Goal: Task Accomplishment & Management: Complete application form

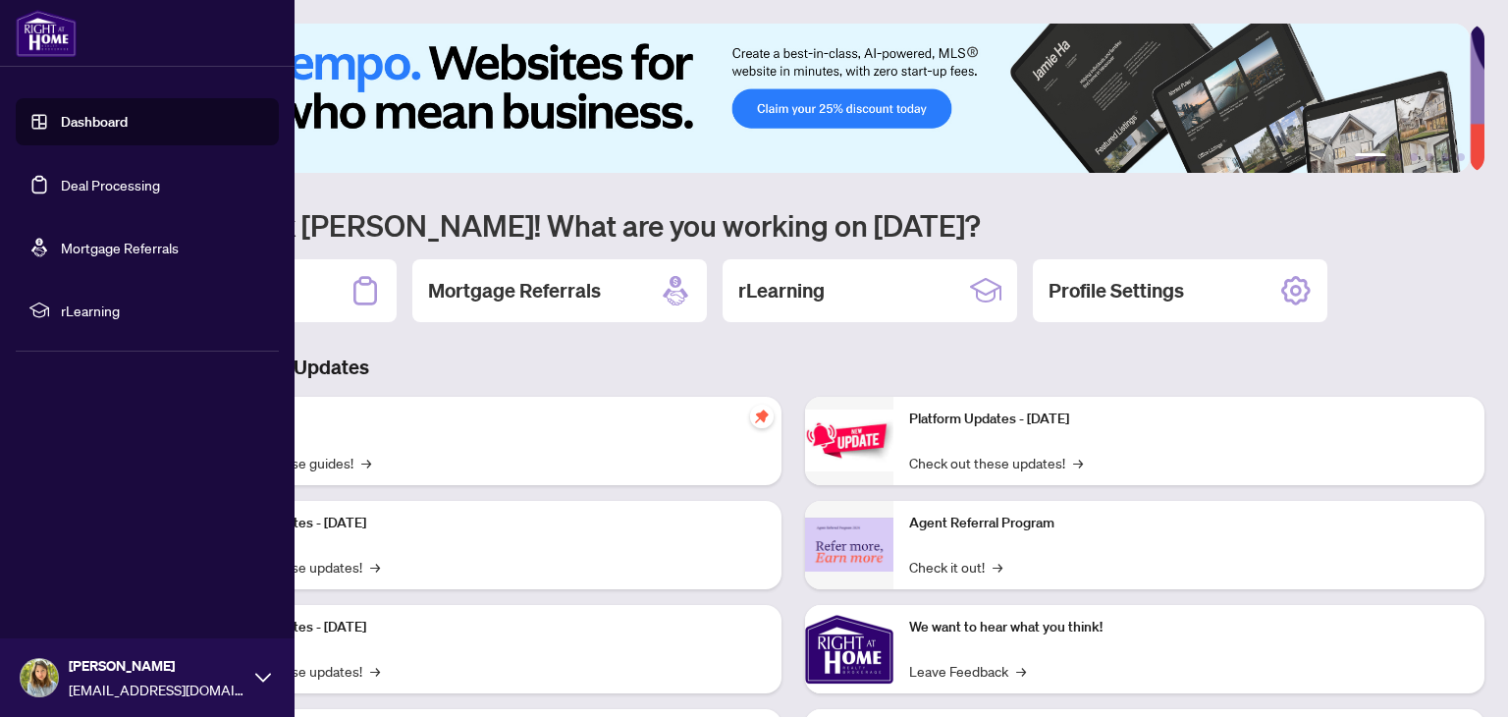
click at [85, 193] on link "Deal Processing" at bounding box center [110, 185] width 99 height 18
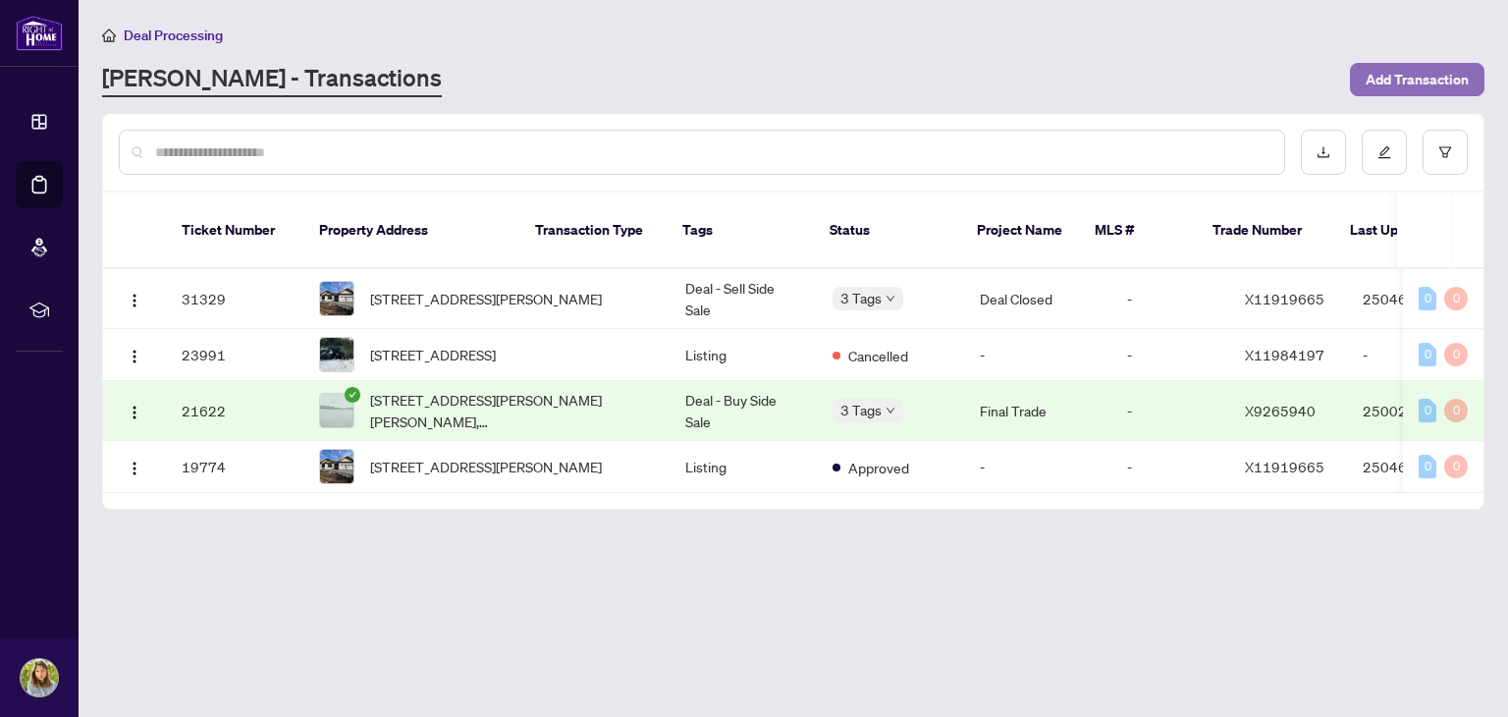
click at [1430, 82] on span "Add Transaction" at bounding box center [1417, 79] width 103 height 31
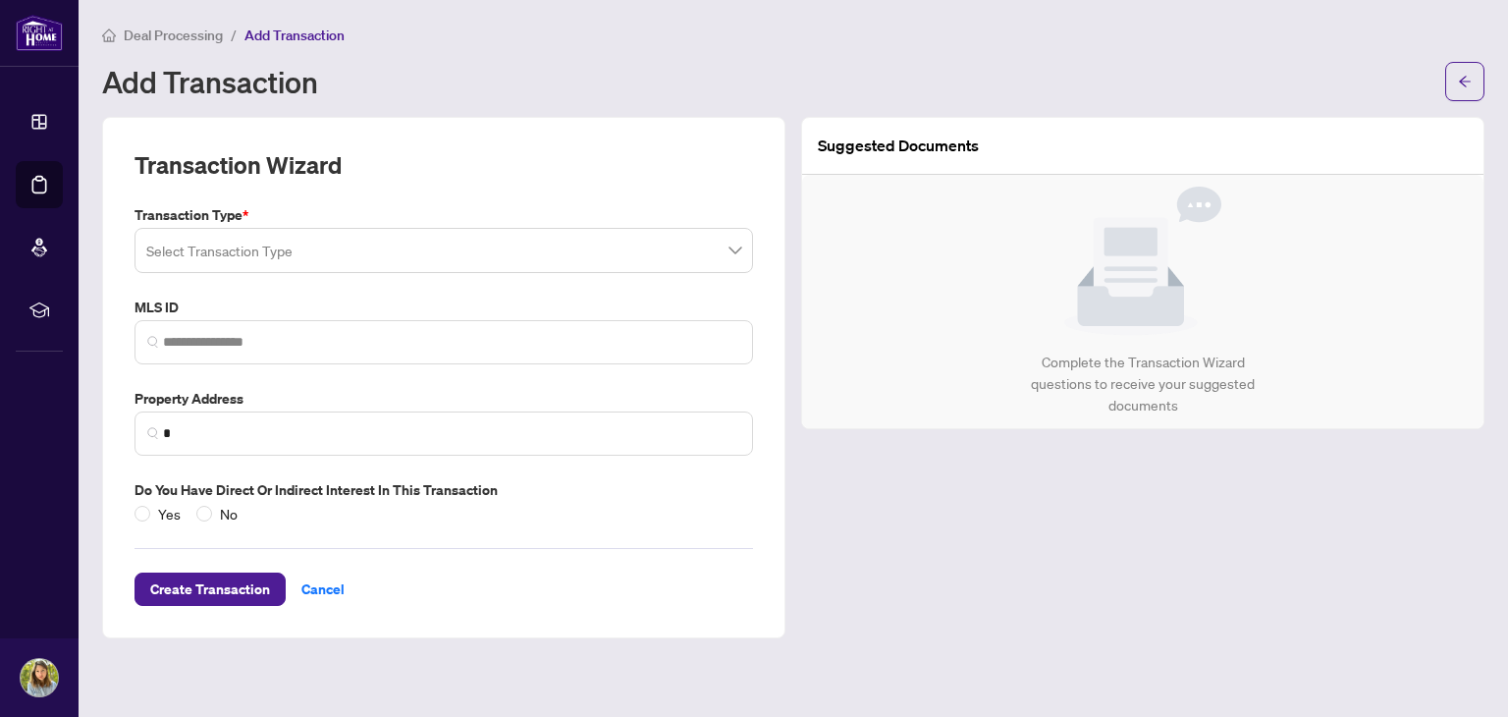
click at [430, 247] on input "search" at bounding box center [434, 253] width 577 height 43
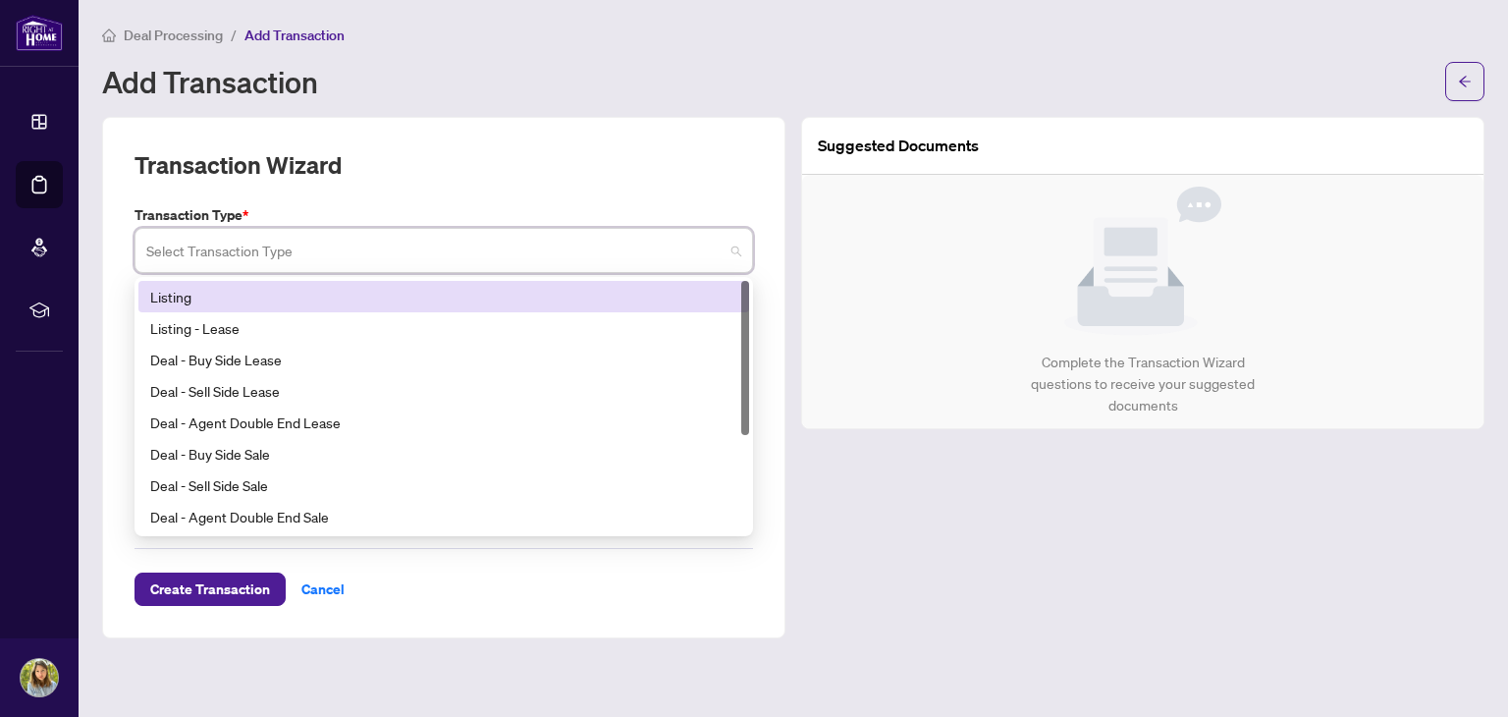
click at [266, 288] on div "Listing" at bounding box center [443, 297] width 587 height 22
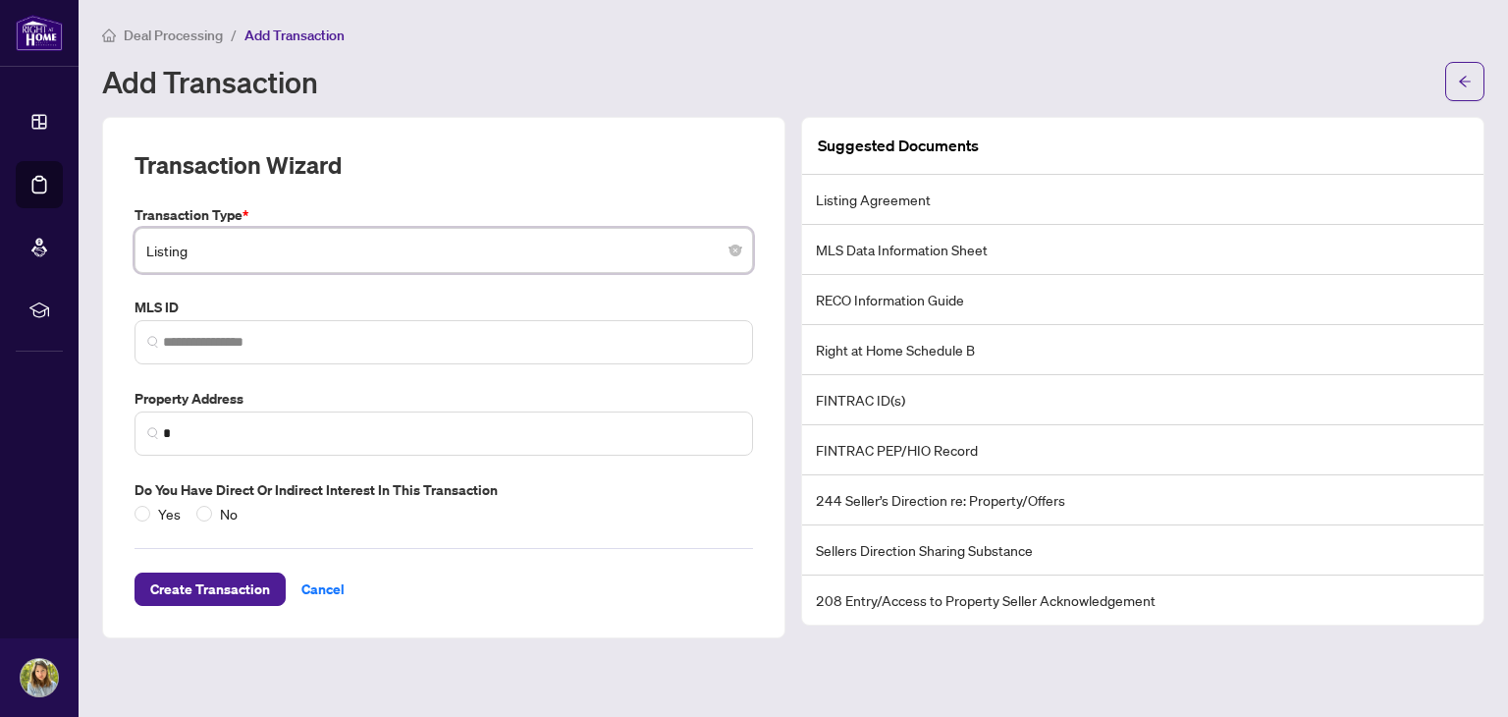
click at [888, 200] on li "Listing Agreement" at bounding box center [1143, 200] width 682 height 50
click at [252, 352] on span at bounding box center [444, 342] width 619 height 44
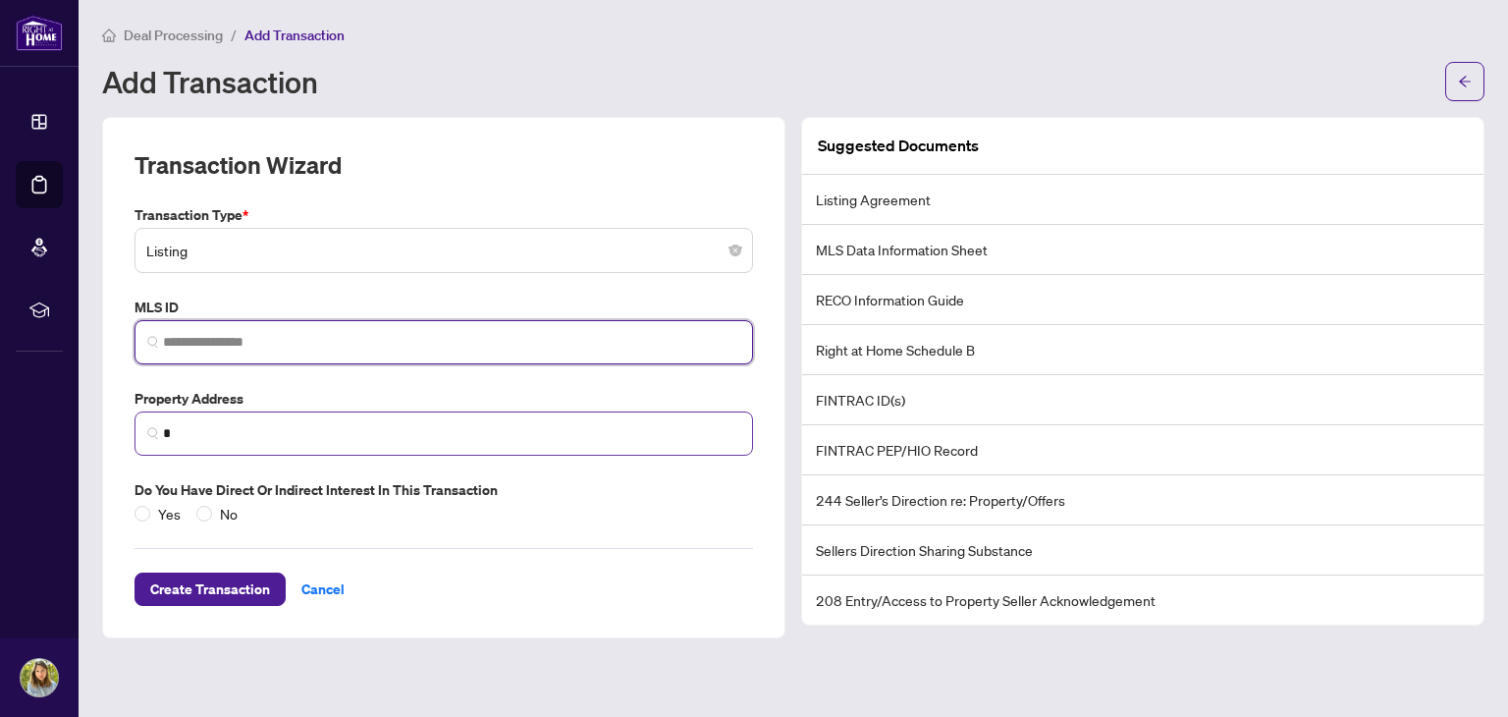
paste input "*********"
type input "*********"
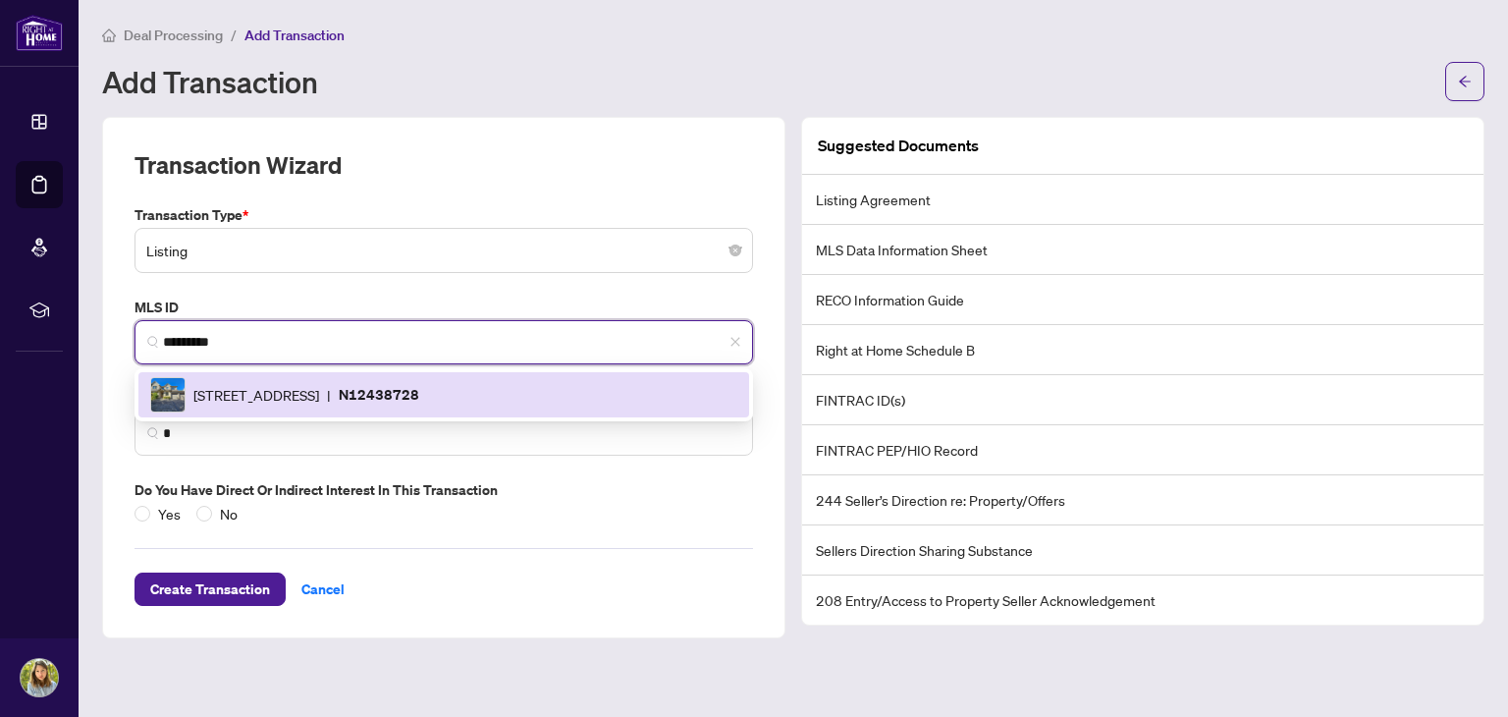
click at [319, 386] on span "[STREET_ADDRESS]" at bounding box center [256, 395] width 126 height 22
type input "**********"
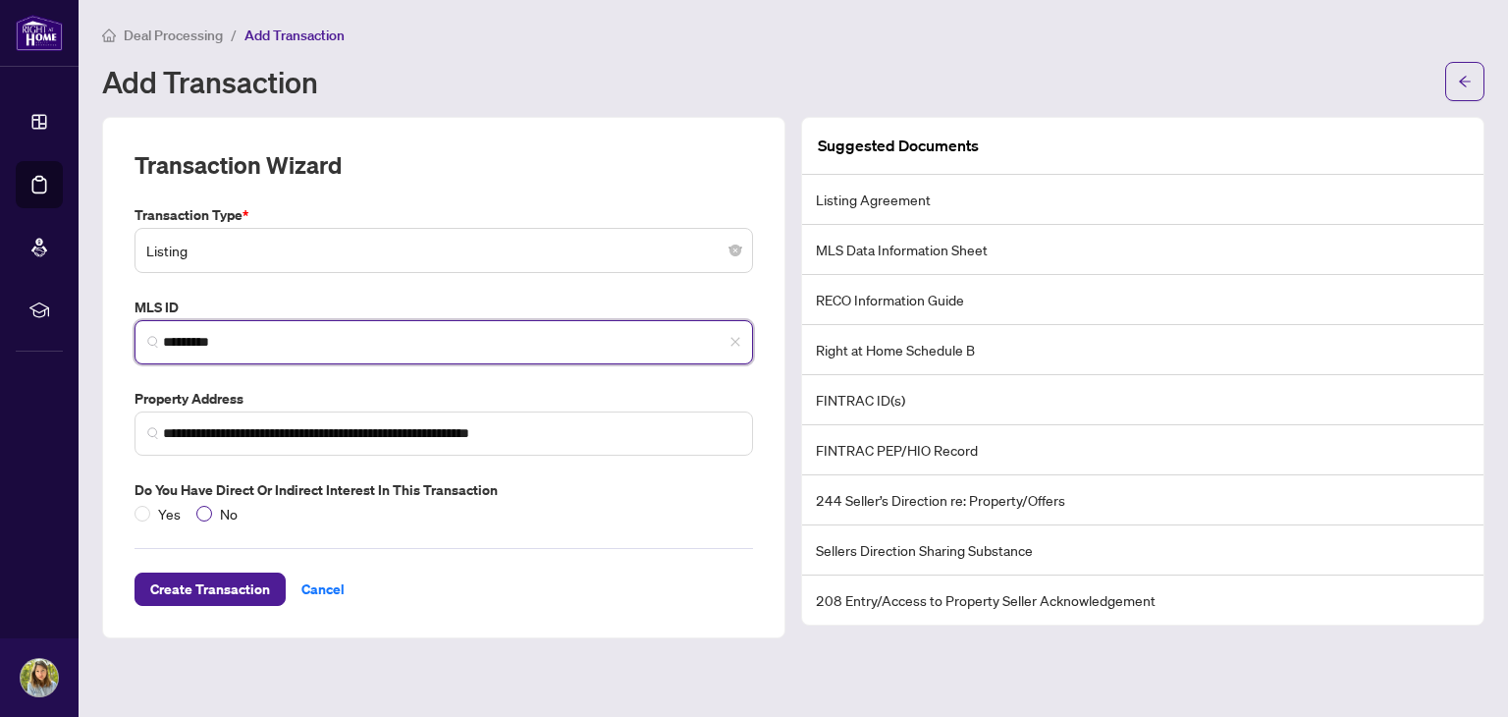
type input "*********"
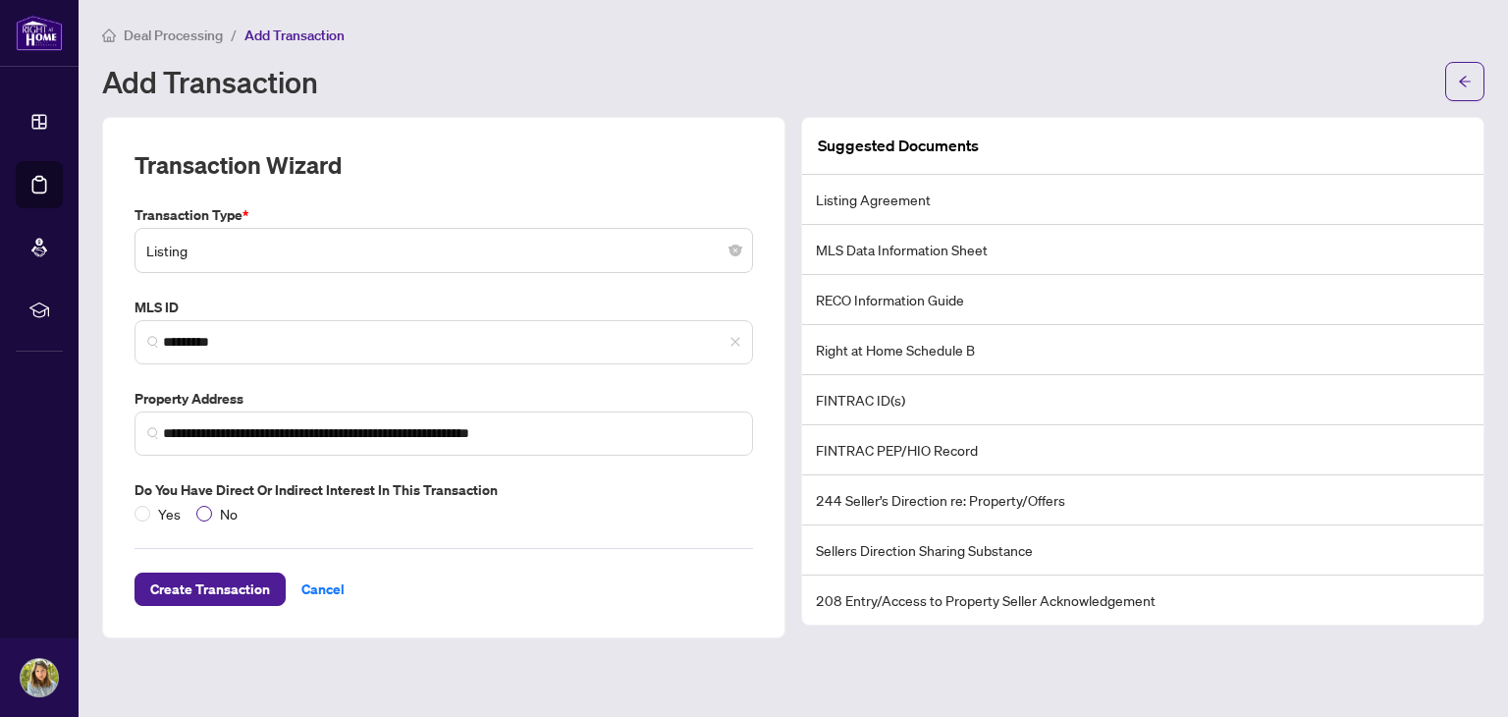
click at [220, 504] on span "No" at bounding box center [228, 514] width 33 height 22
click at [215, 590] on span "Create Transaction" at bounding box center [210, 589] width 120 height 31
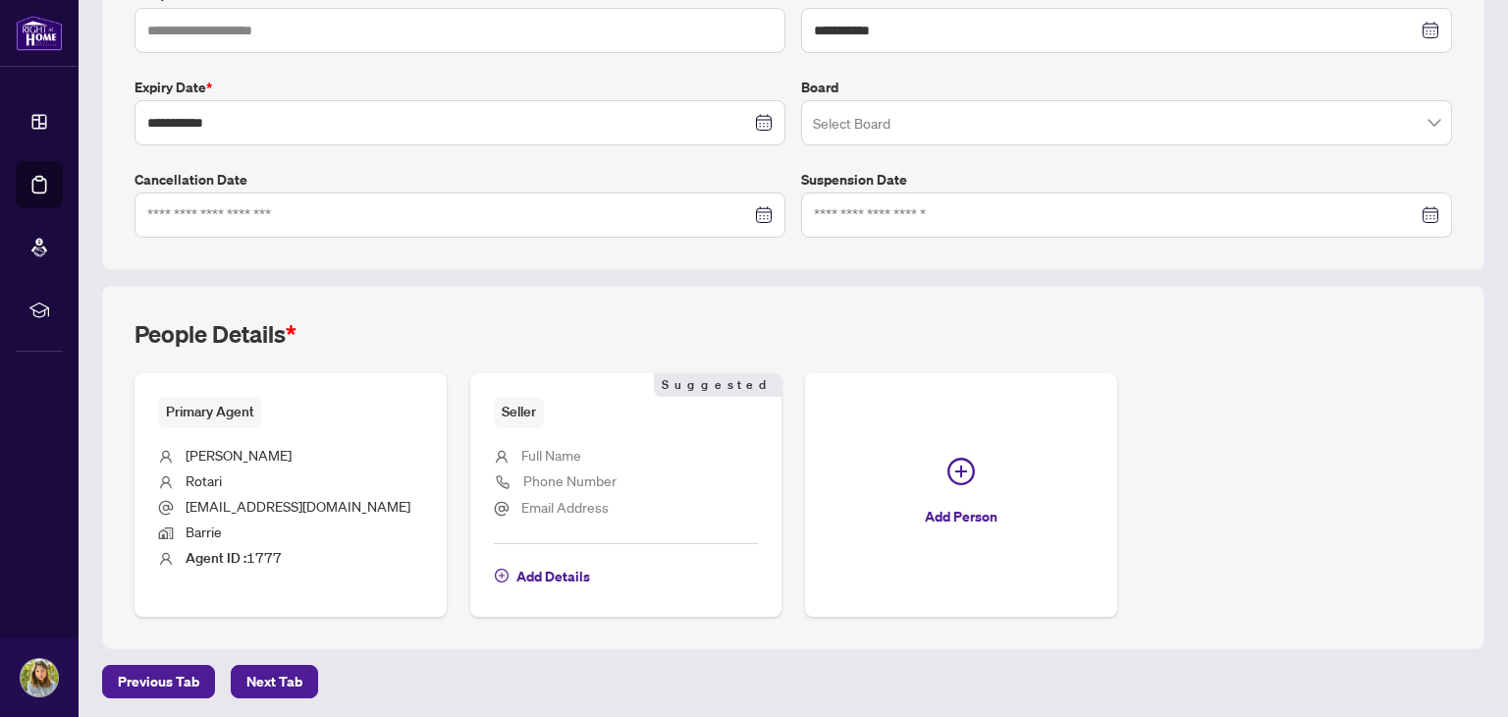
scroll to position [465, 0]
click at [266, 683] on span "Next Tab" at bounding box center [274, 680] width 56 height 31
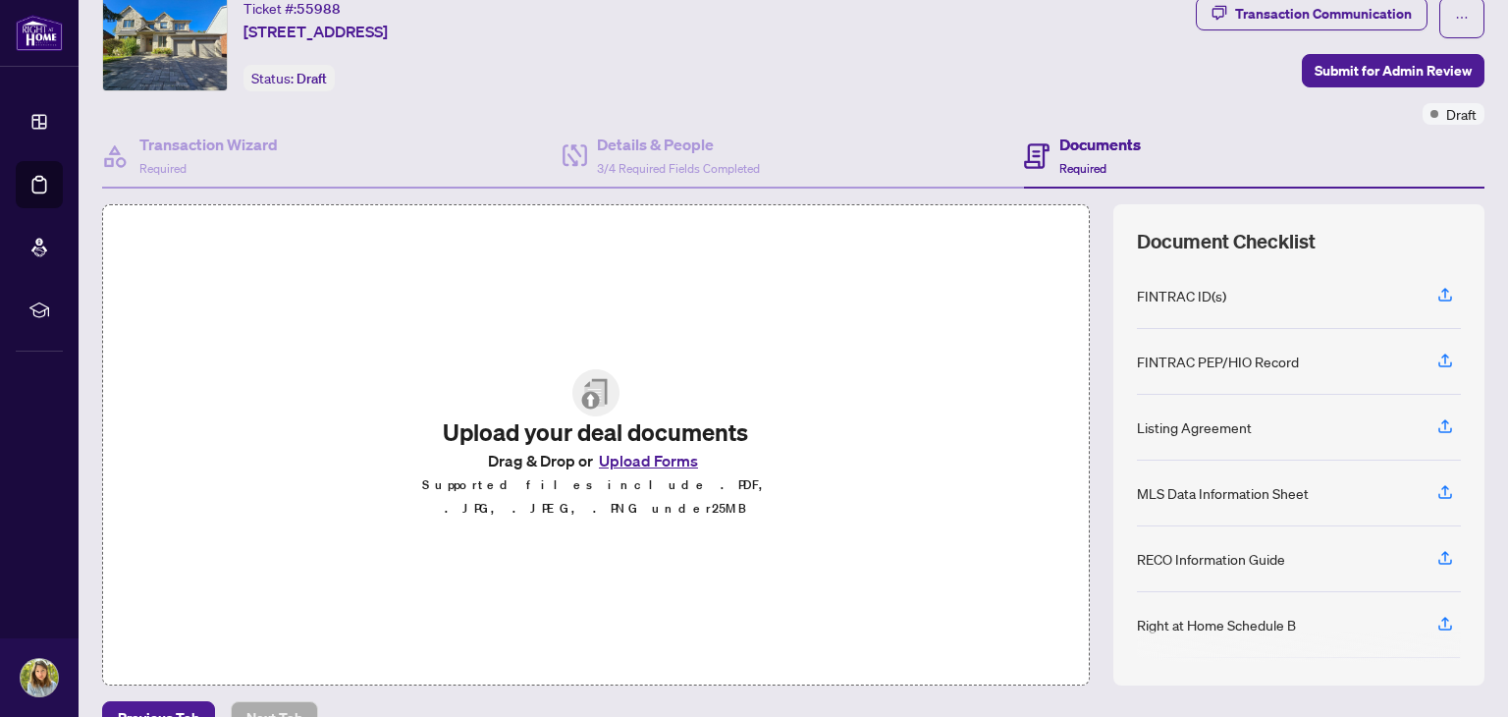
scroll to position [98, 0]
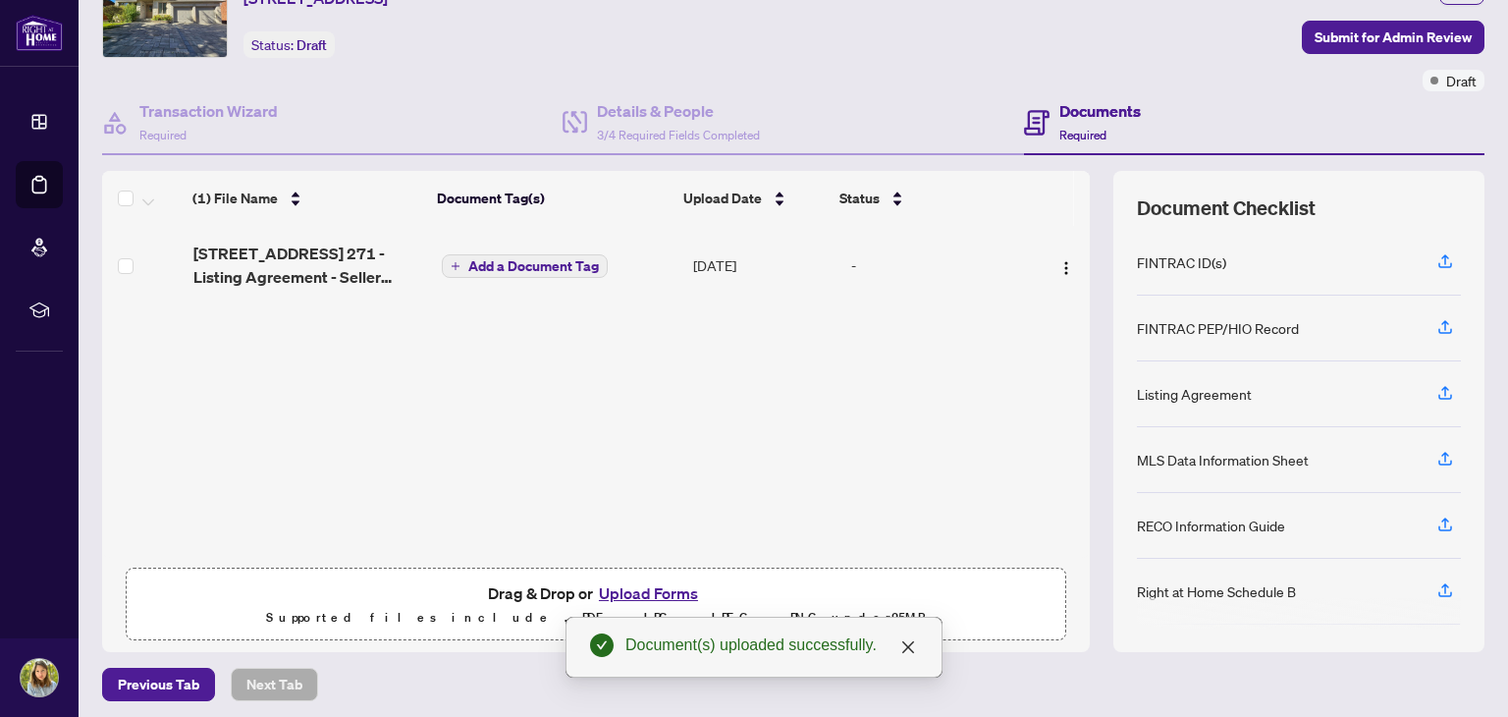
click at [521, 262] on span "Add a Document Tag" at bounding box center [533, 266] width 131 height 14
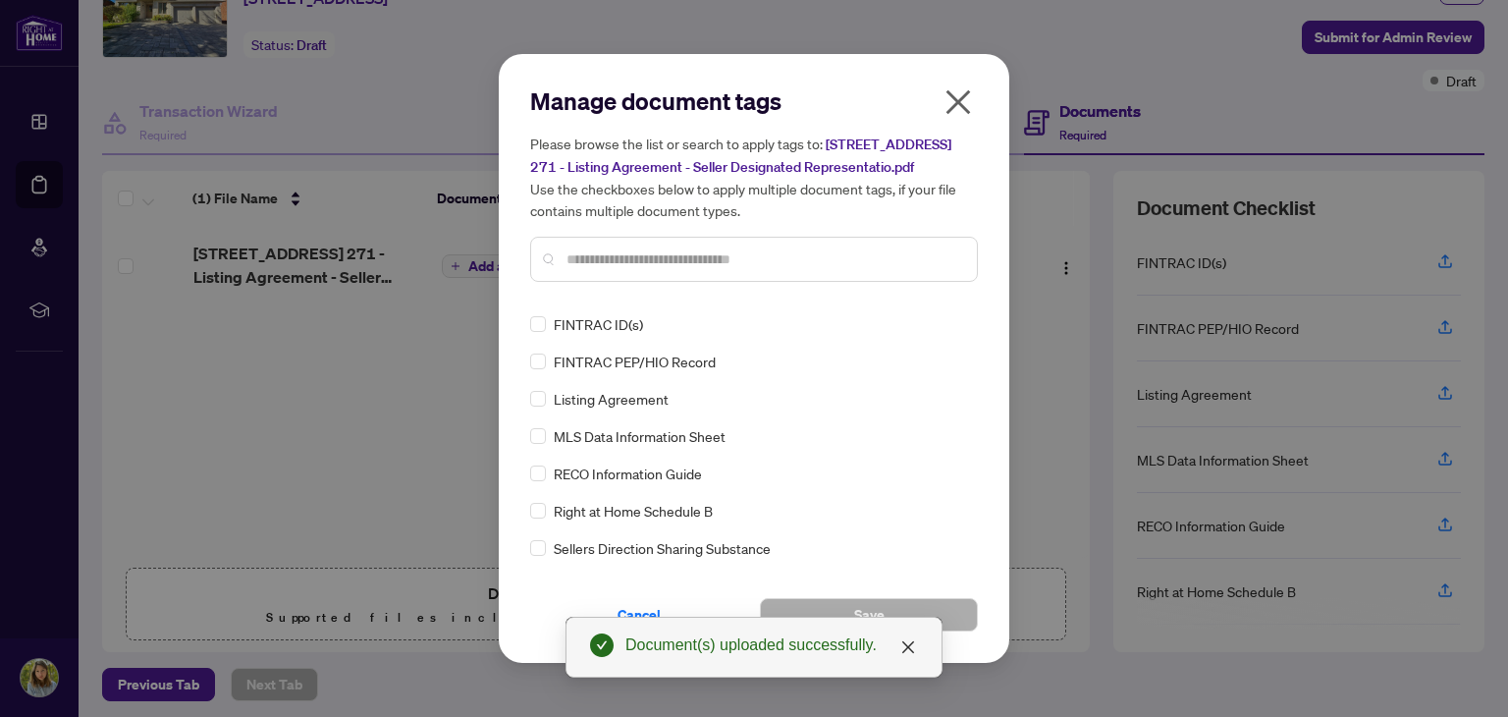
click at [649, 315] on div "Manage document tags Please browse the list or search to apply tags to: [STREET…" at bounding box center [754, 358] width 448 height 546
click at [651, 270] on input "text" at bounding box center [764, 259] width 395 height 22
click at [628, 410] on span "Listing Agreement" at bounding box center [611, 399] width 115 height 22
click at [908, 645] on icon "close" at bounding box center [909, 647] width 16 height 16
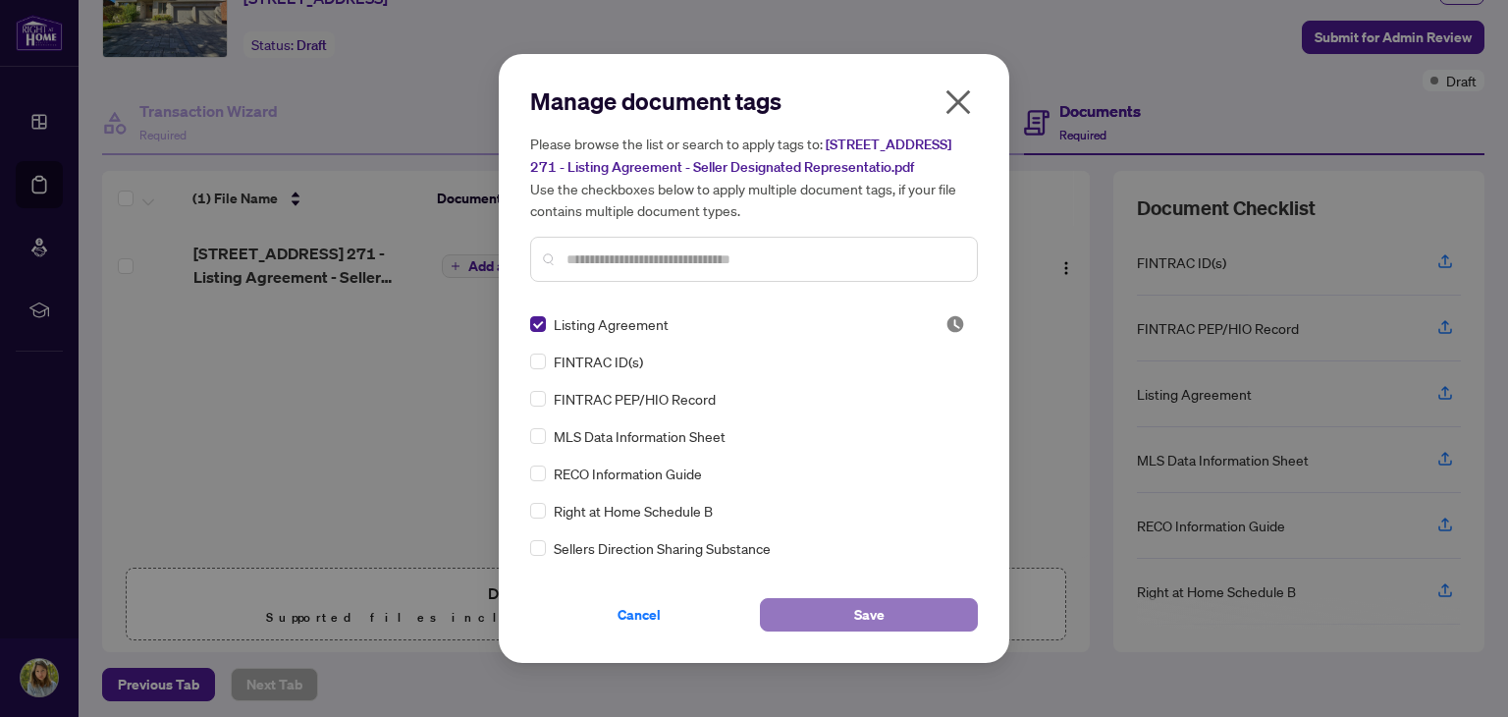
click at [918, 622] on button "Save" at bounding box center [869, 614] width 218 height 33
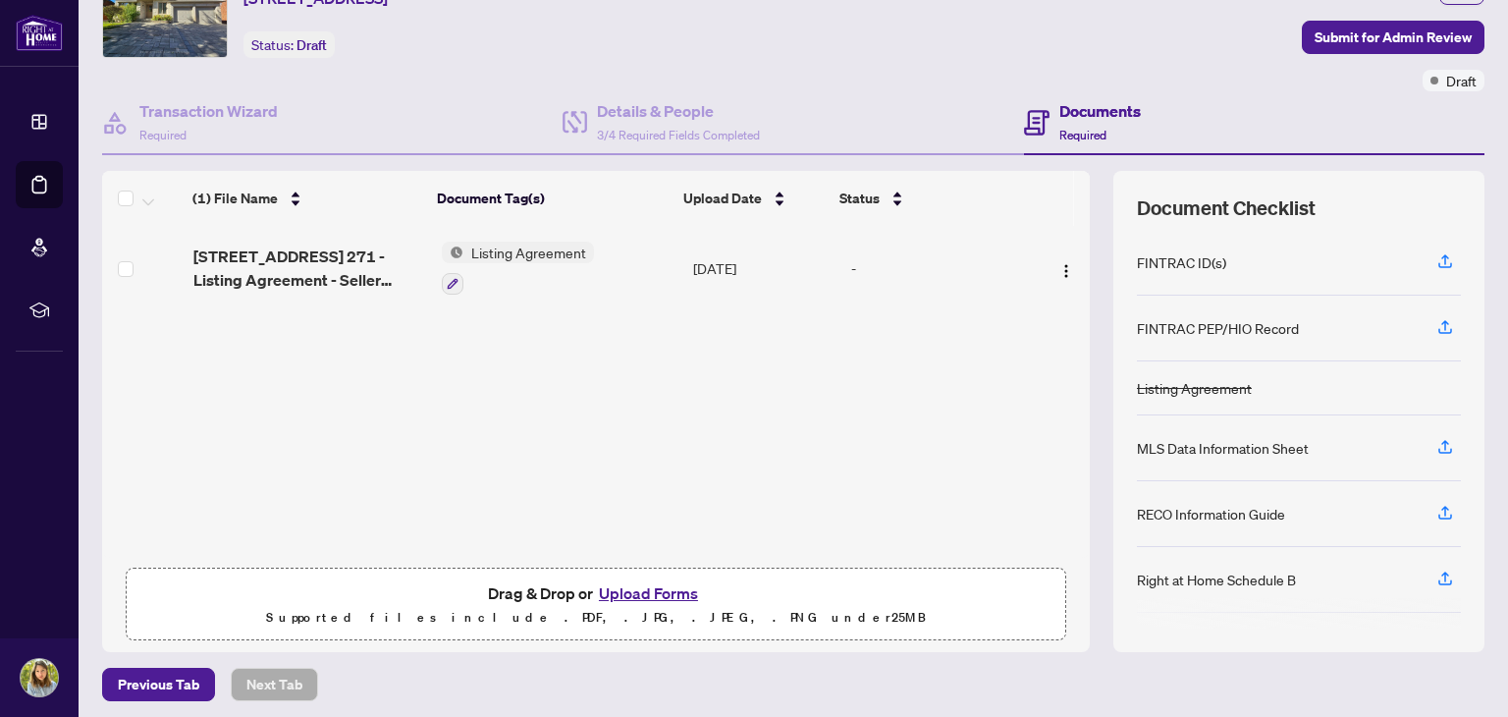
click at [650, 595] on button "Upload Forms" at bounding box center [648, 593] width 111 height 26
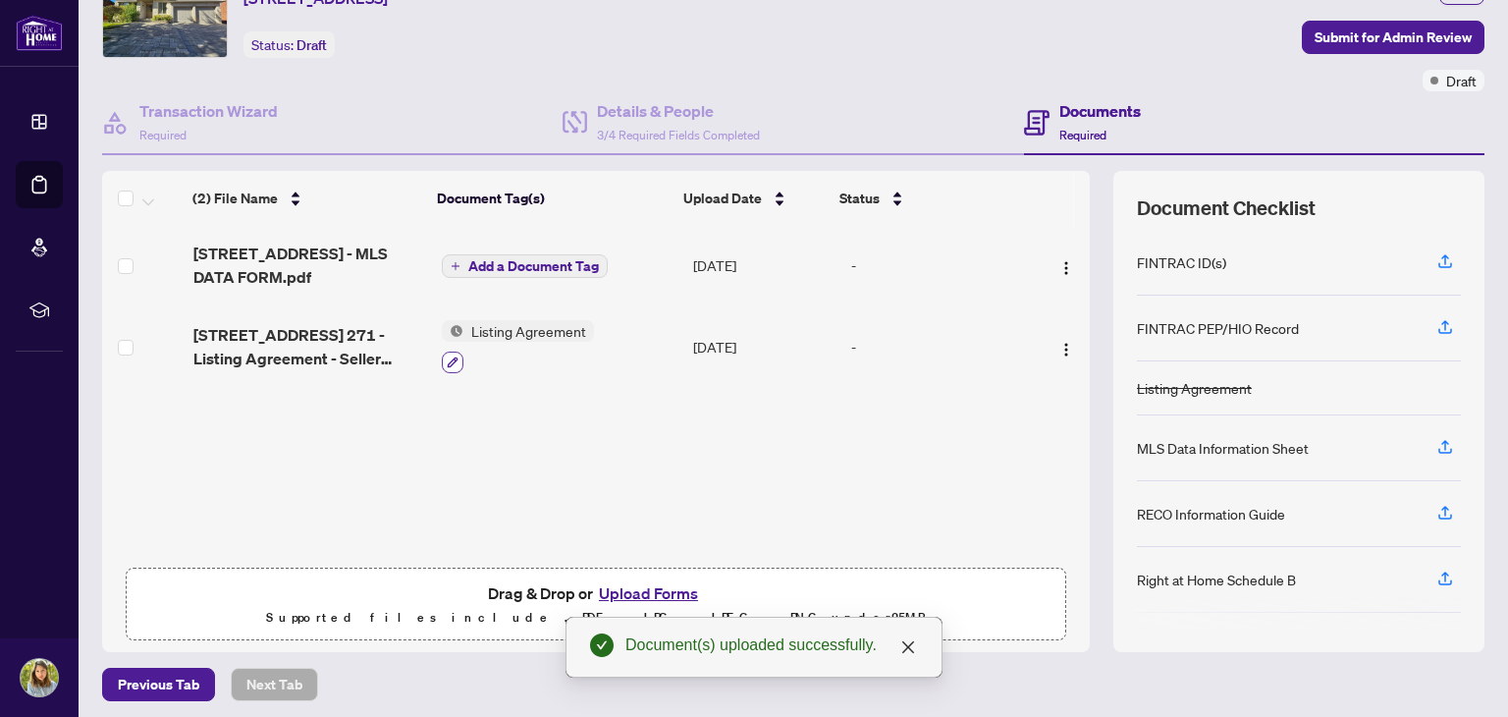
click at [444, 362] on div "(2) File Name Document Tag(s) Upload Date Status (2) File Name Document Tag(s) …" at bounding box center [596, 364] width 988 height 387
drag, startPoint x: 444, startPoint y: 361, endPoint x: 452, endPoint y: 378, distance: 18.5
click at [447, 362] on icon "button" at bounding box center [453, 362] width 12 height 12
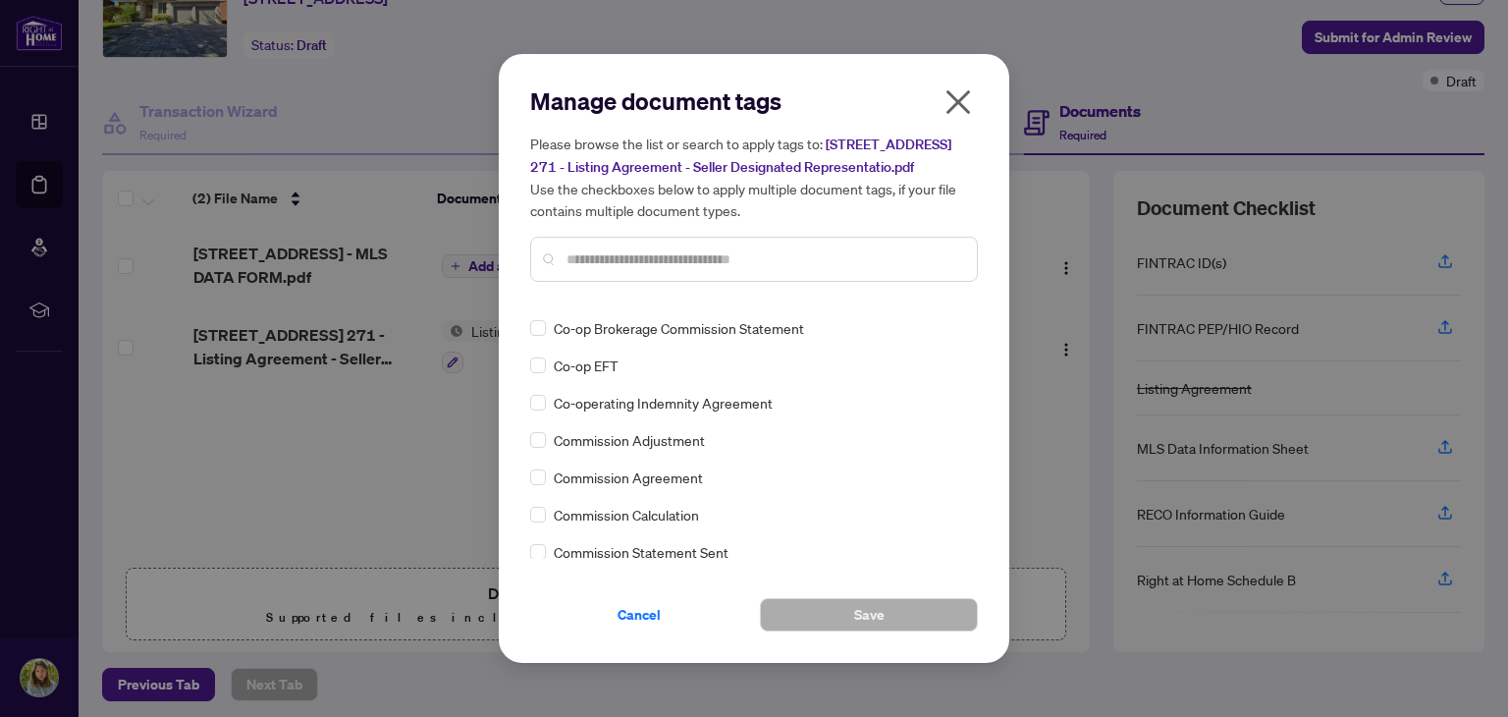
scroll to position [982, 0]
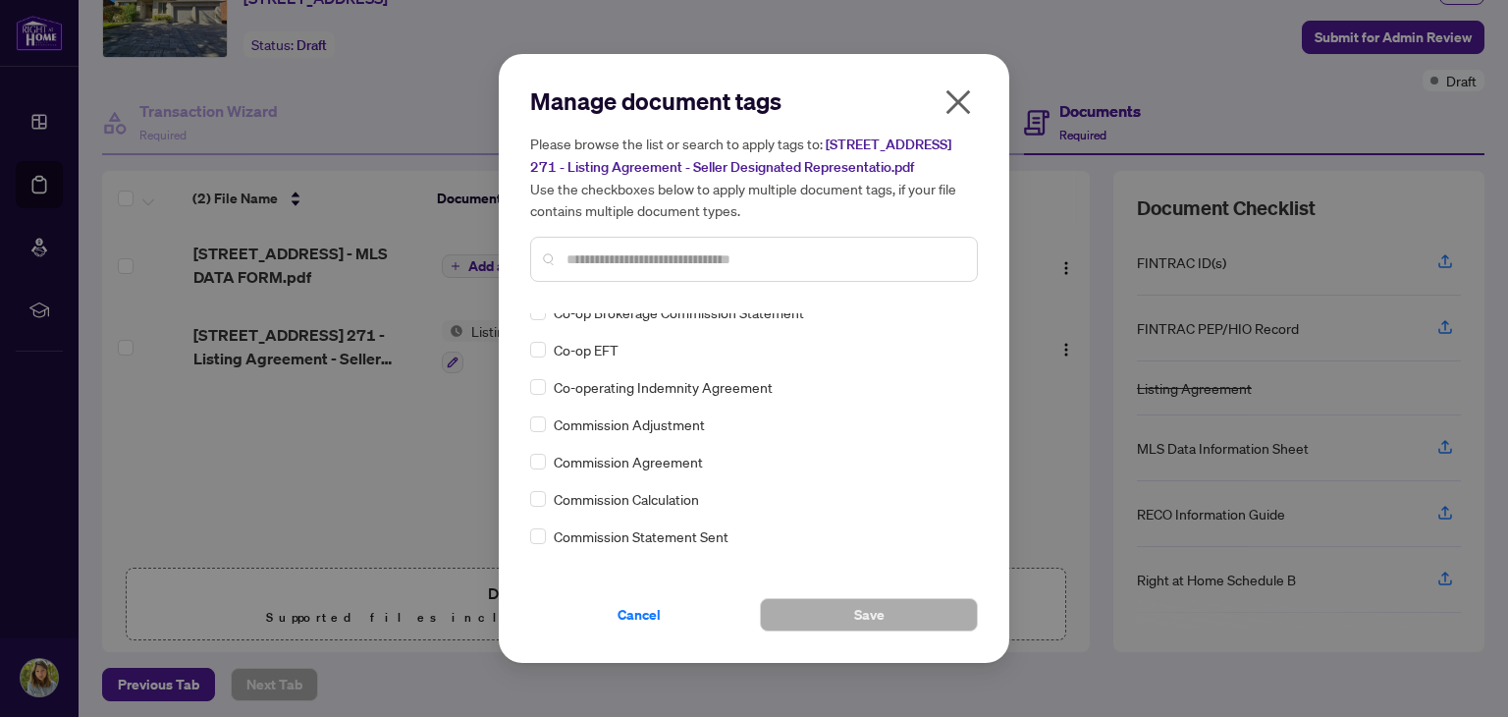
click at [613, 268] on input "text" at bounding box center [764, 259] width 395 height 22
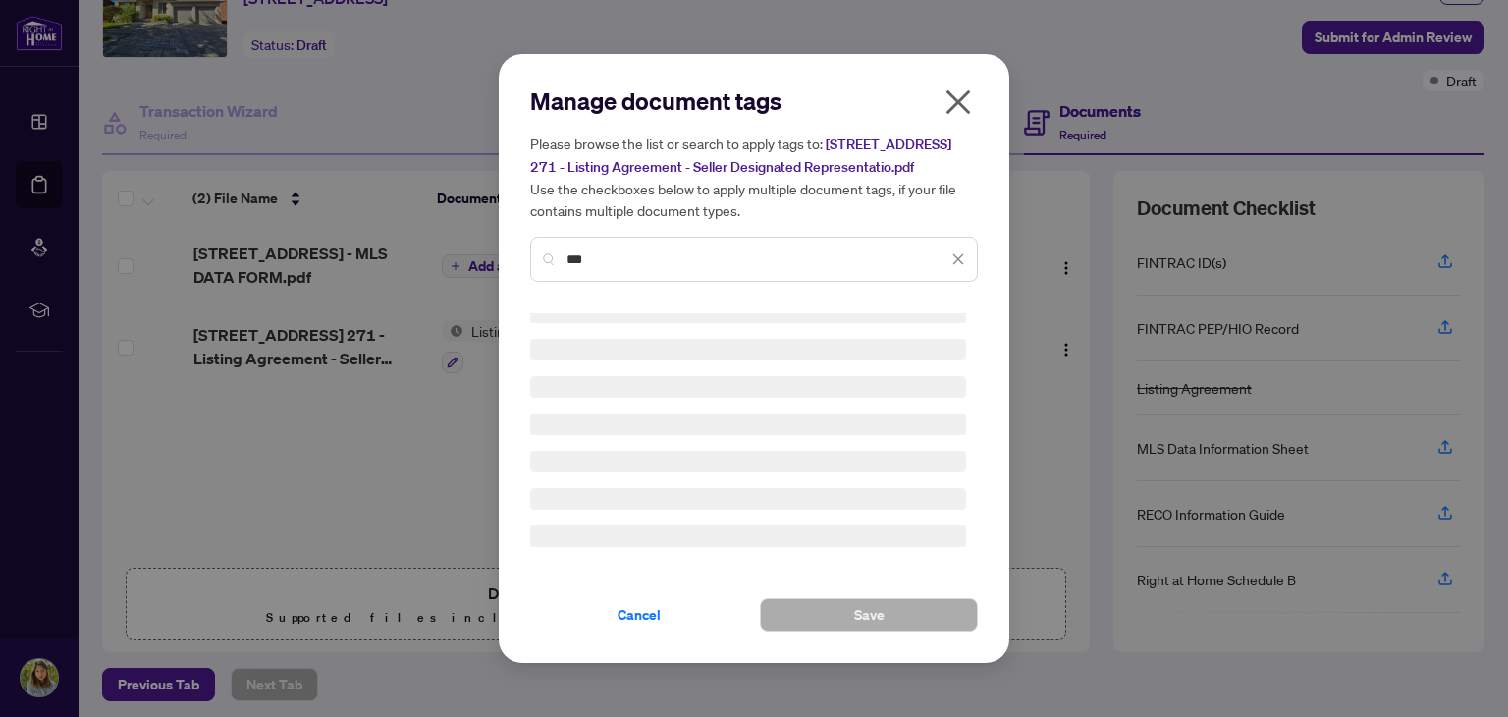
scroll to position [0, 0]
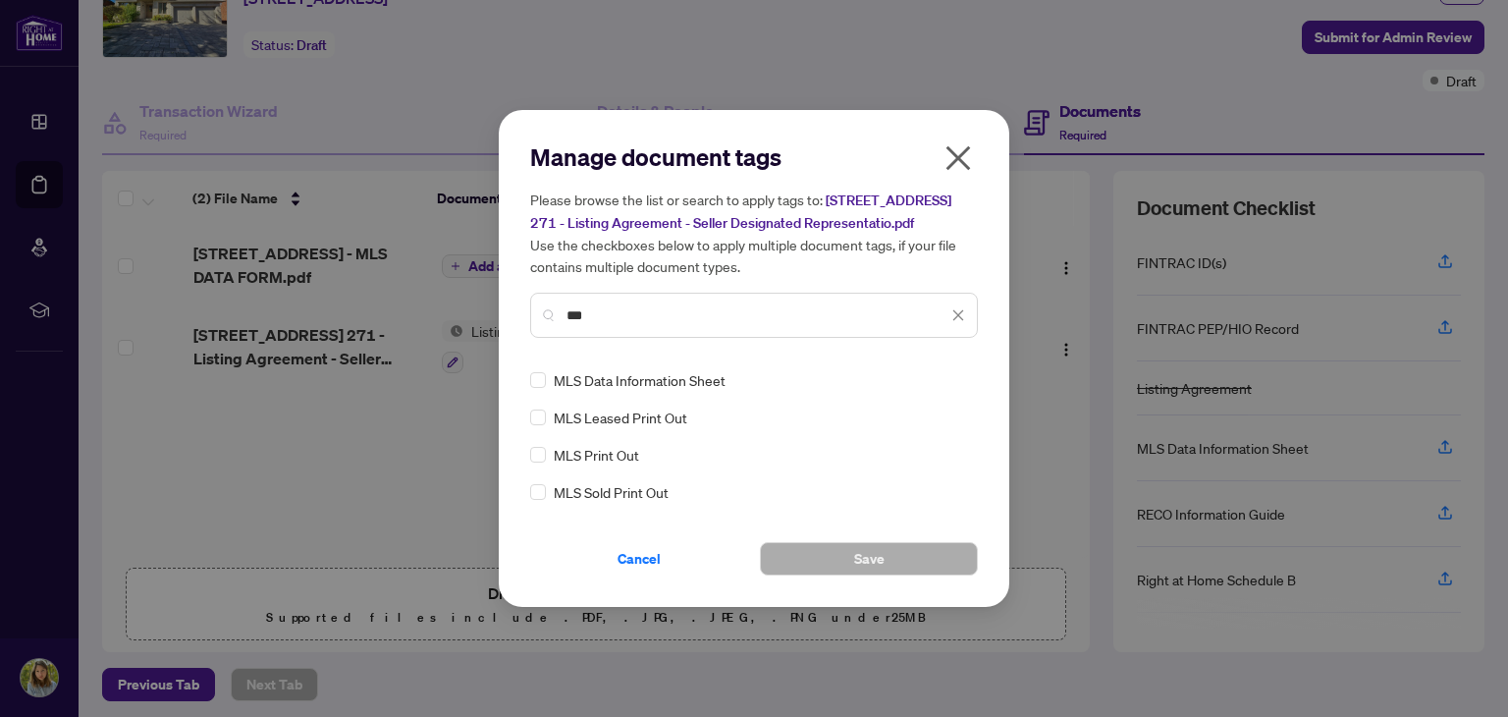
type input "***"
click at [913, 563] on button "Save" at bounding box center [869, 558] width 218 height 33
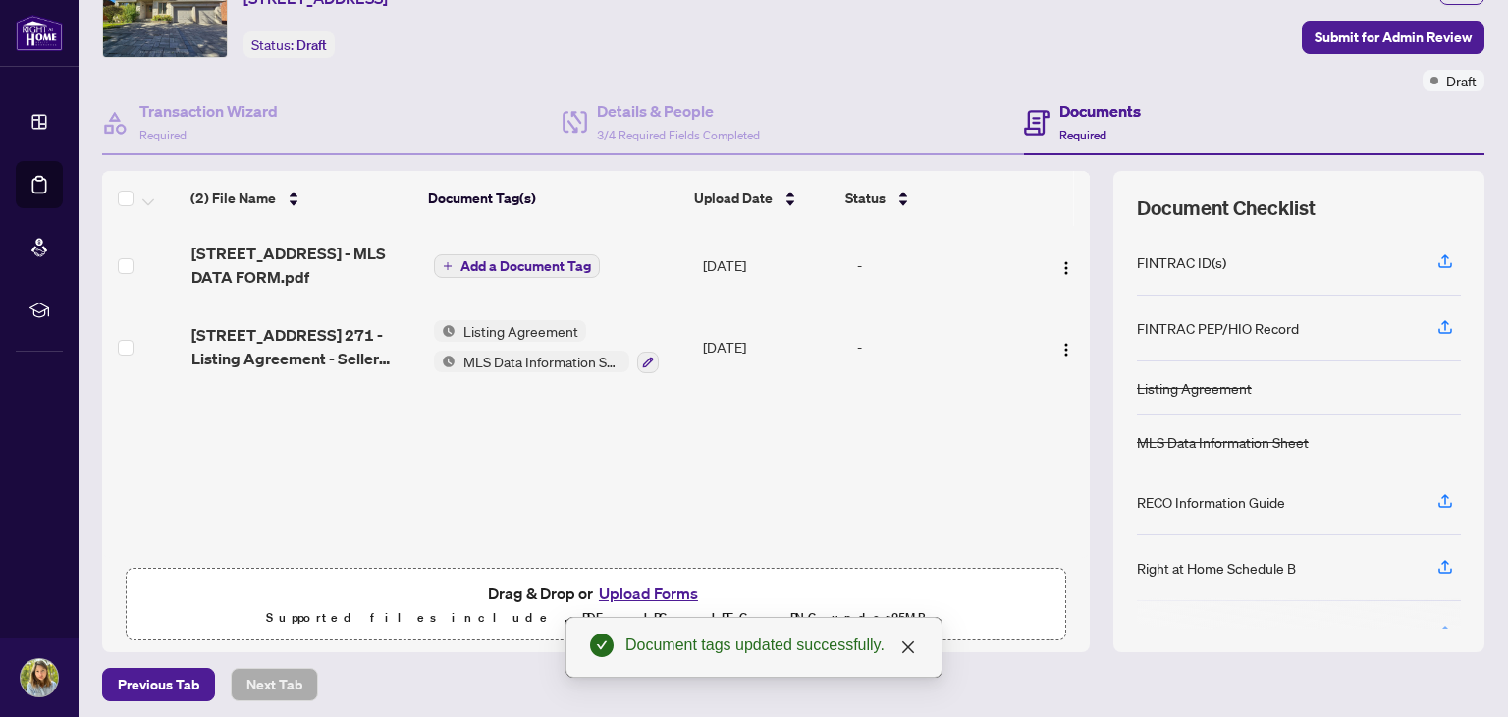
click at [639, 583] on button "Upload Forms" at bounding box center [648, 593] width 111 height 26
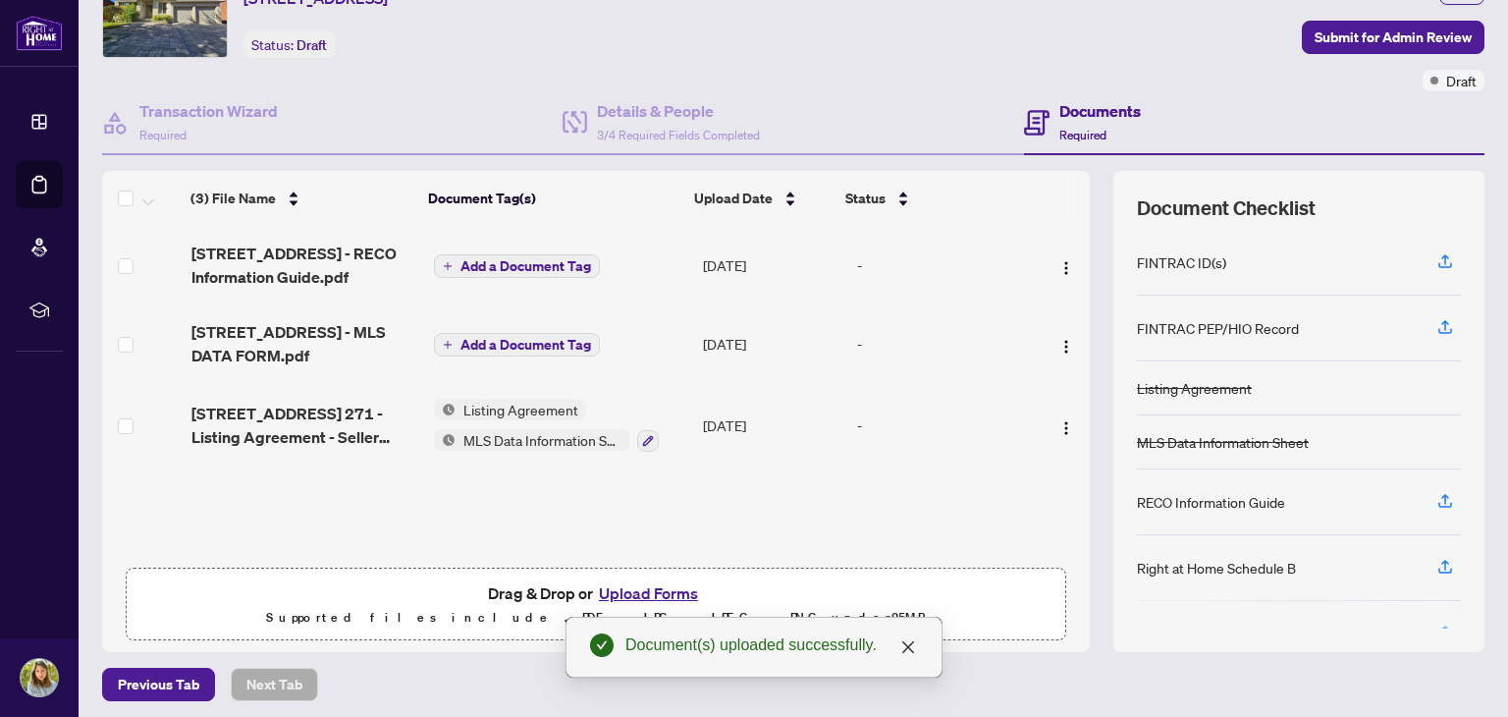
click at [642, 441] on icon "button" at bounding box center [648, 441] width 12 height 12
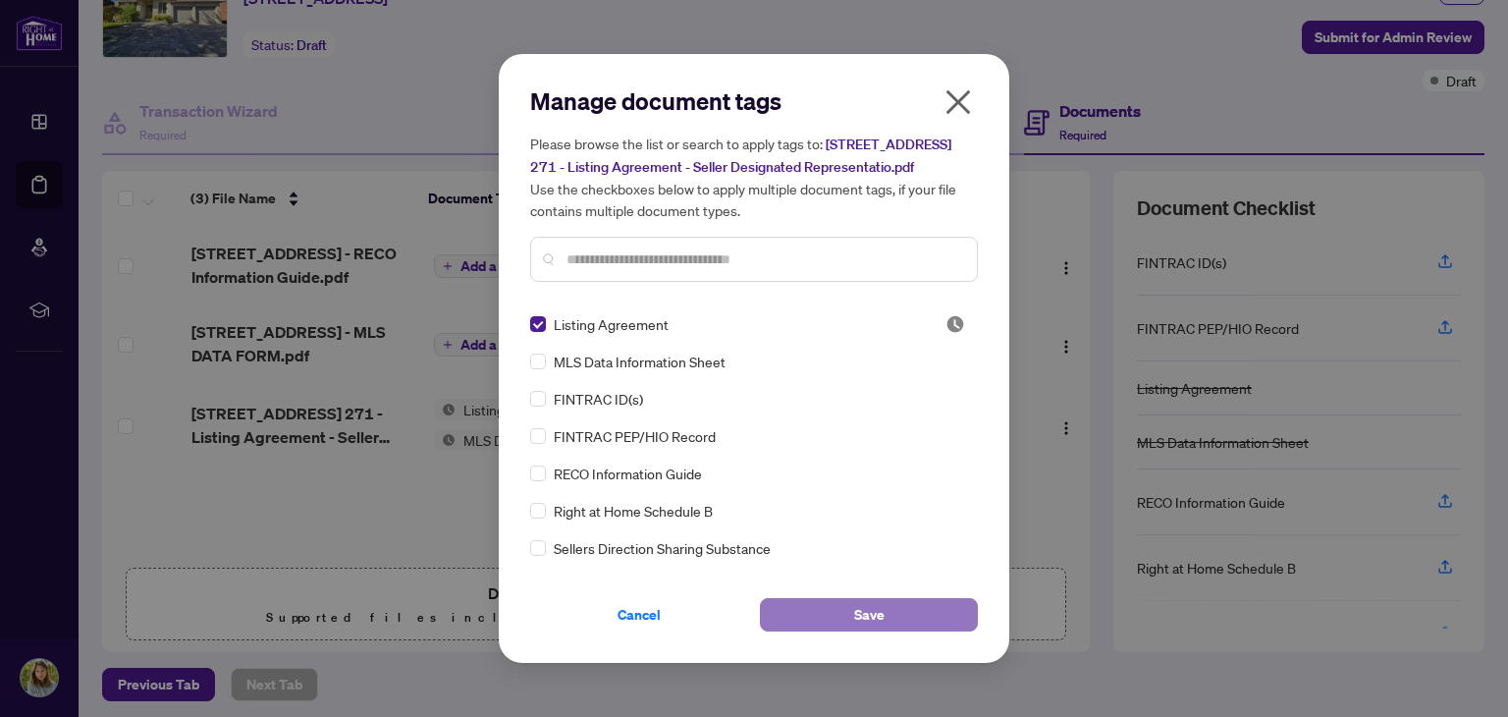
click at [872, 626] on span "Save" at bounding box center [869, 614] width 30 height 31
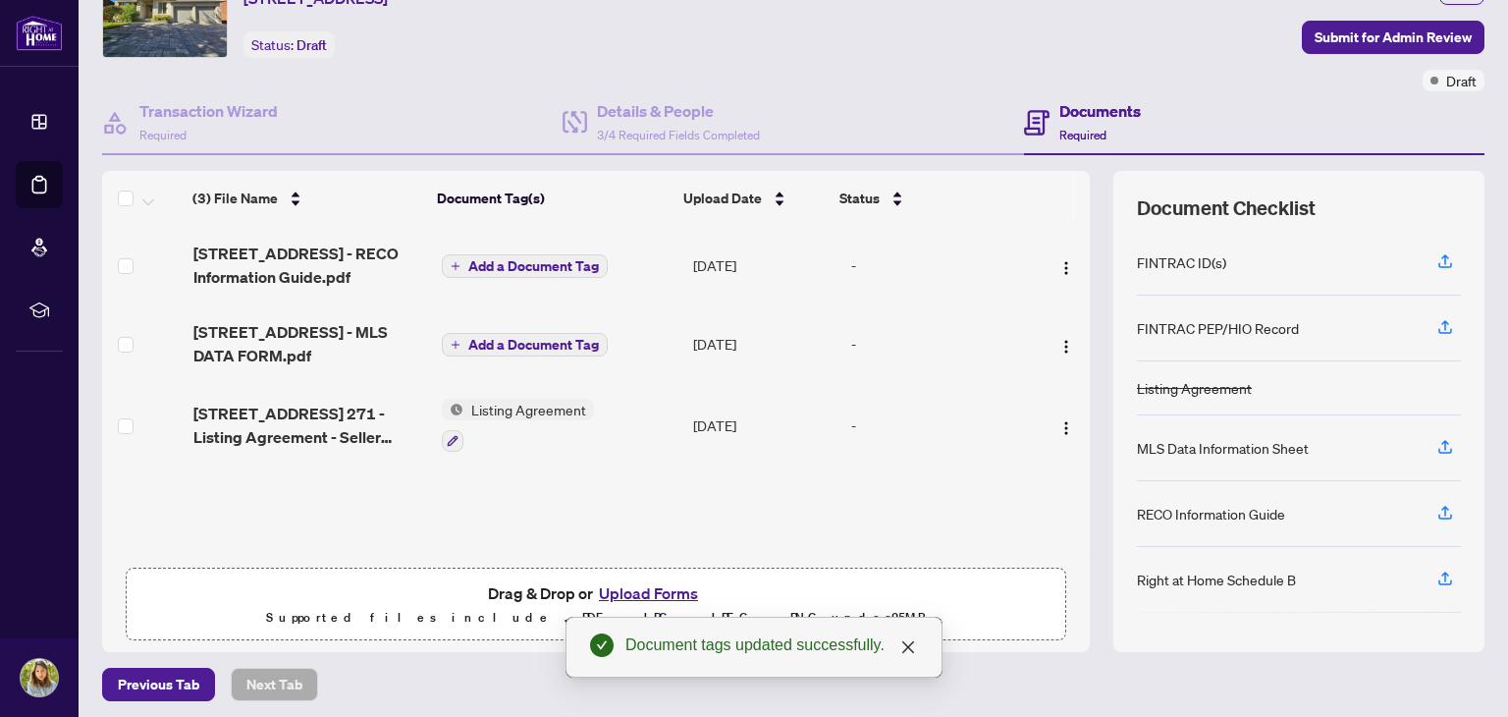
click at [515, 348] on span "Add a Document Tag" at bounding box center [533, 345] width 131 height 14
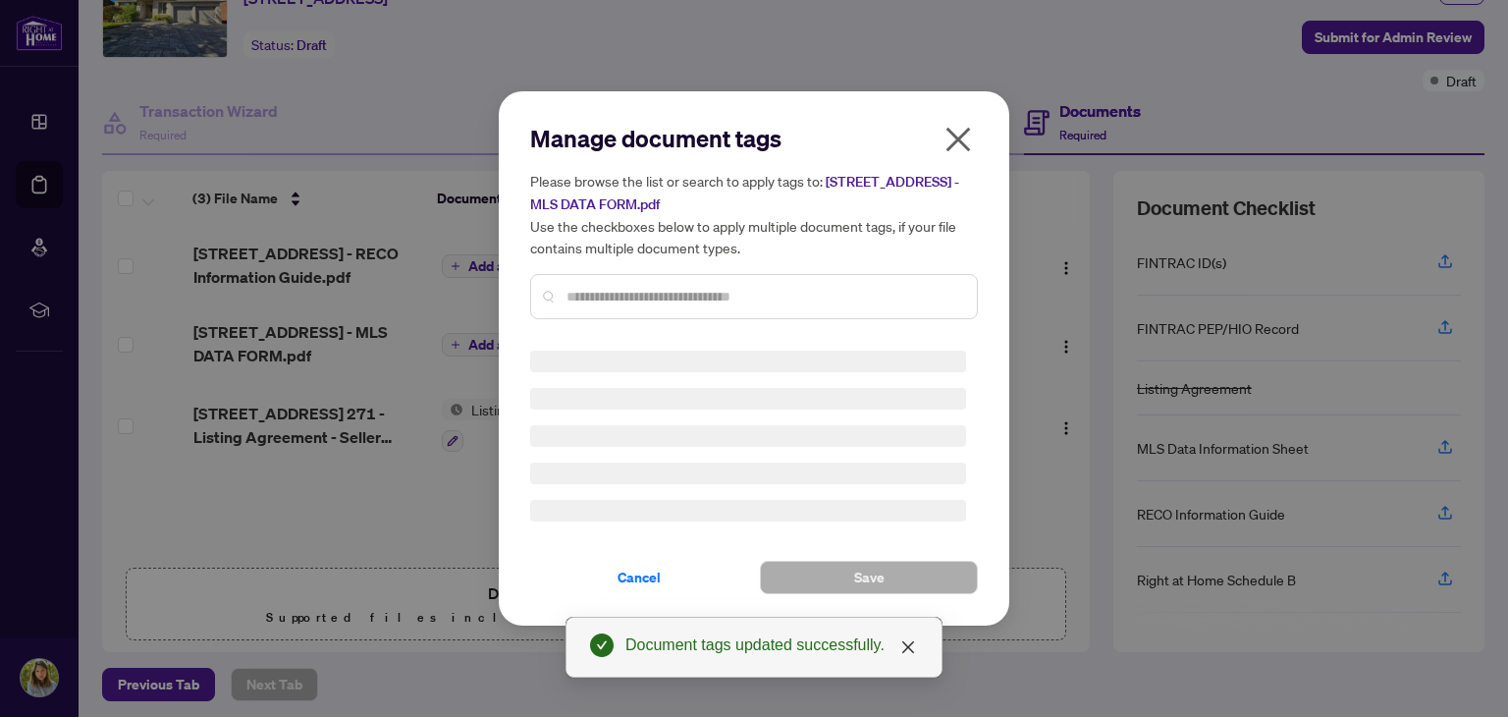
click at [660, 288] on div "Manage document tags Please browse the list or search to apply tags to: [STREET…" at bounding box center [754, 229] width 448 height 212
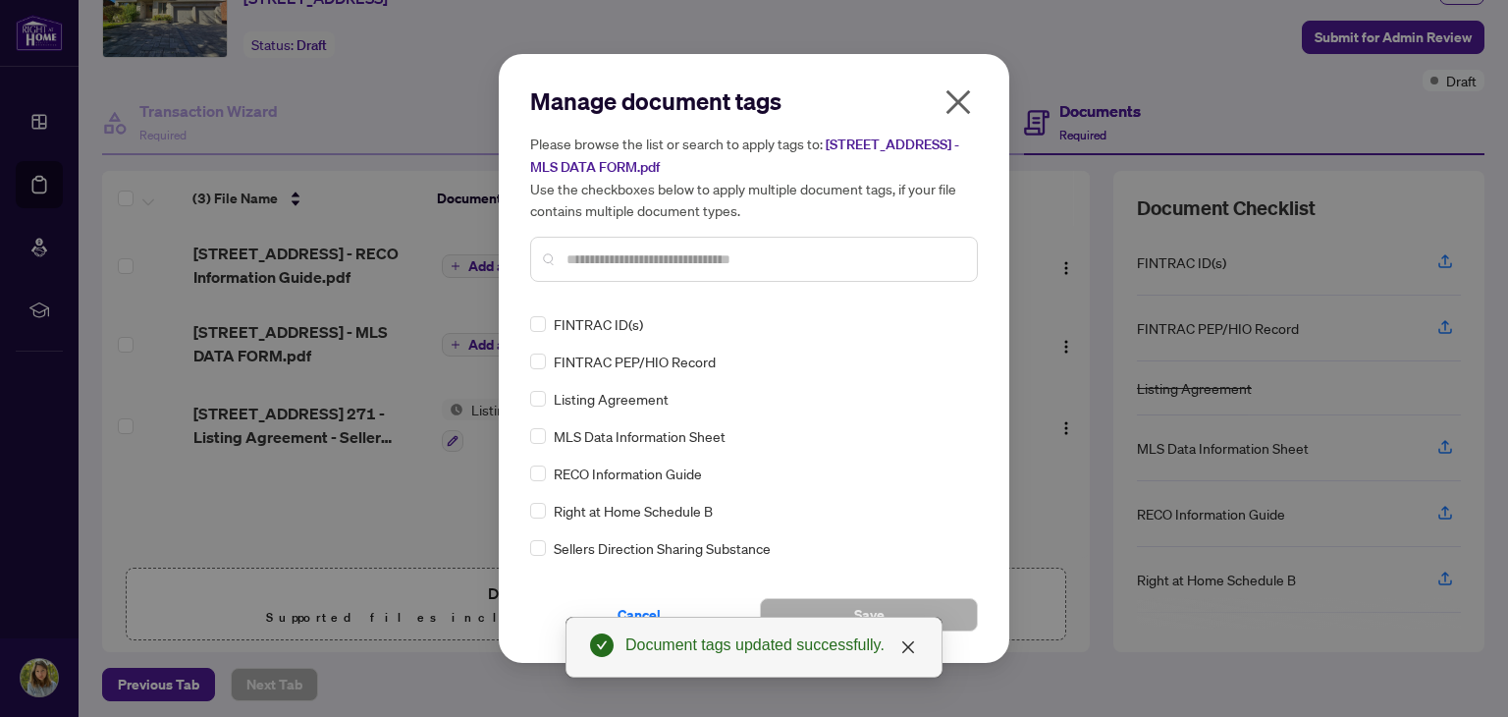
click at [628, 257] on input "text" at bounding box center [764, 259] width 395 height 22
click at [687, 435] on span "MLS Data Information Sheet" at bounding box center [640, 436] width 172 height 22
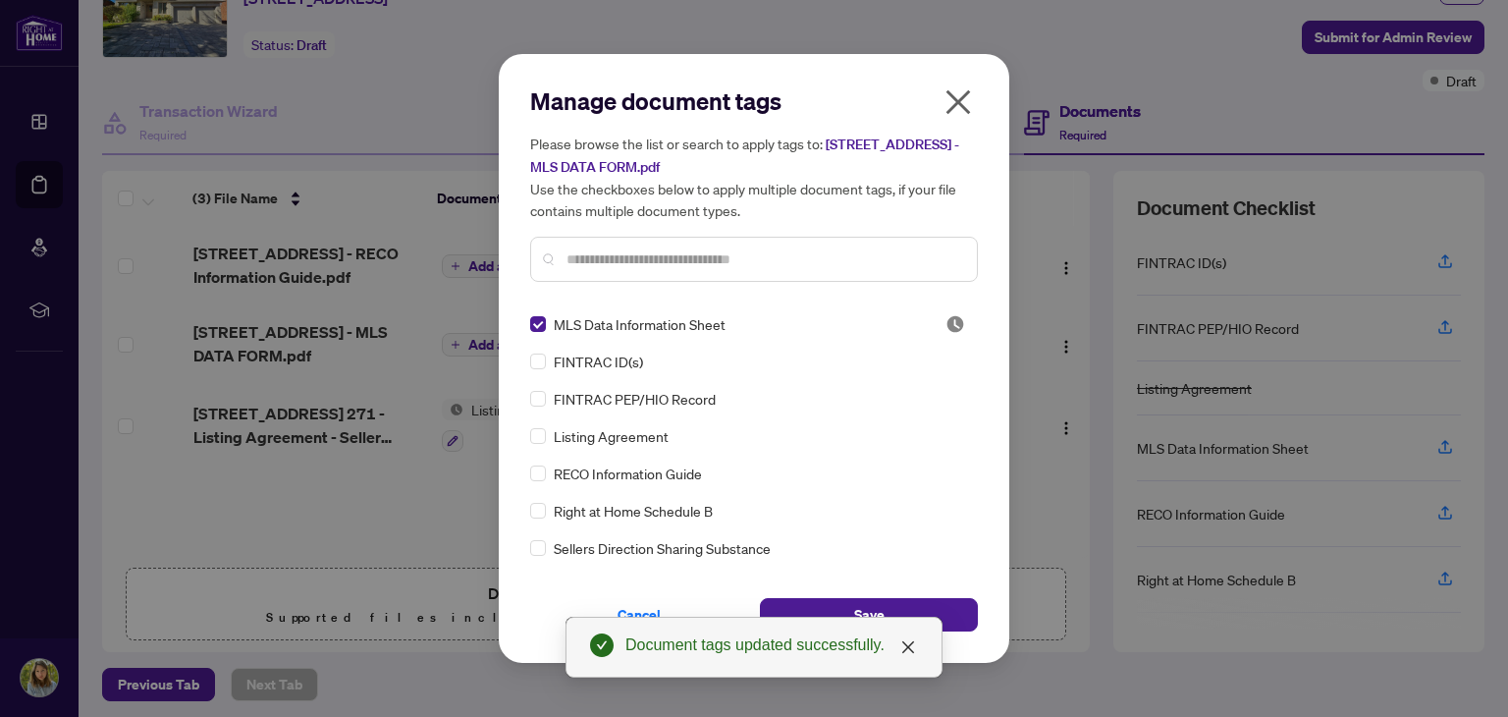
drag, startPoint x: 926, startPoint y: 604, endPoint x: 907, endPoint y: 591, distance: 22.6
click at [926, 603] on button "Save" at bounding box center [869, 614] width 218 height 33
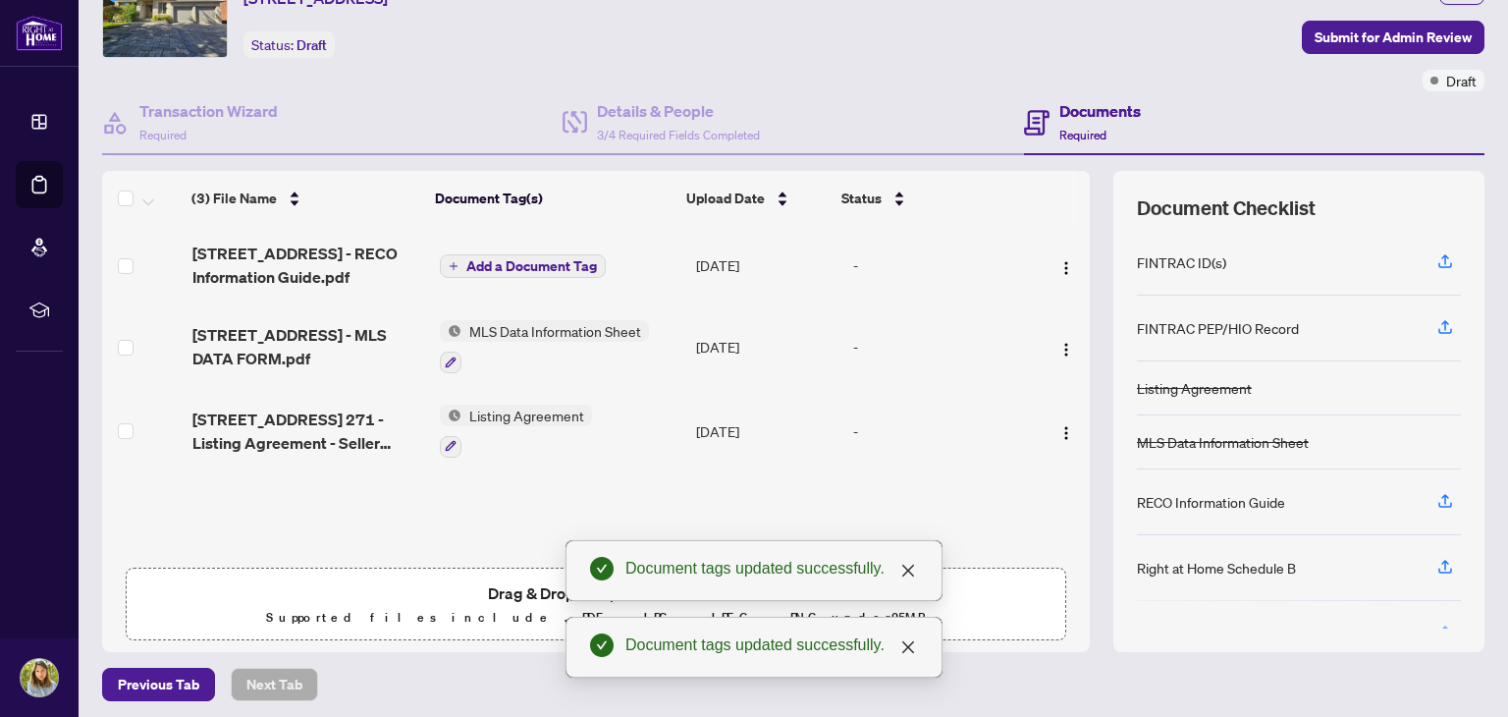
click at [494, 275] on button "Add a Document Tag" at bounding box center [523, 266] width 166 height 24
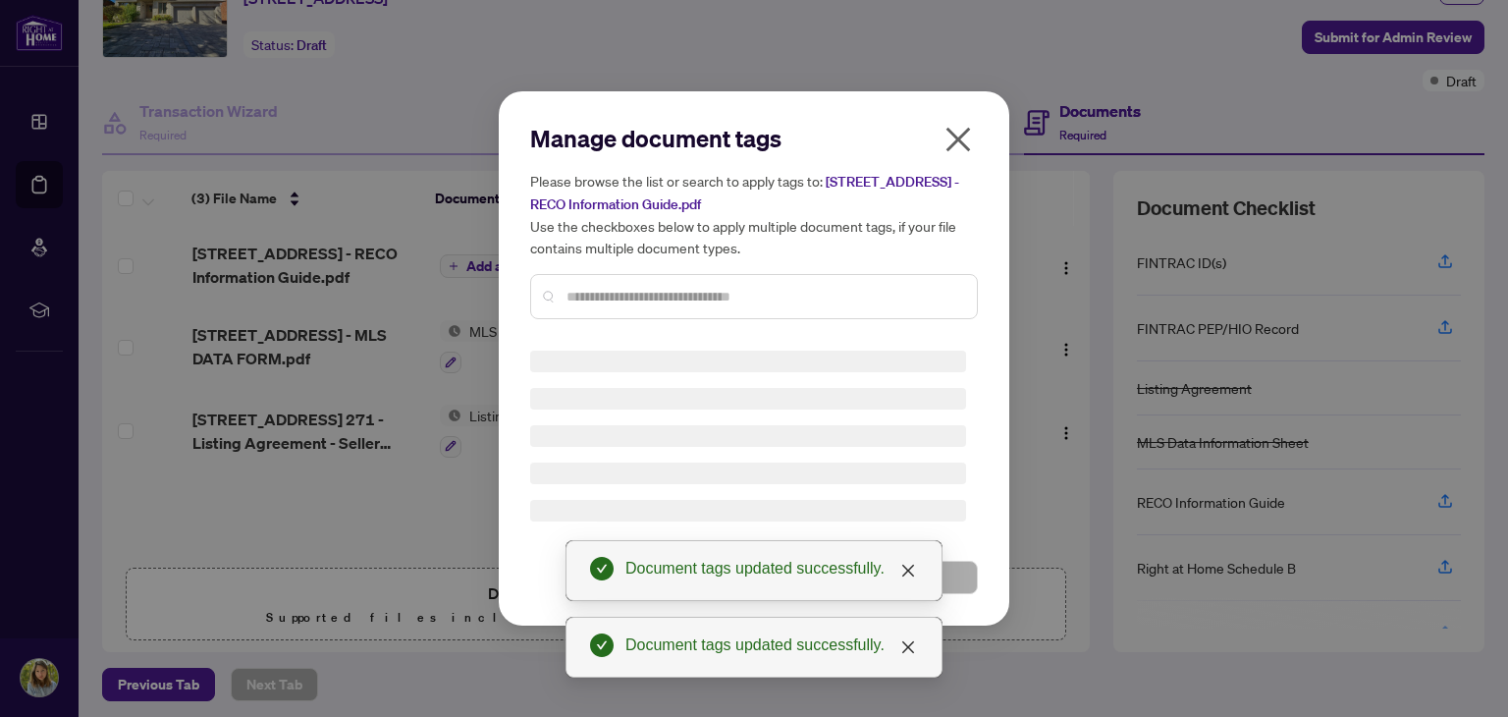
click at [676, 296] on div "Manage document tags Please browse the list or search to apply tags to: [STREET…" at bounding box center [754, 229] width 448 height 212
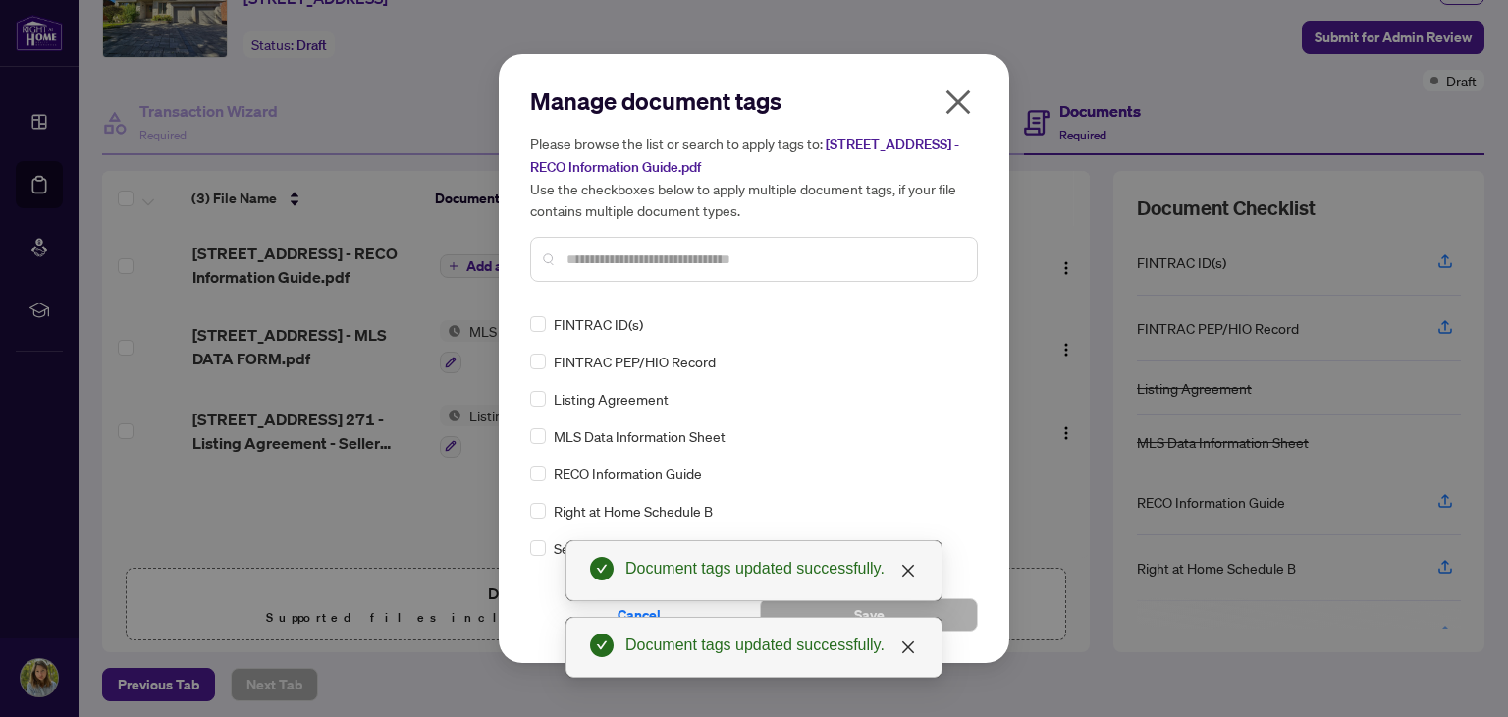
click at [673, 301] on div "Manage document tags Please browse the list or search to apply tags to: [STREET…" at bounding box center [754, 358] width 448 height 546
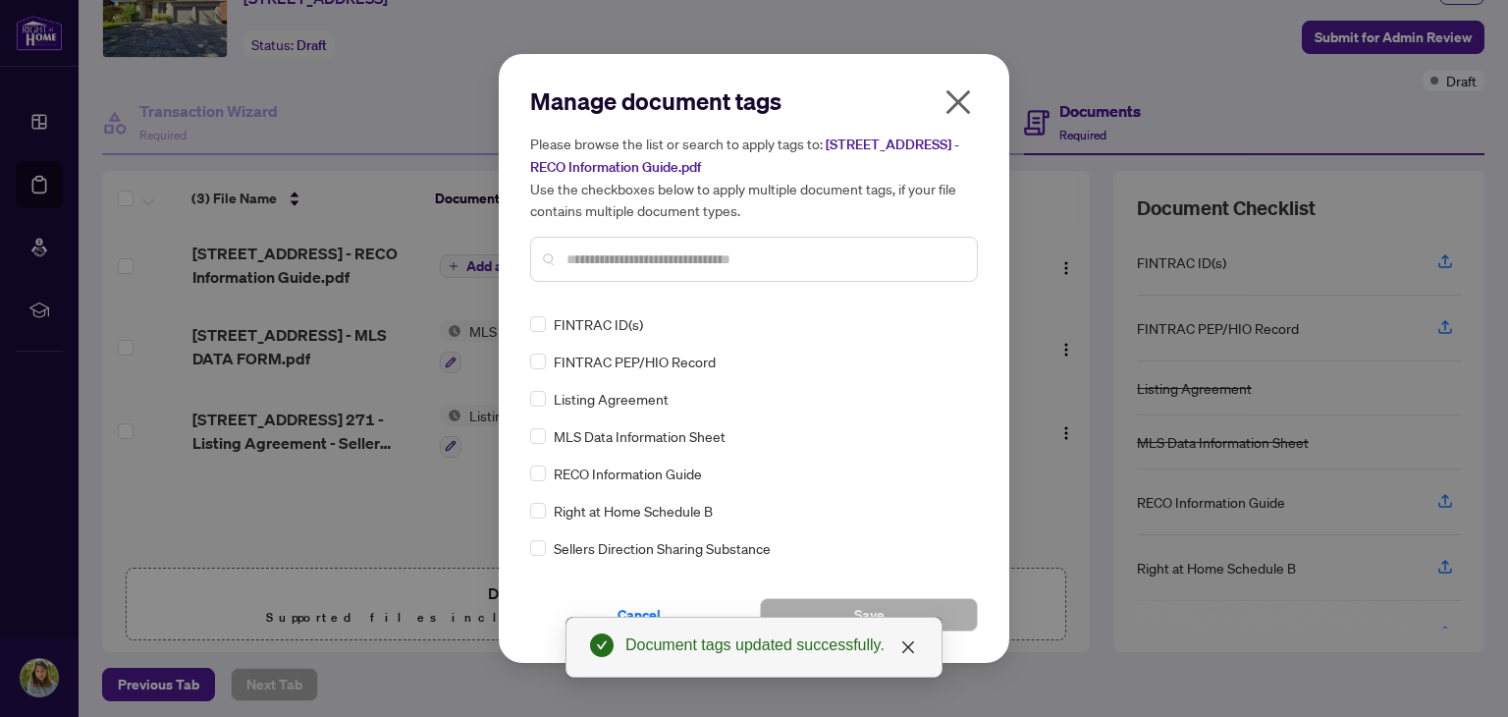
click at [648, 268] on input "text" at bounding box center [764, 259] width 395 height 22
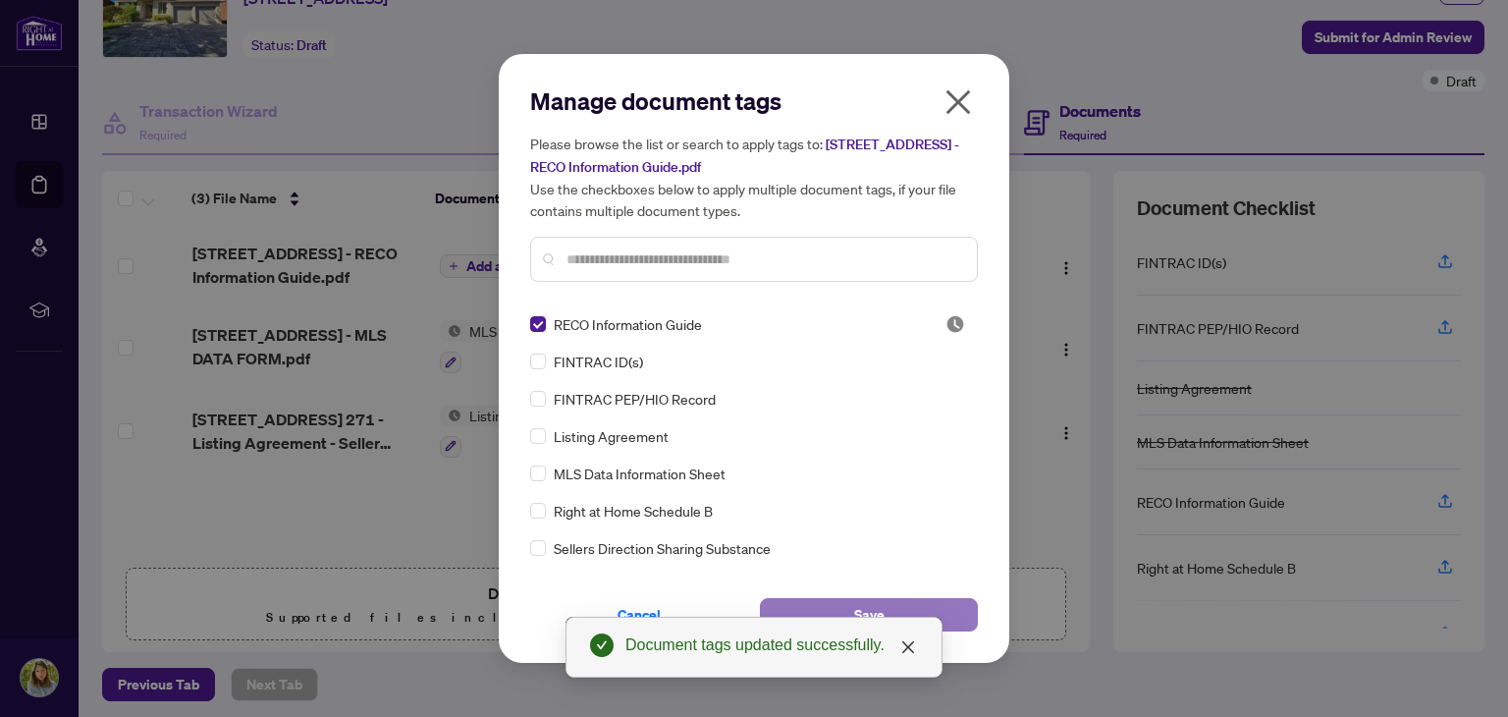
click at [966, 599] on button "Save" at bounding box center [869, 614] width 218 height 33
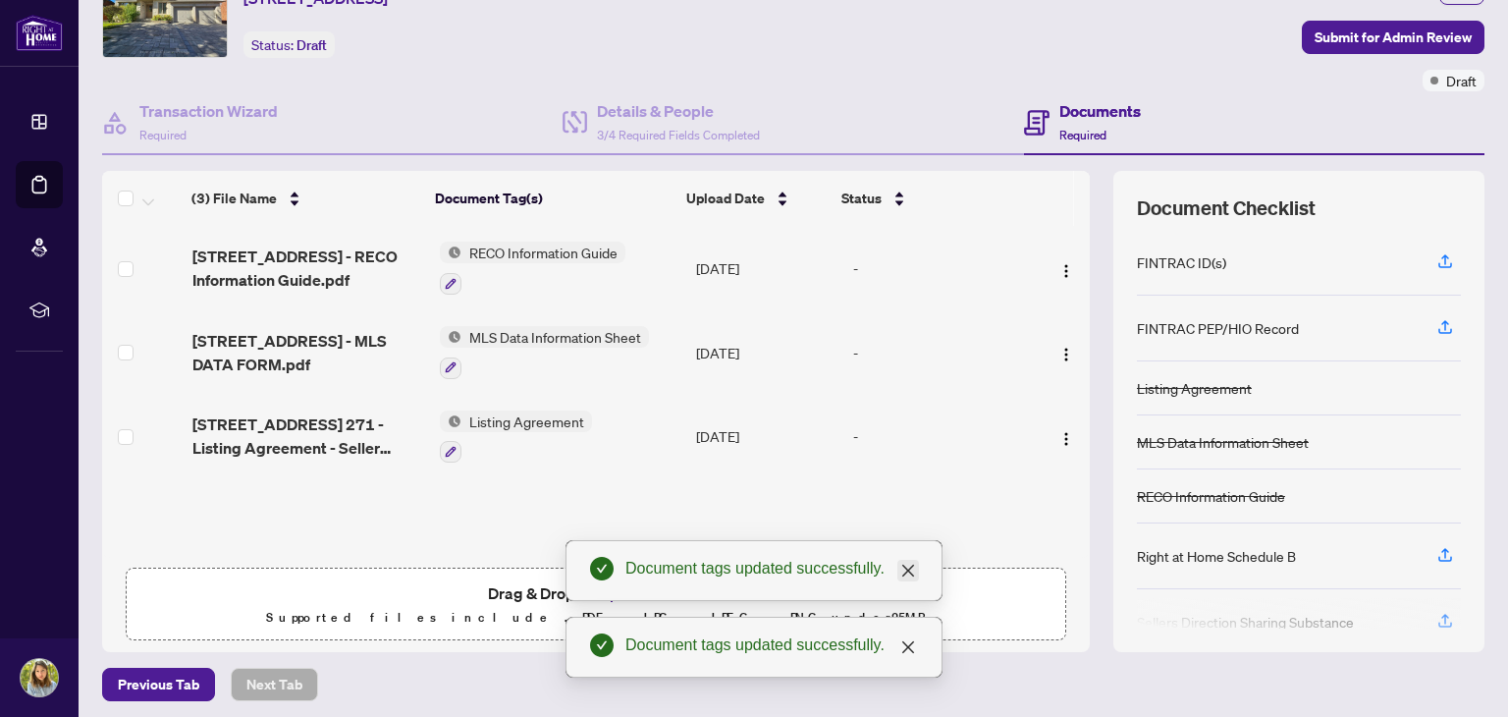
click at [900, 571] on link "Close" at bounding box center [909, 571] width 22 height 22
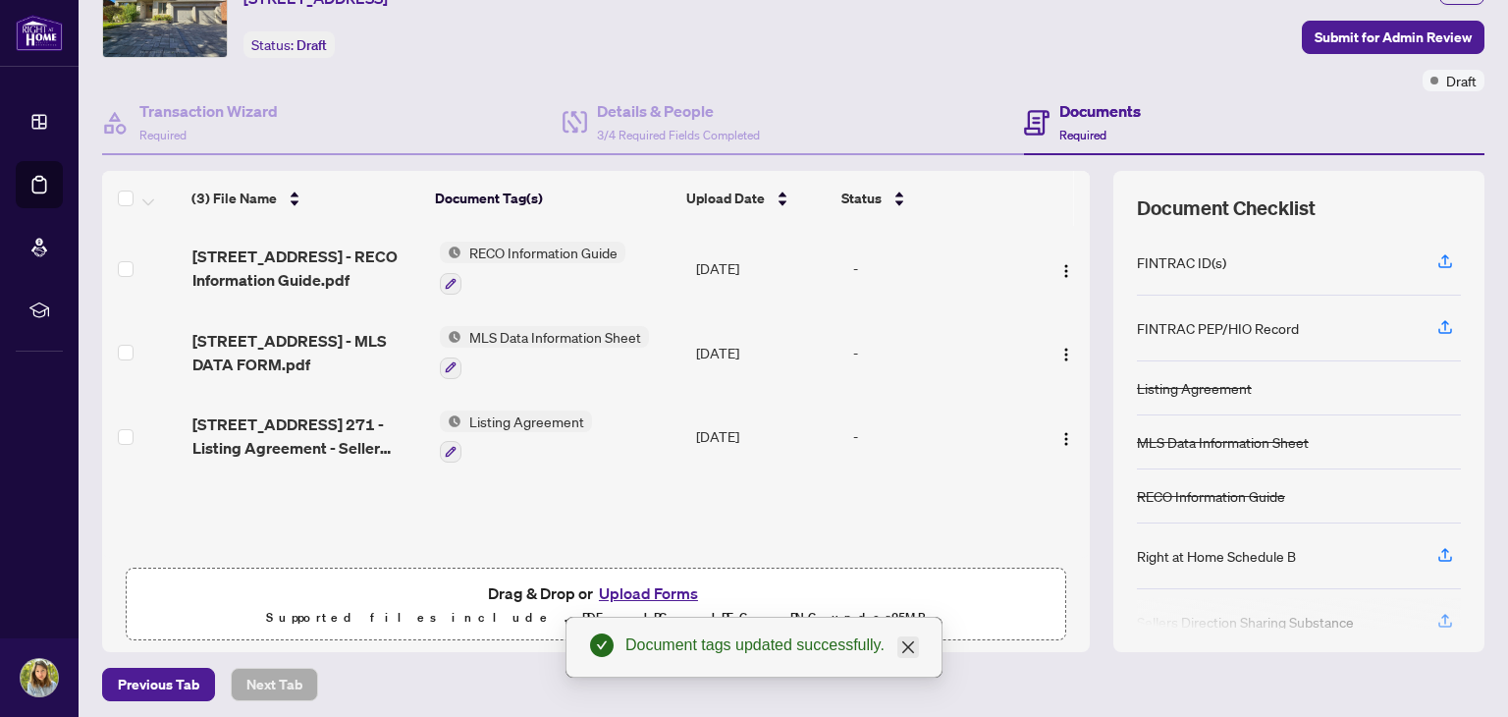
click at [909, 646] on icon "close" at bounding box center [908, 647] width 12 height 12
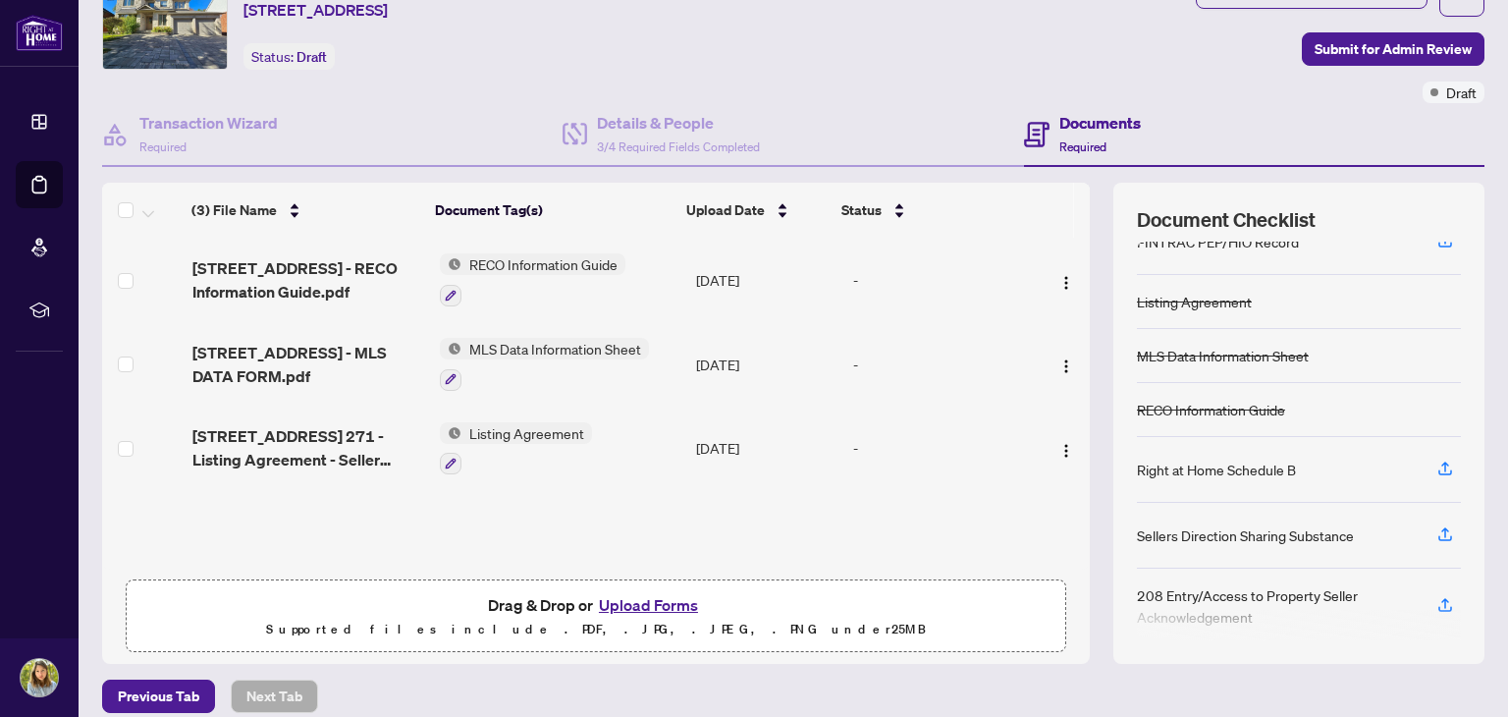
scroll to position [98, 0]
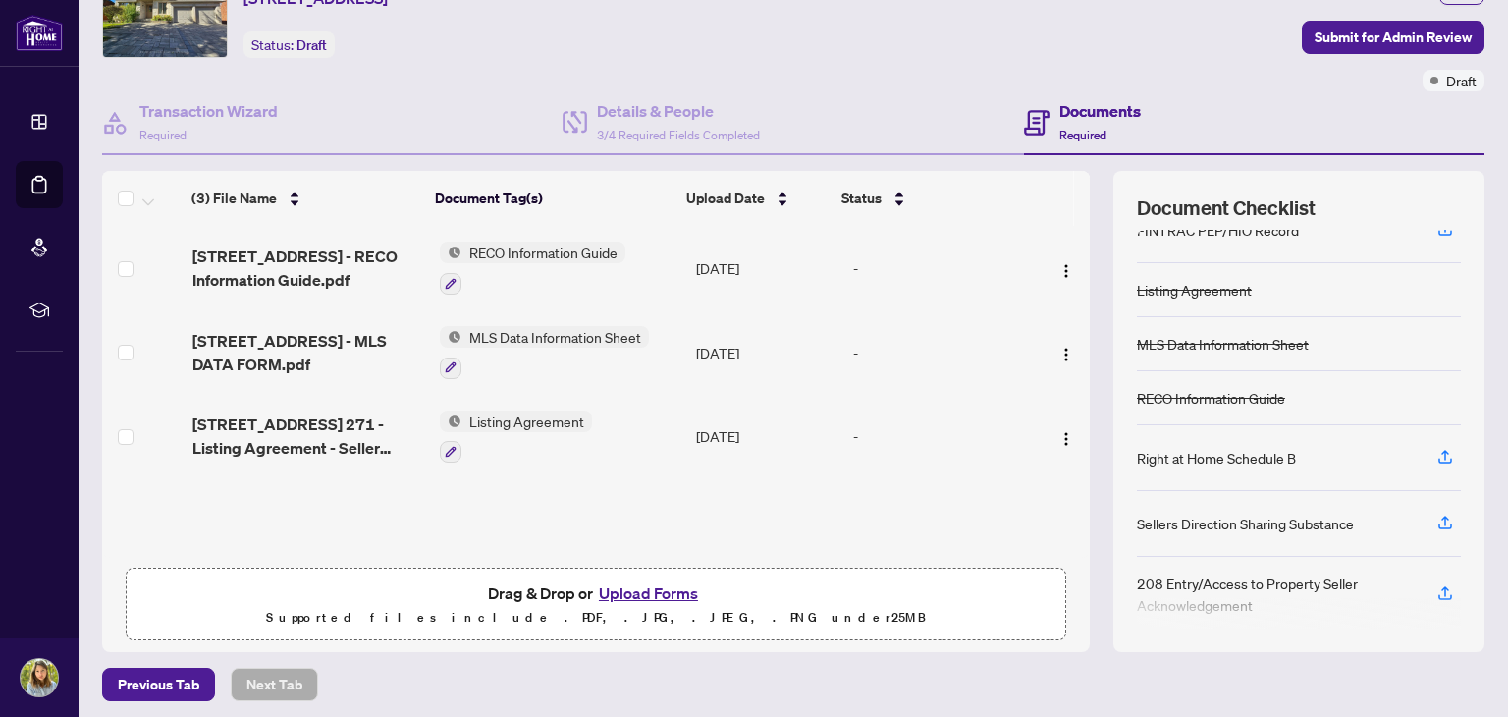
click at [603, 584] on button "Upload Forms" at bounding box center [648, 593] width 111 height 26
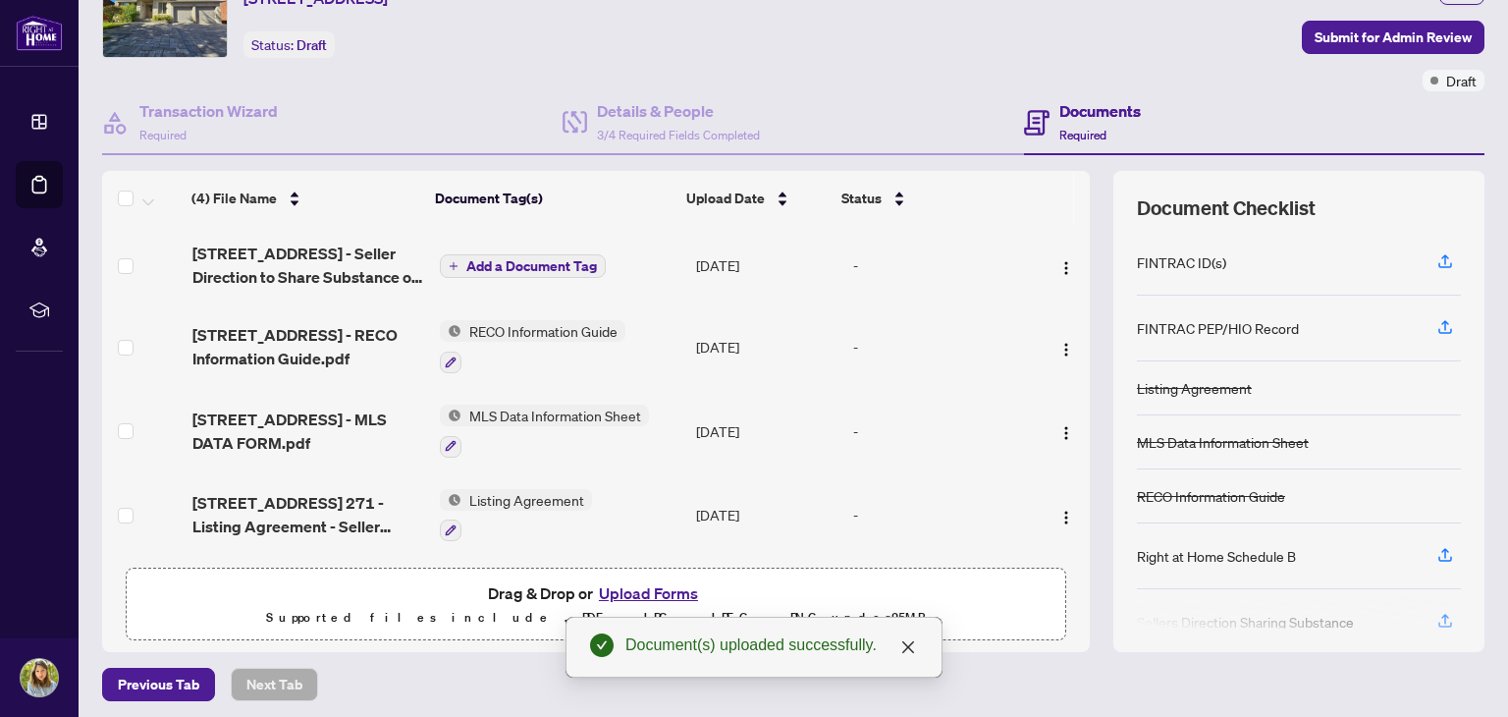
scroll to position [0, 0]
click at [529, 259] on span "Add a Document Tag" at bounding box center [531, 266] width 131 height 14
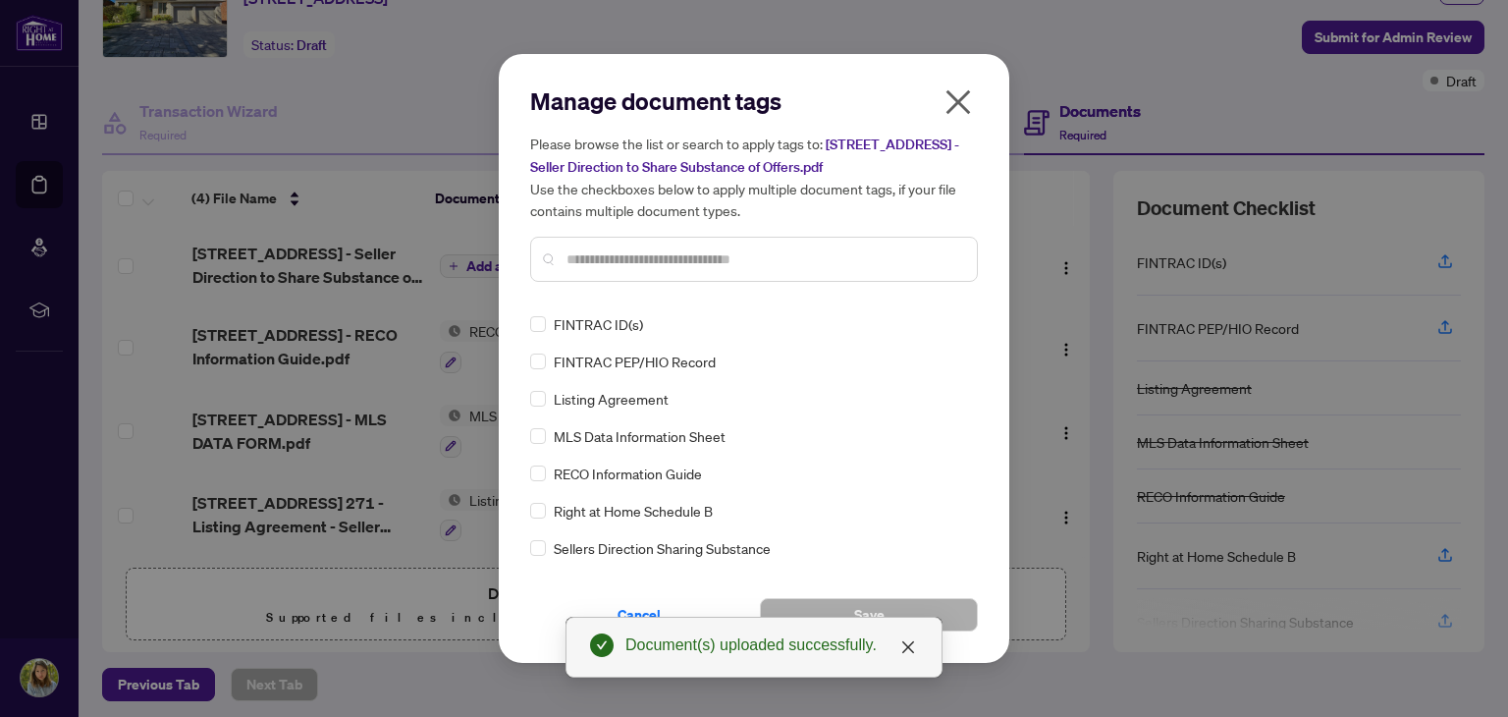
click at [683, 294] on div "Manage document tags Please browse the list or search to apply tags to: [STREET…" at bounding box center [754, 191] width 448 height 212
drag, startPoint x: 677, startPoint y: 274, endPoint x: 662, endPoint y: 257, distance: 22.3
click at [676, 272] on div at bounding box center [754, 259] width 448 height 45
click at [662, 255] on input "text" at bounding box center [764, 259] width 395 height 22
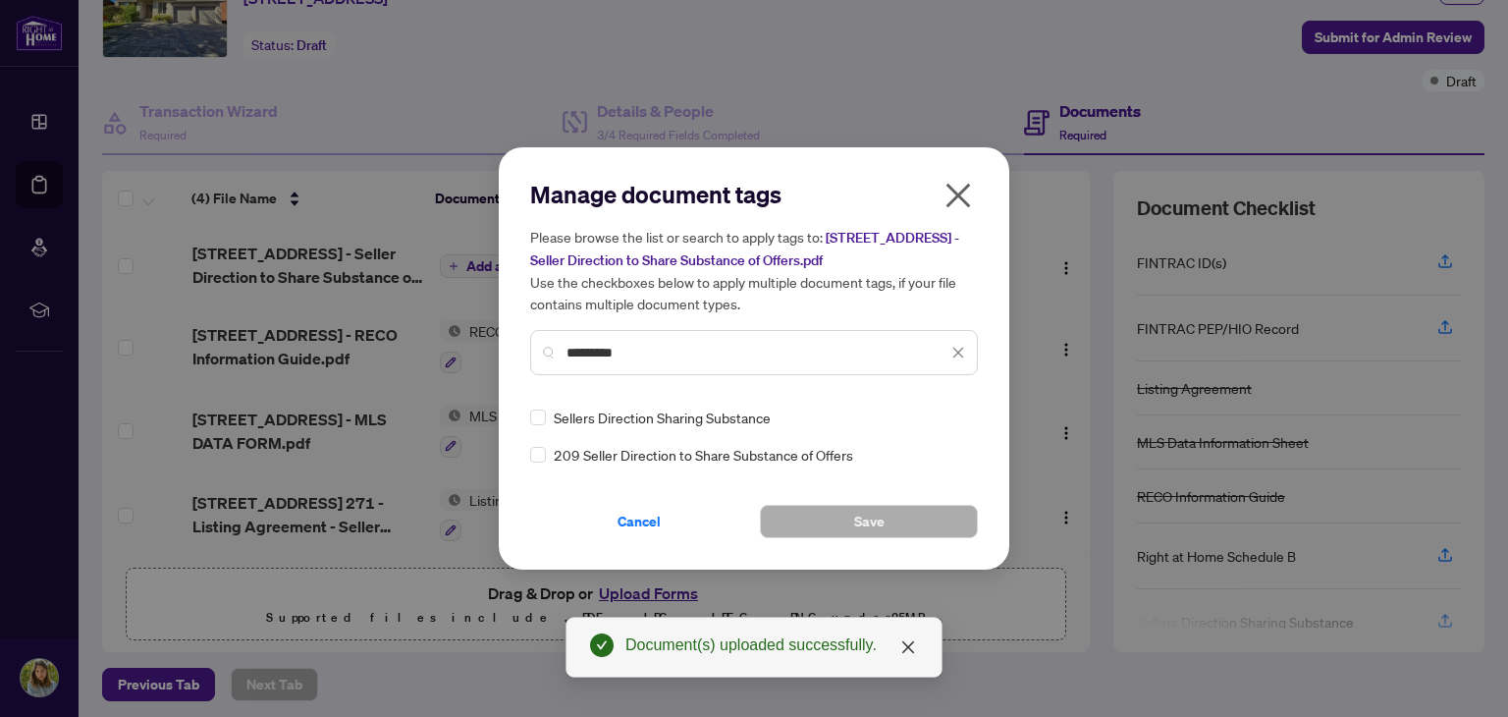
type input "*********"
click at [621, 421] on span "Sellers Direction Sharing Substance" at bounding box center [662, 418] width 217 height 22
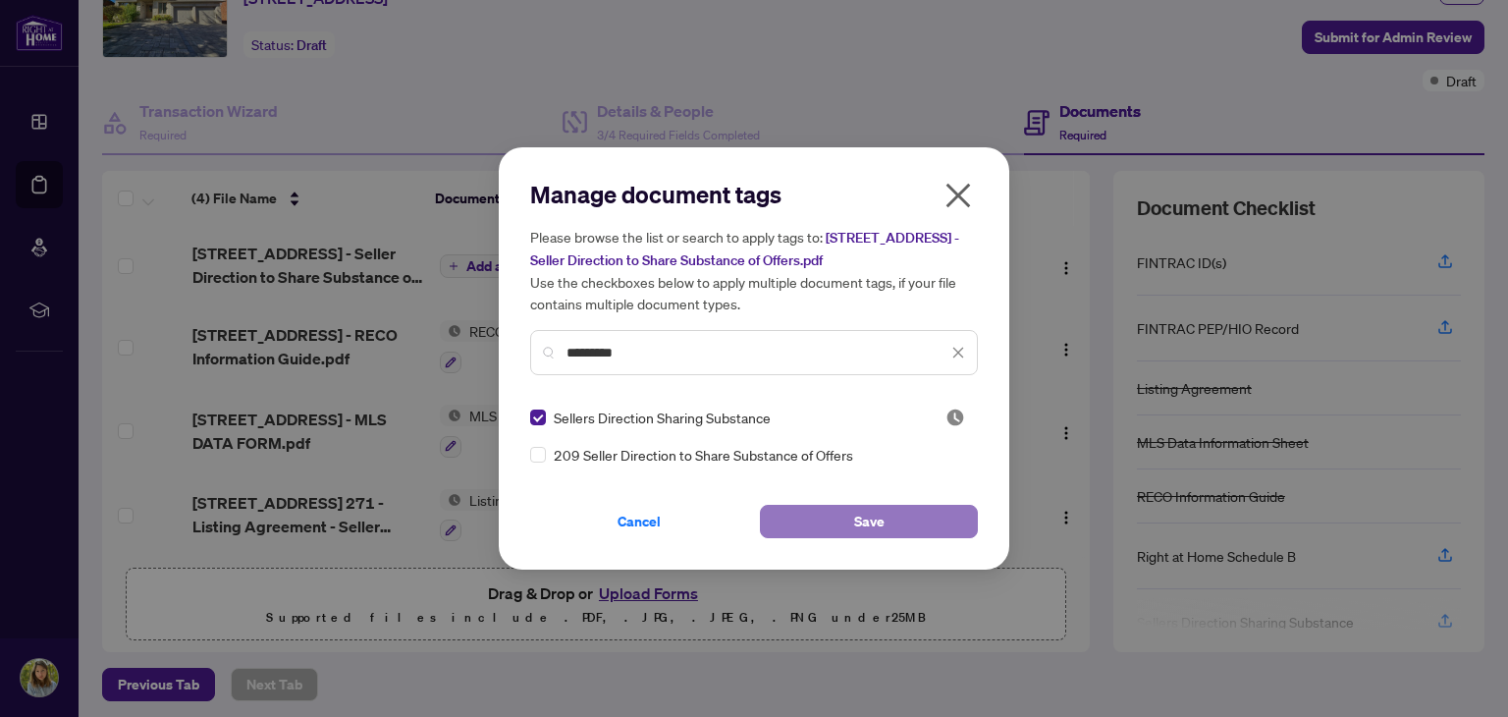
click at [822, 516] on button "Save" at bounding box center [869, 521] width 218 height 33
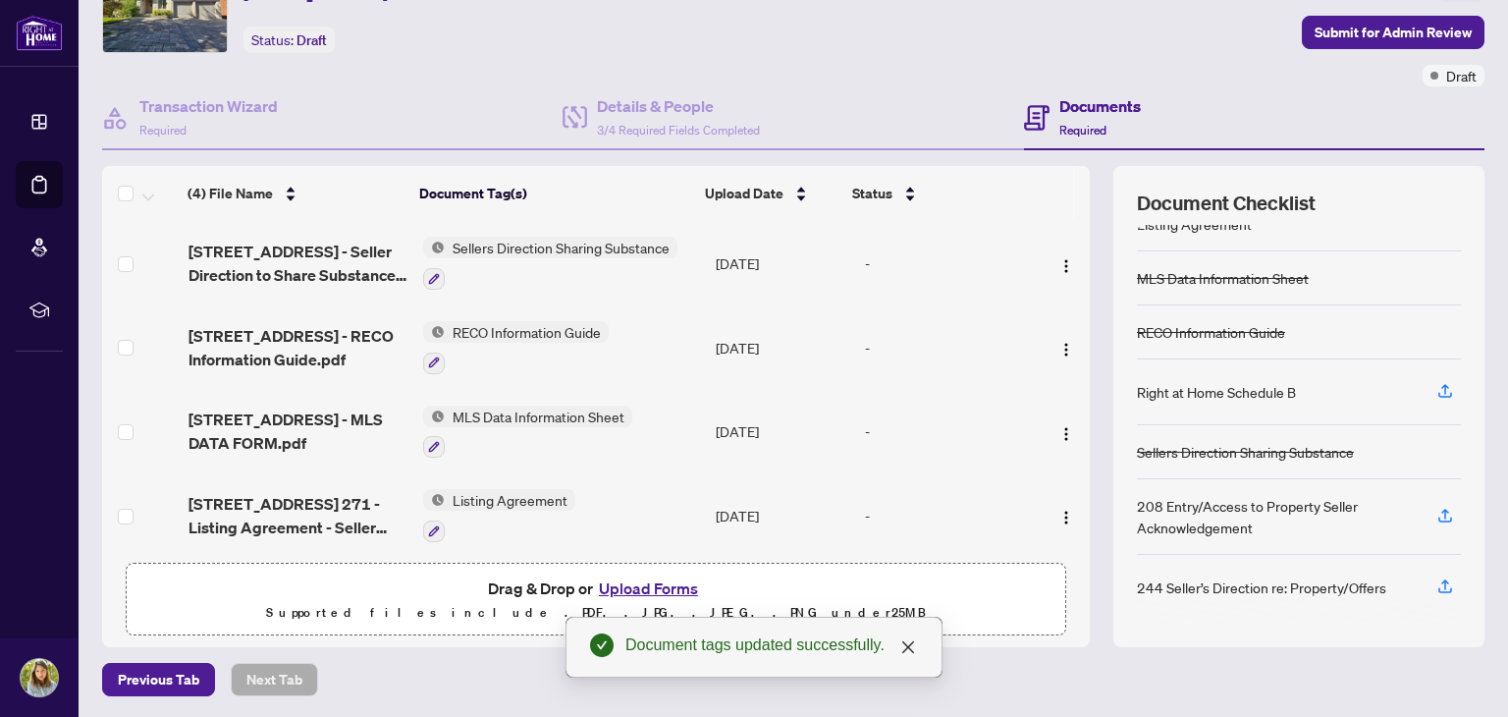
scroll to position [105, 0]
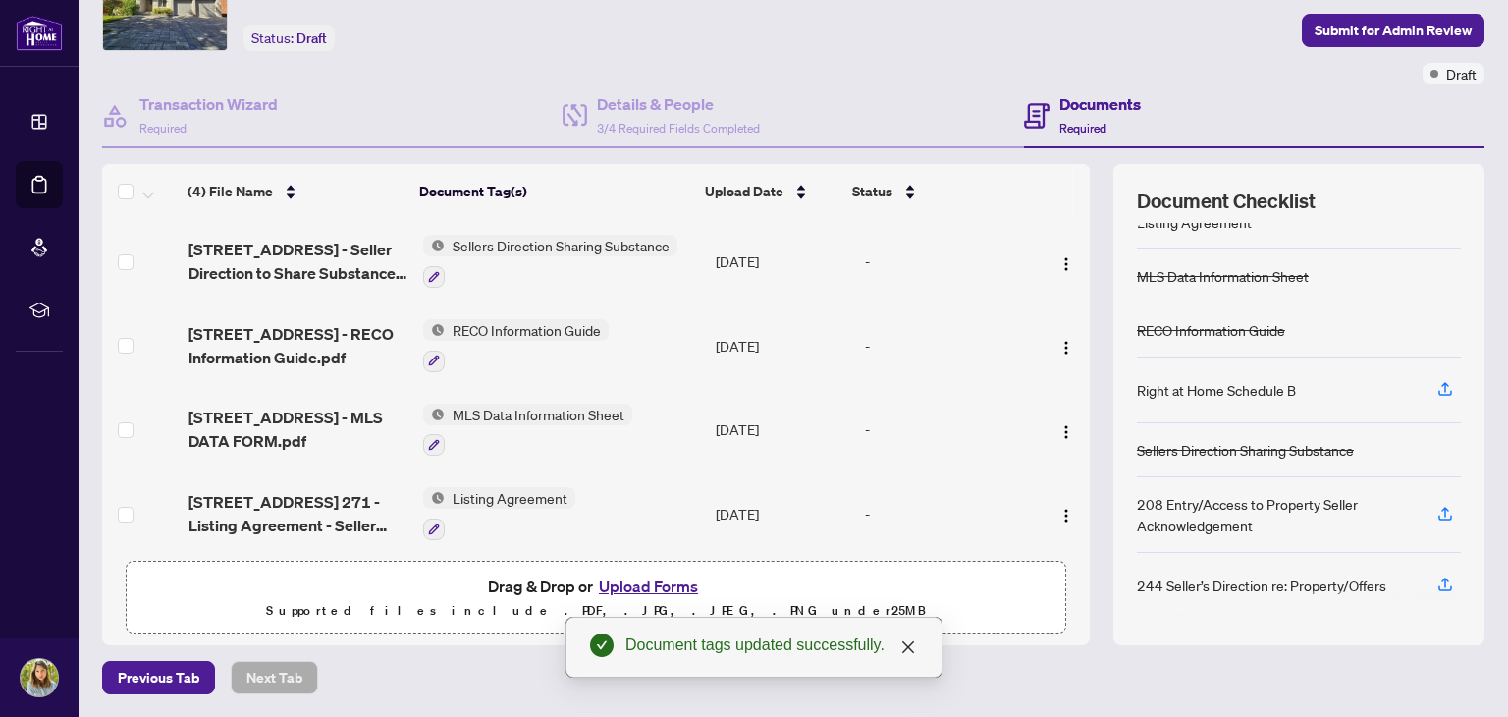
click at [639, 586] on button "Upload Forms" at bounding box center [648, 587] width 111 height 26
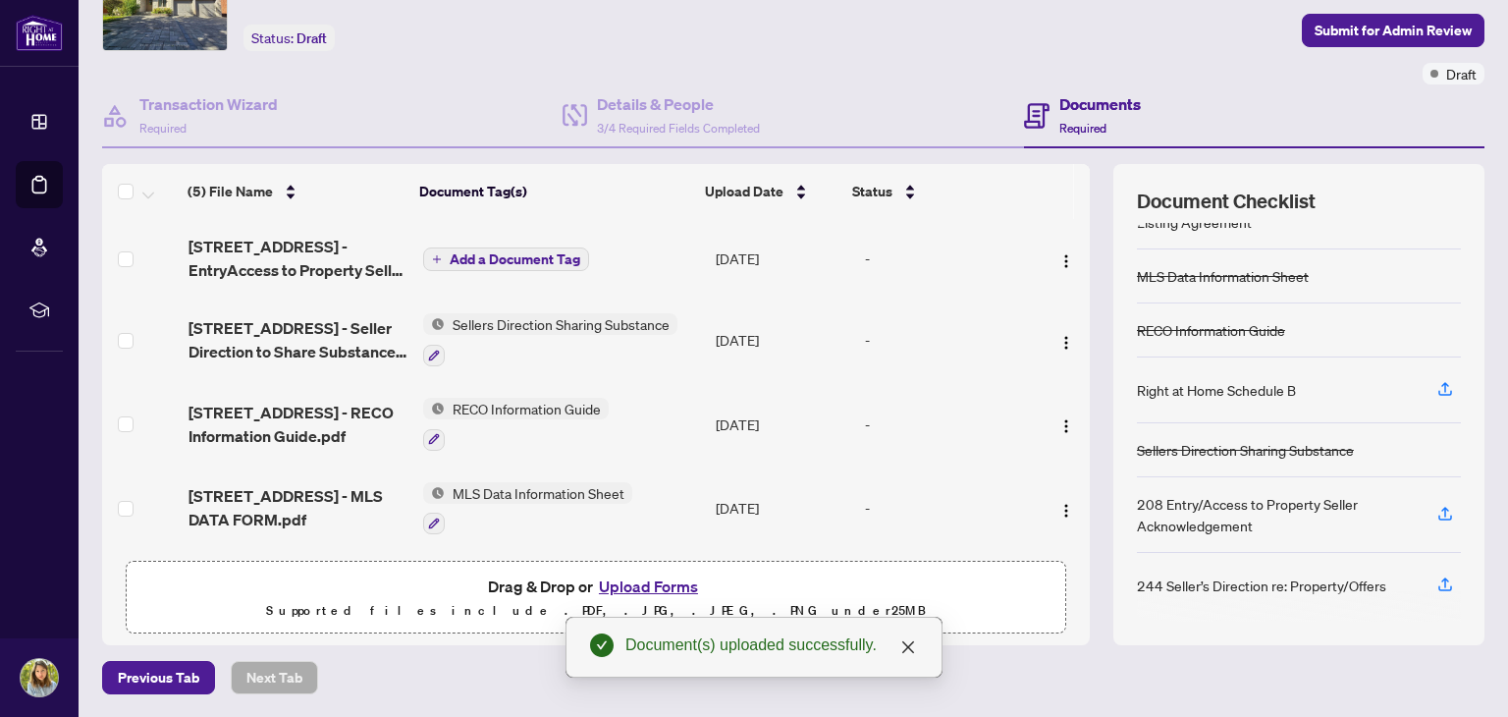
scroll to position [0, 0]
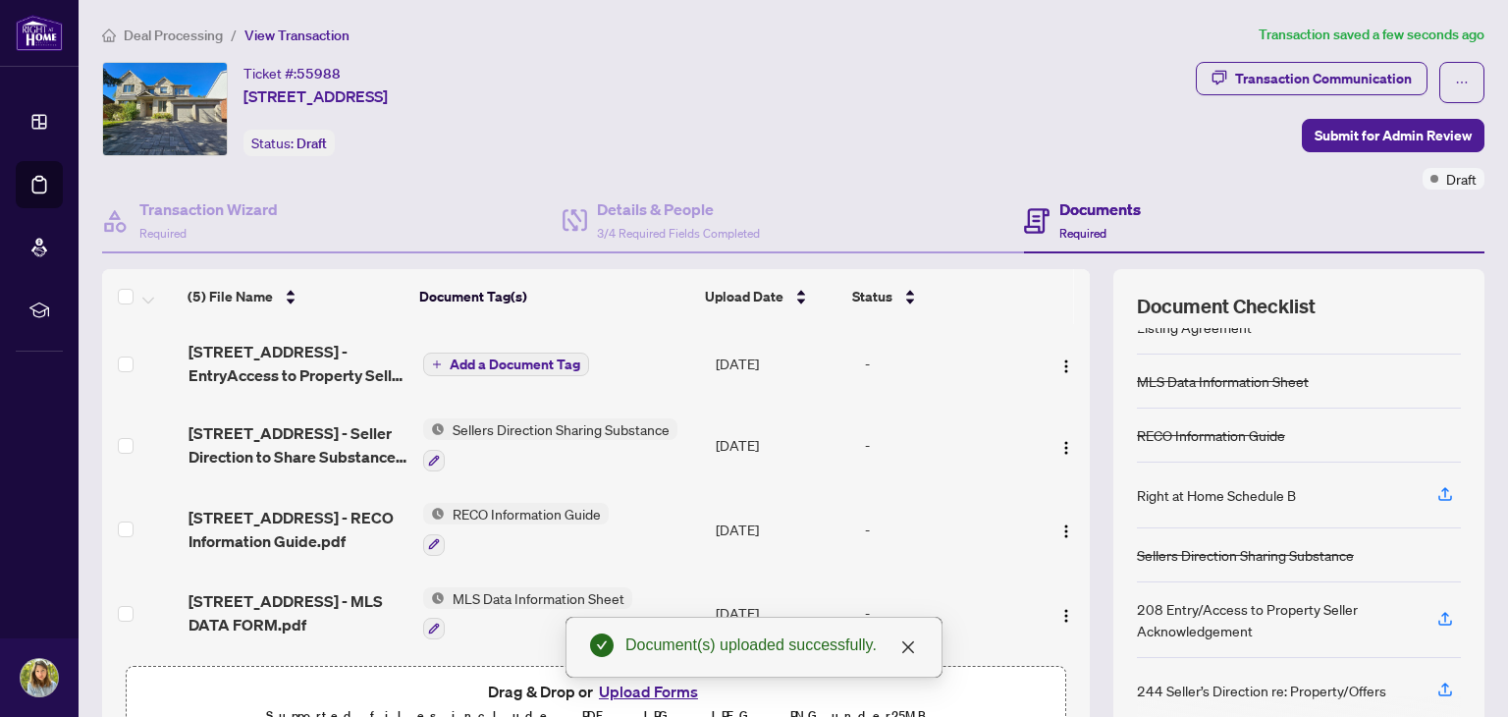
click at [516, 373] on button "Add a Document Tag" at bounding box center [506, 365] width 166 height 24
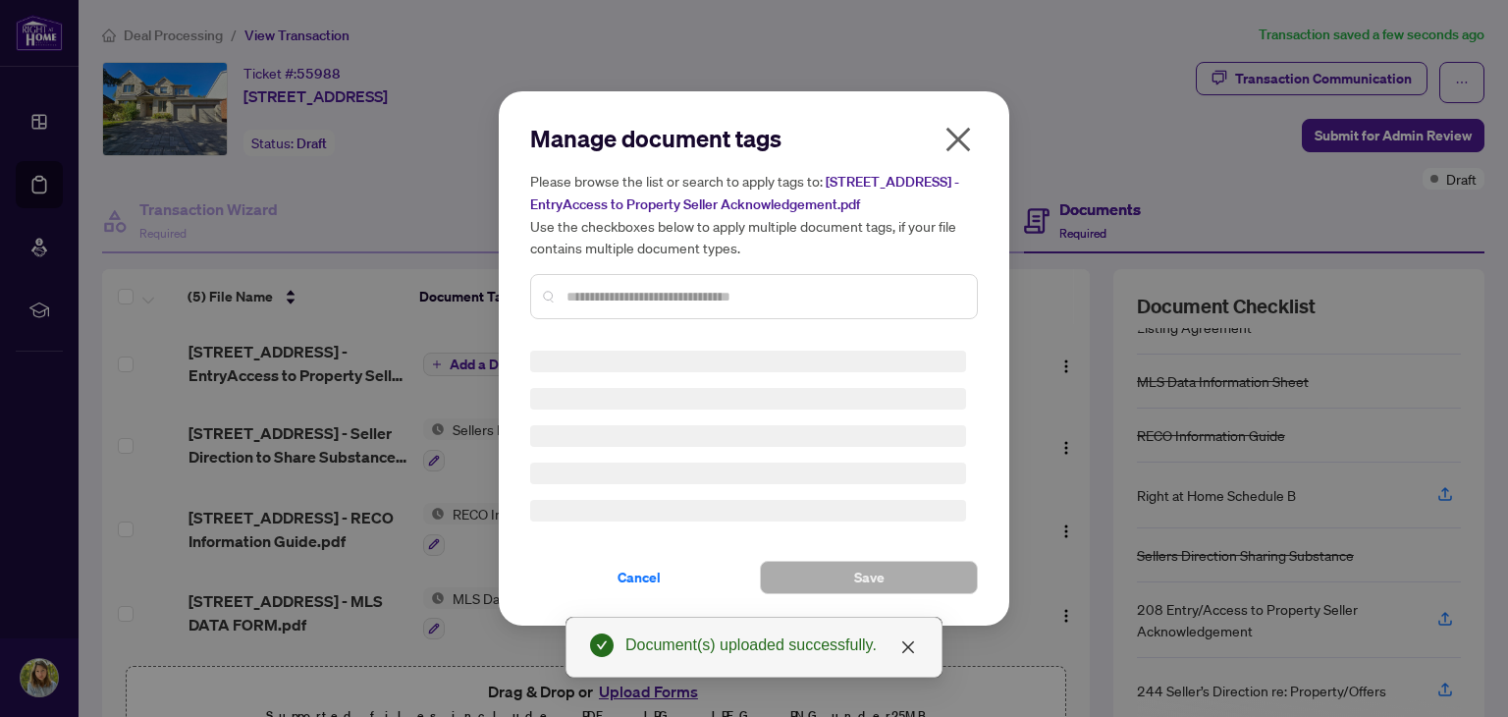
click at [654, 284] on div at bounding box center [754, 296] width 448 height 45
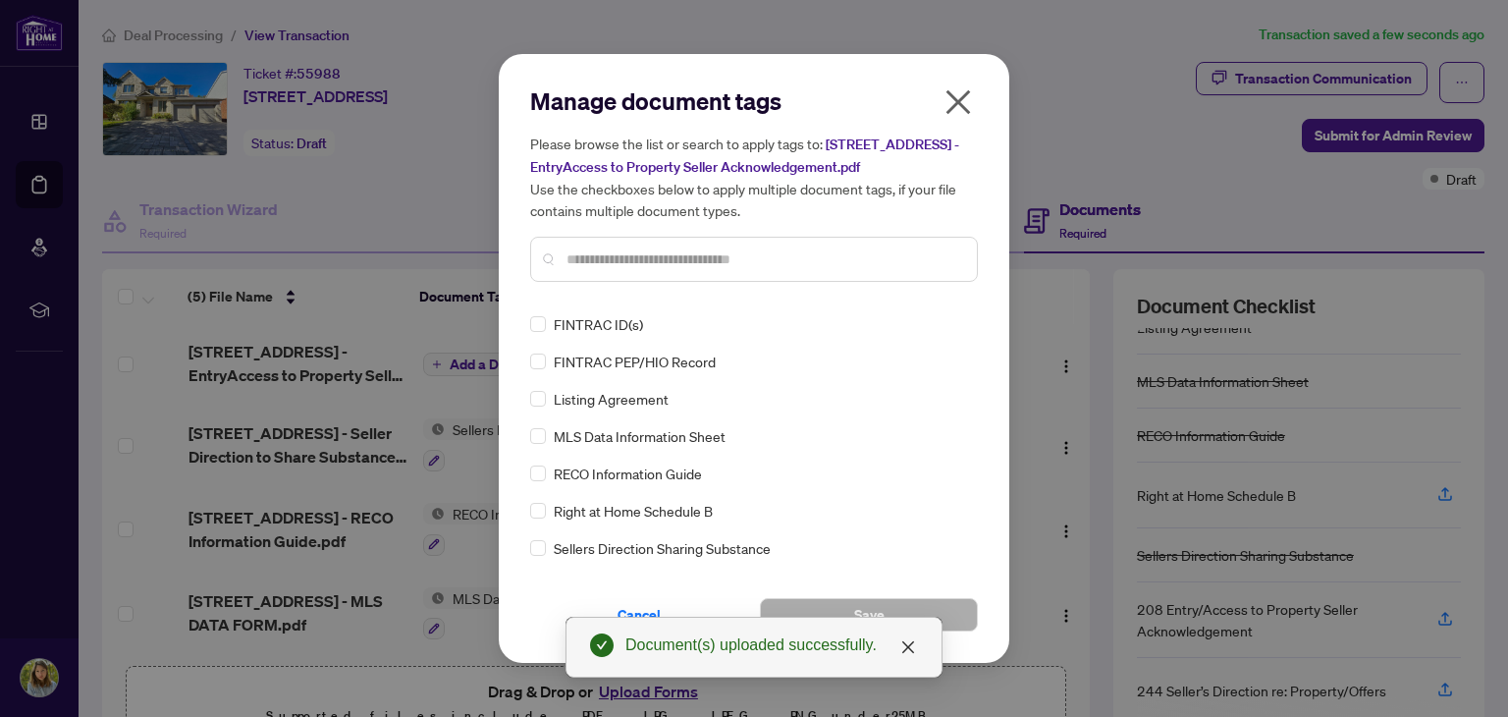
click at [658, 298] on div "Manage document tags Please browse the list or search to apply tags to: [STREET…" at bounding box center [754, 191] width 448 height 212
click at [665, 257] on div at bounding box center [754, 259] width 448 height 45
click at [679, 265] on input "text" at bounding box center [764, 259] width 395 height 22
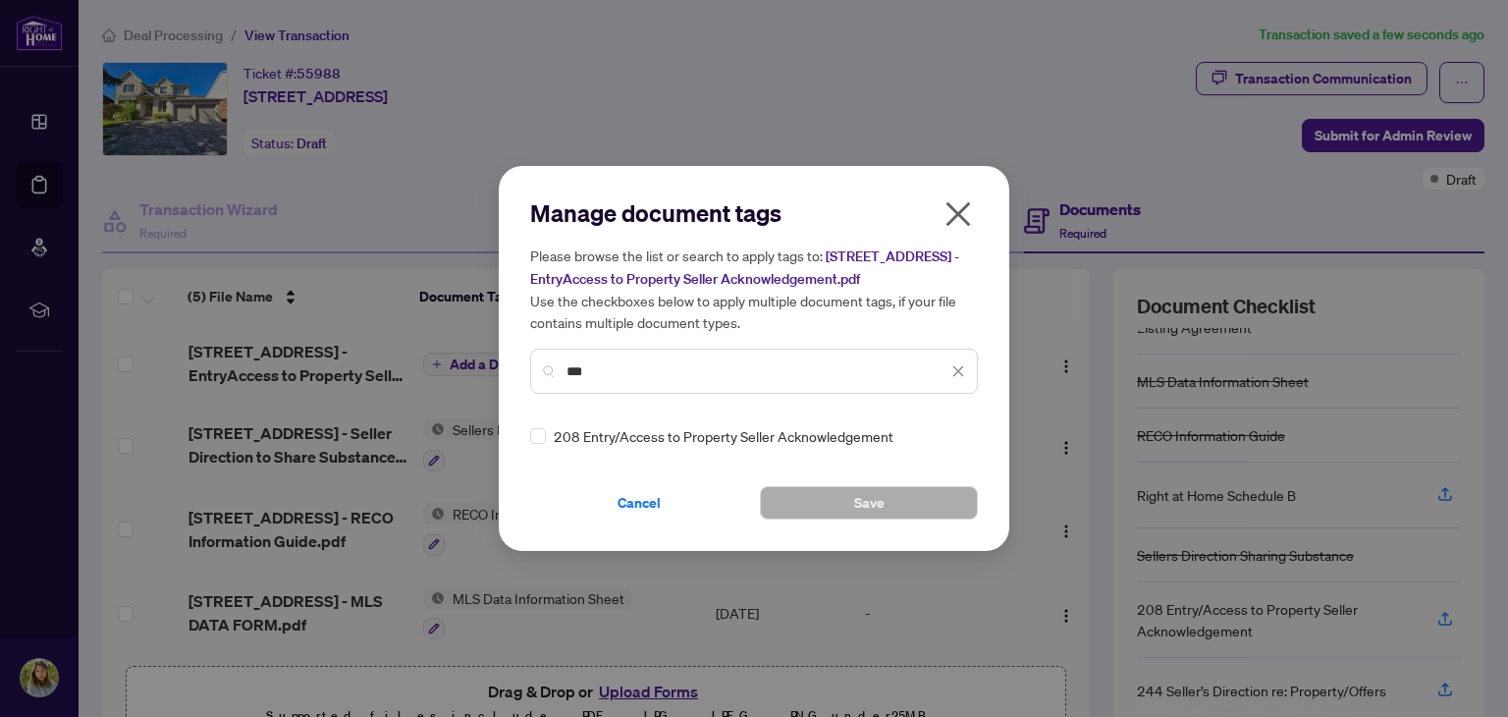
type input "***"
click at [829, 500] on button "Save" at bounding box center [869, 502] width 218 height 33
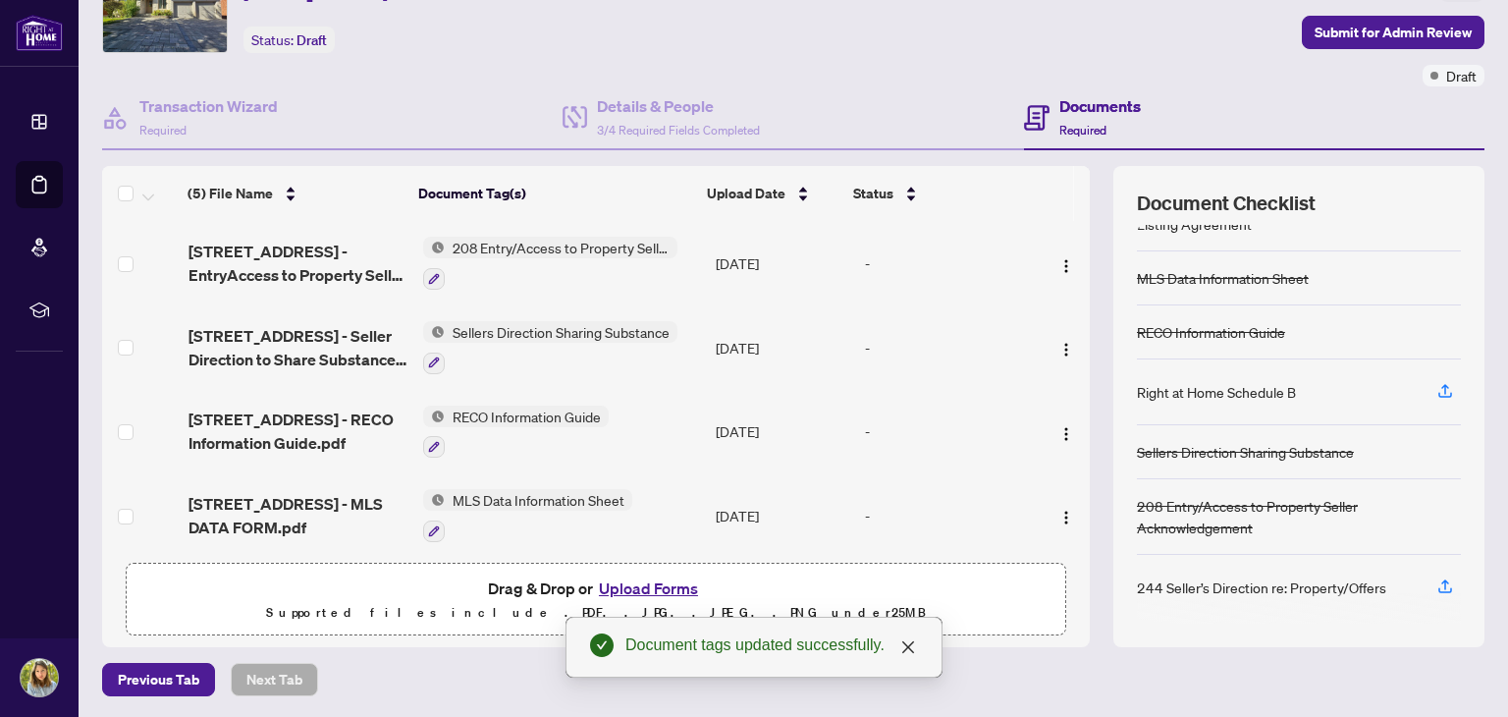
scroll to position [105, 0]
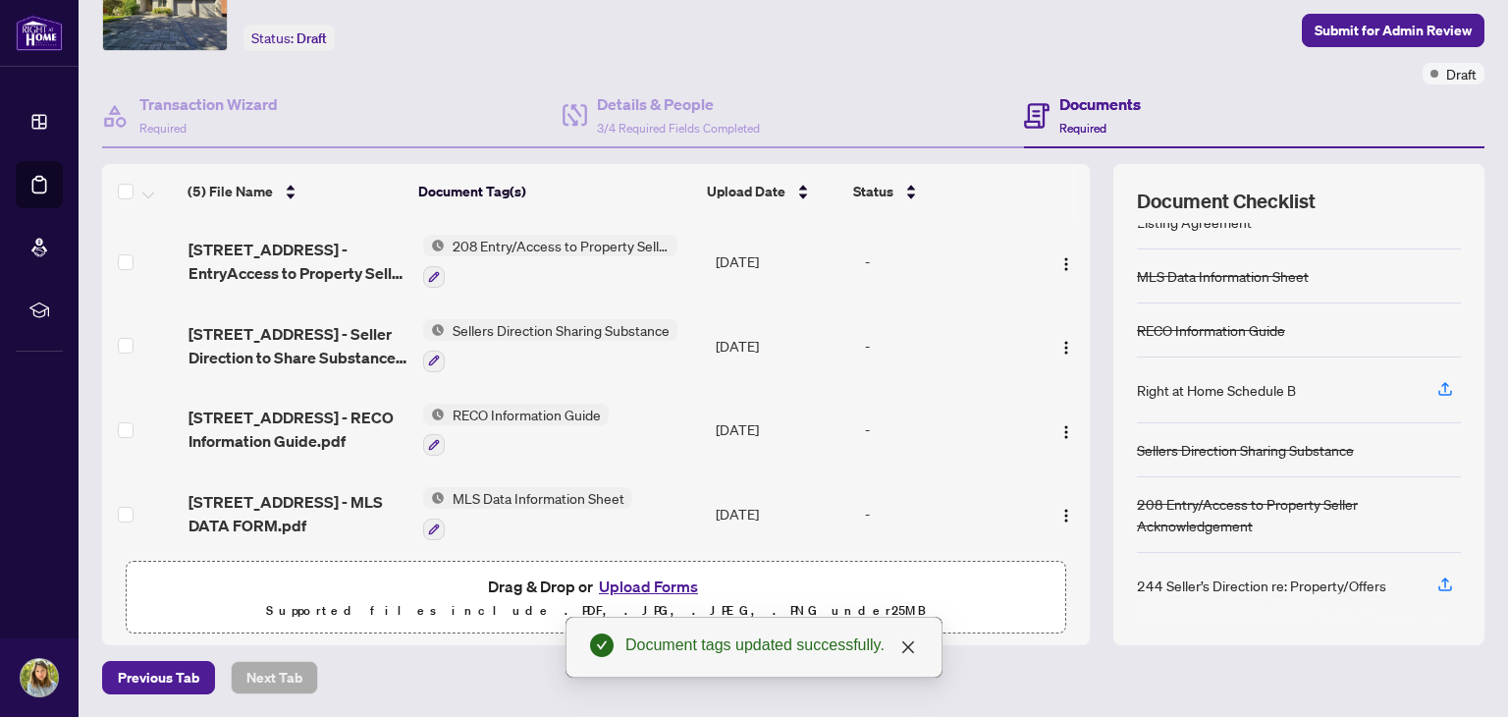
click at [625, 585] on button "Upload Forms" at bounding box center [648, 587] width 111 height 26
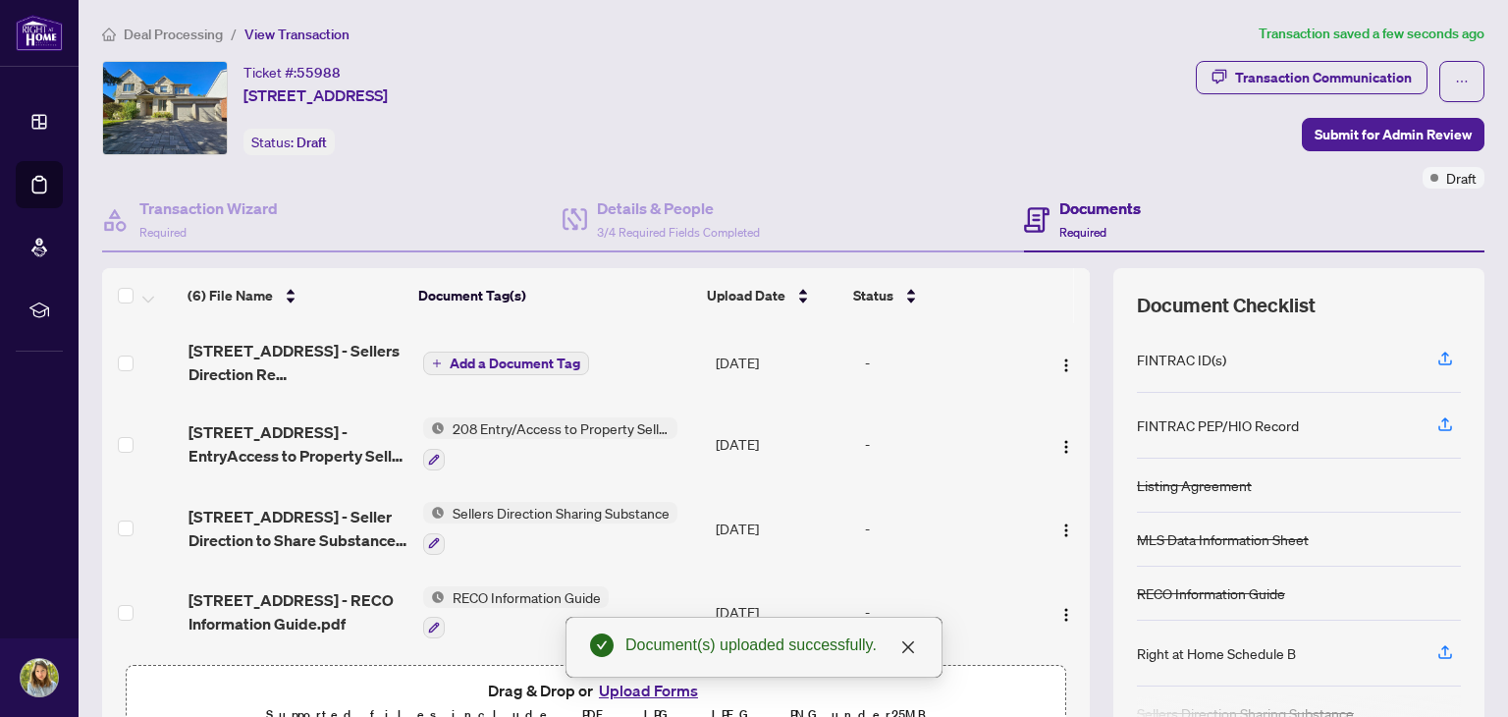
scroll to position [0, 0]
click at [530, 357] on span "Add a Document Tag" at bounding box center [515, 364] width 131 height 14
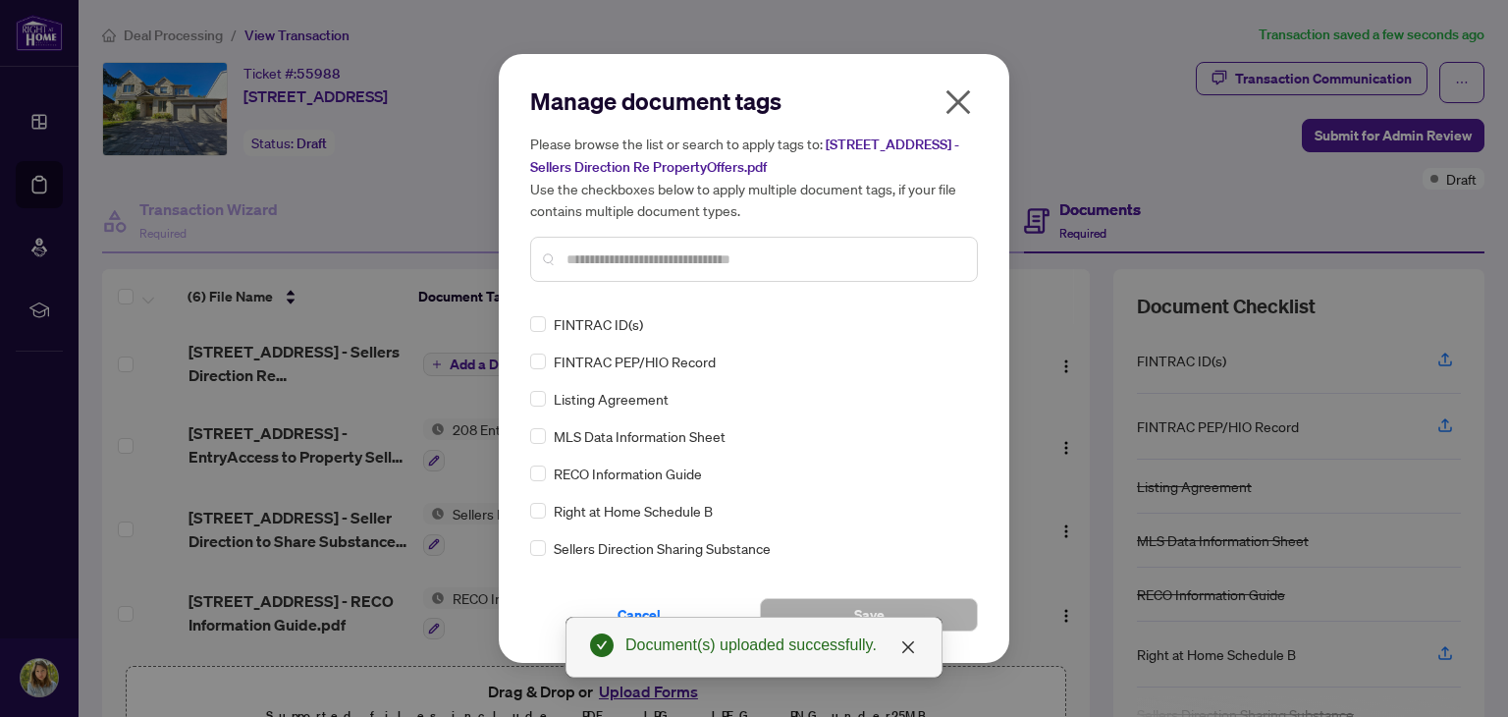
click at [857, 280] on div at bounding box center [754, 259] width 448 height 45
click at [803, 241] on div at bounding box center [754, 259] width 448 height 45
click at [814, 260] on input "text" at bounding box center [764, 259] width 395 height 22
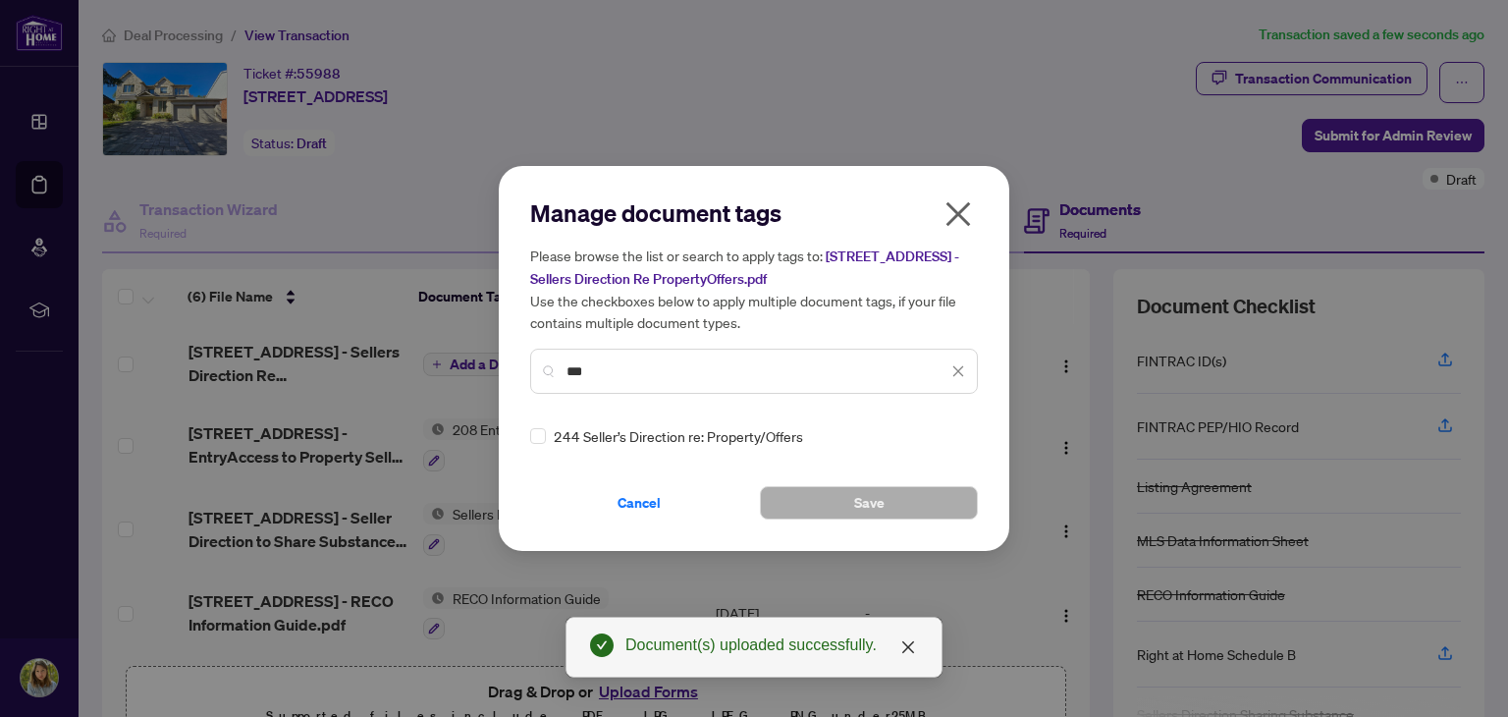
type input "***"
click at [922, 500] on button "Save" at bounding box center [869, 502] width 218 height 33
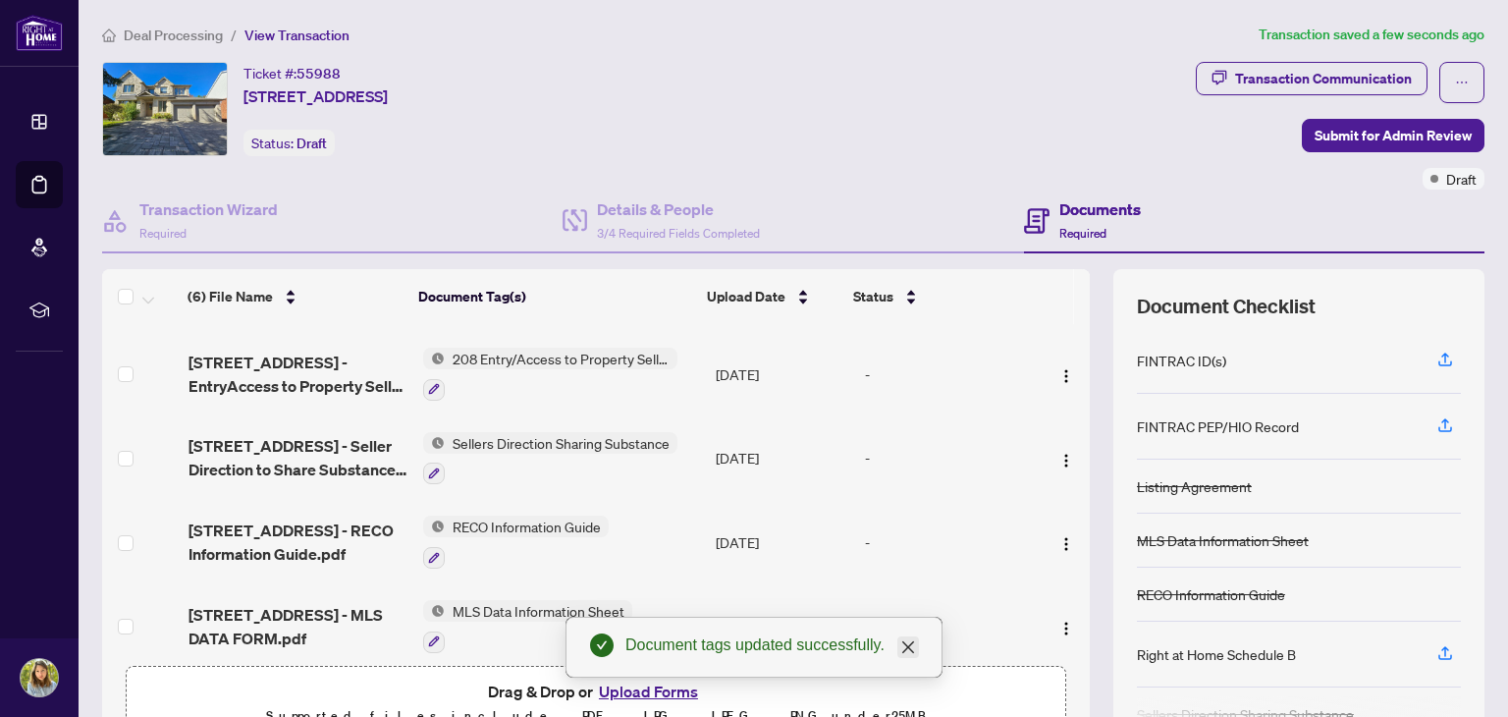
click at [910, 640] on icon "close" at bounding box center [909, 647] width 16 height 16
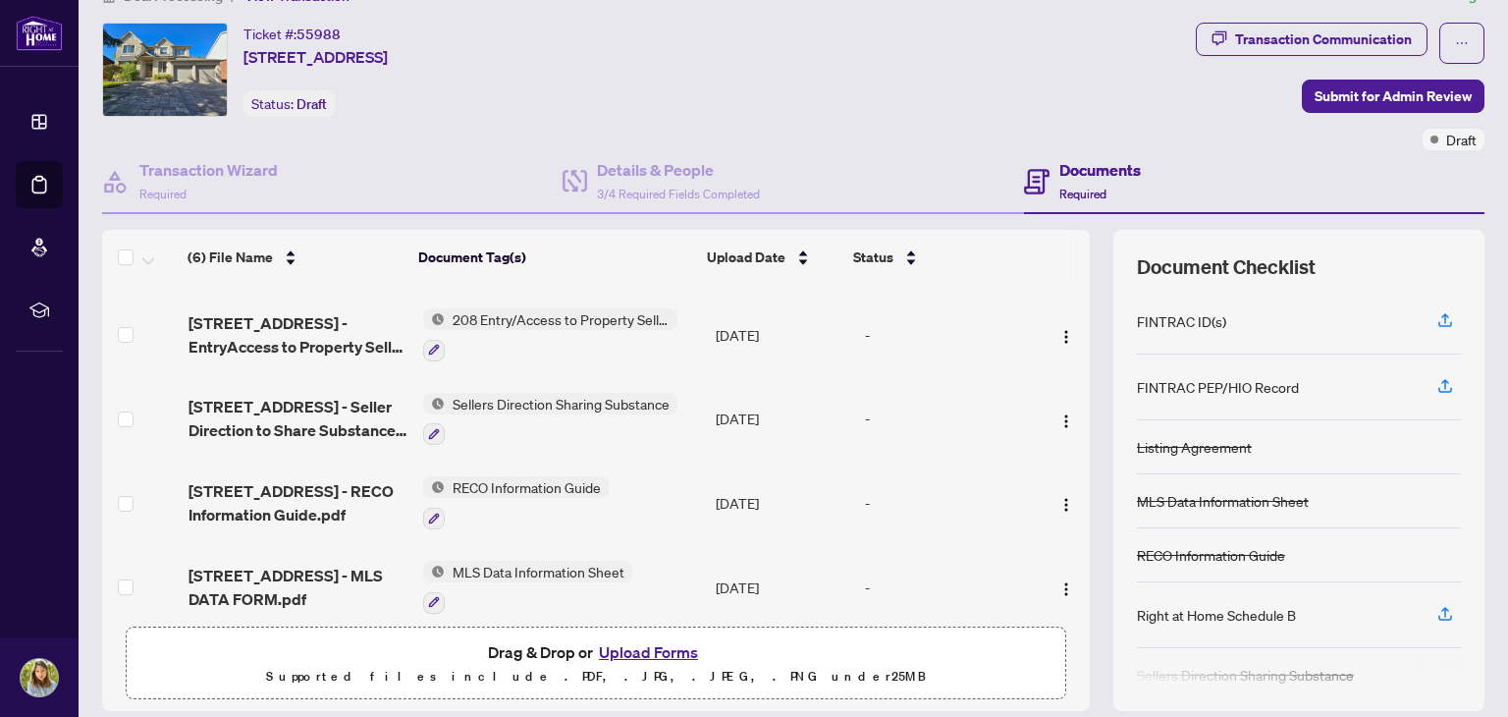
scroll to position [7, 0]
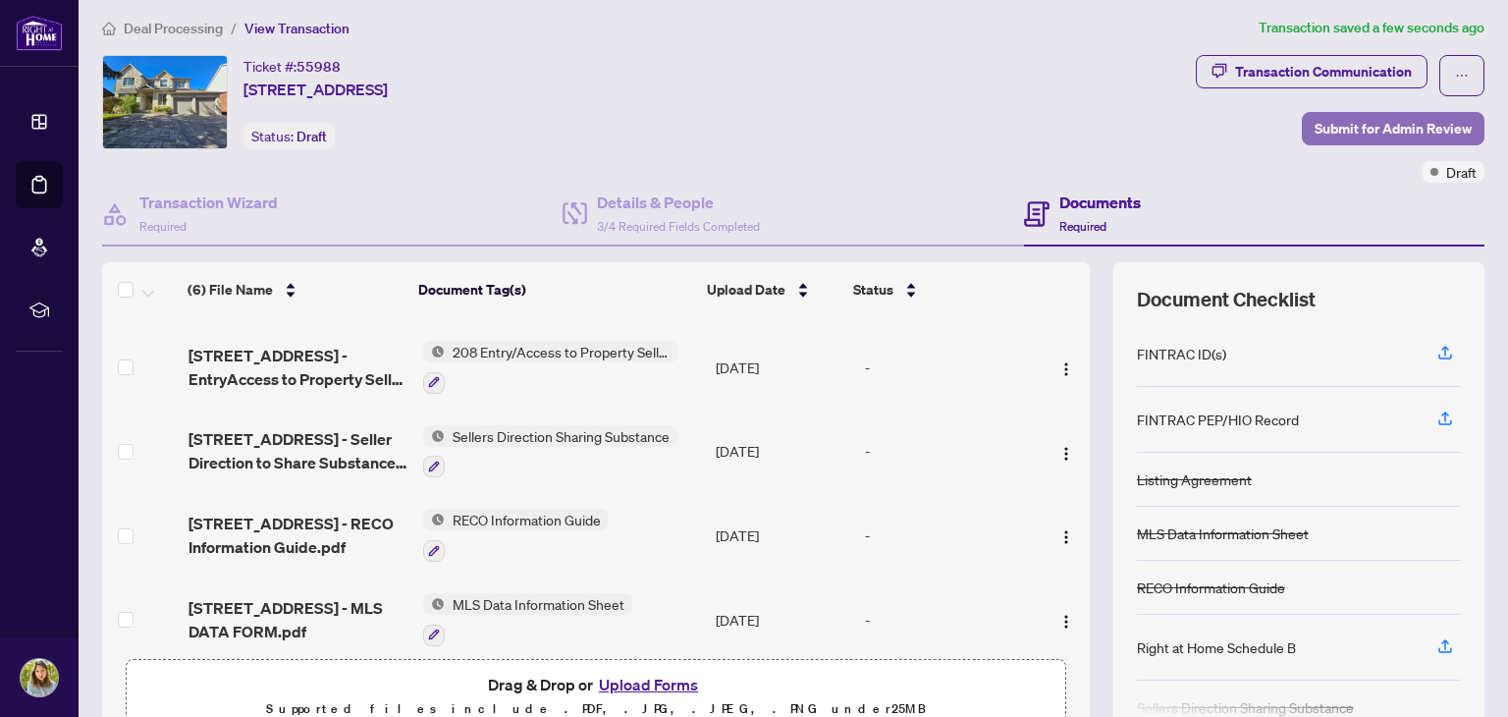
click at [1396, 131] on span "Submit for Admin Review" at bounding box center [1393, 128] width 157 height 31
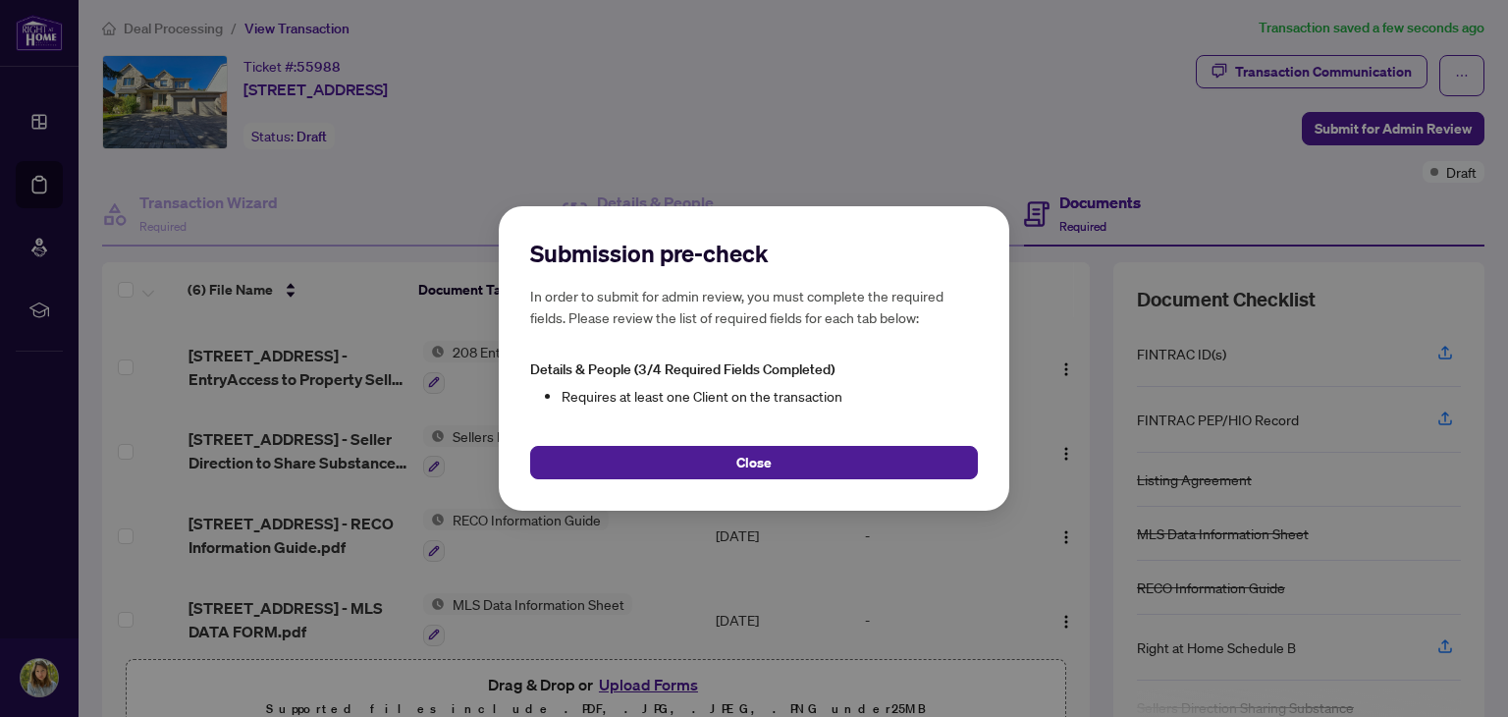
drag, startPoint x: 770, startPoint y: 468, endPoint x: 729, endPoint y: 451, distance: 44.9
click at [770, 467] on button "Close" at bounding box center [754, 462] width 448 height 33
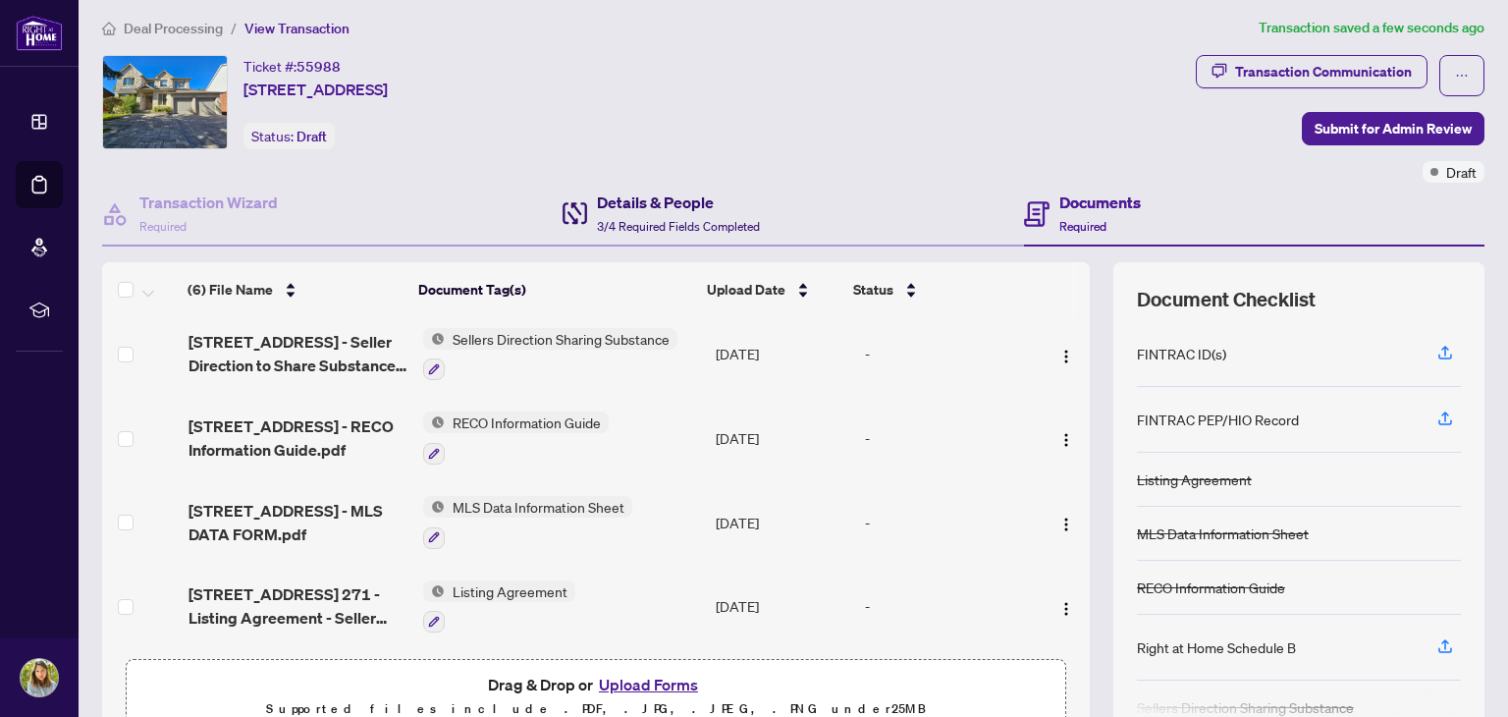
click at [672, 230] on span "3/4 Required Fields Completed" at bounding box center [678, 226] width 163 height 15
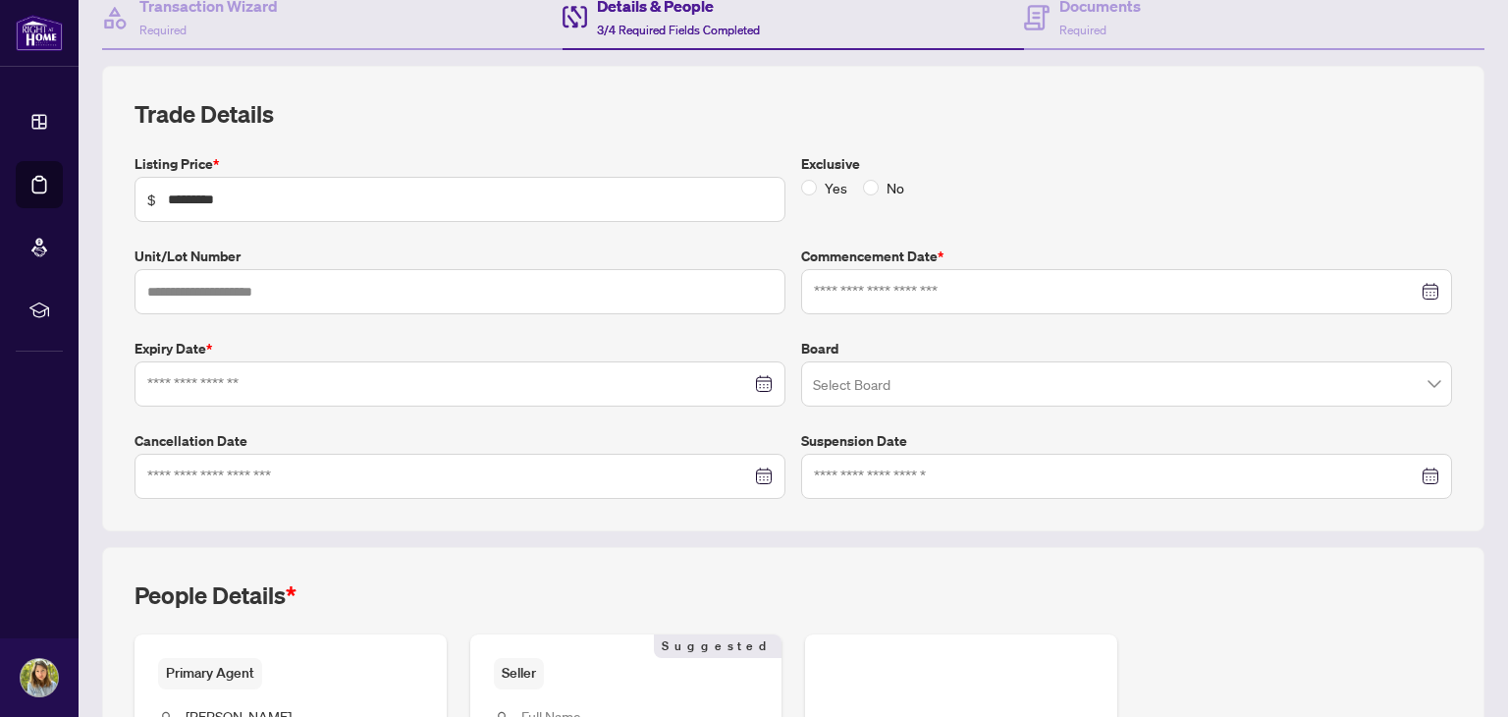
type input "**********"
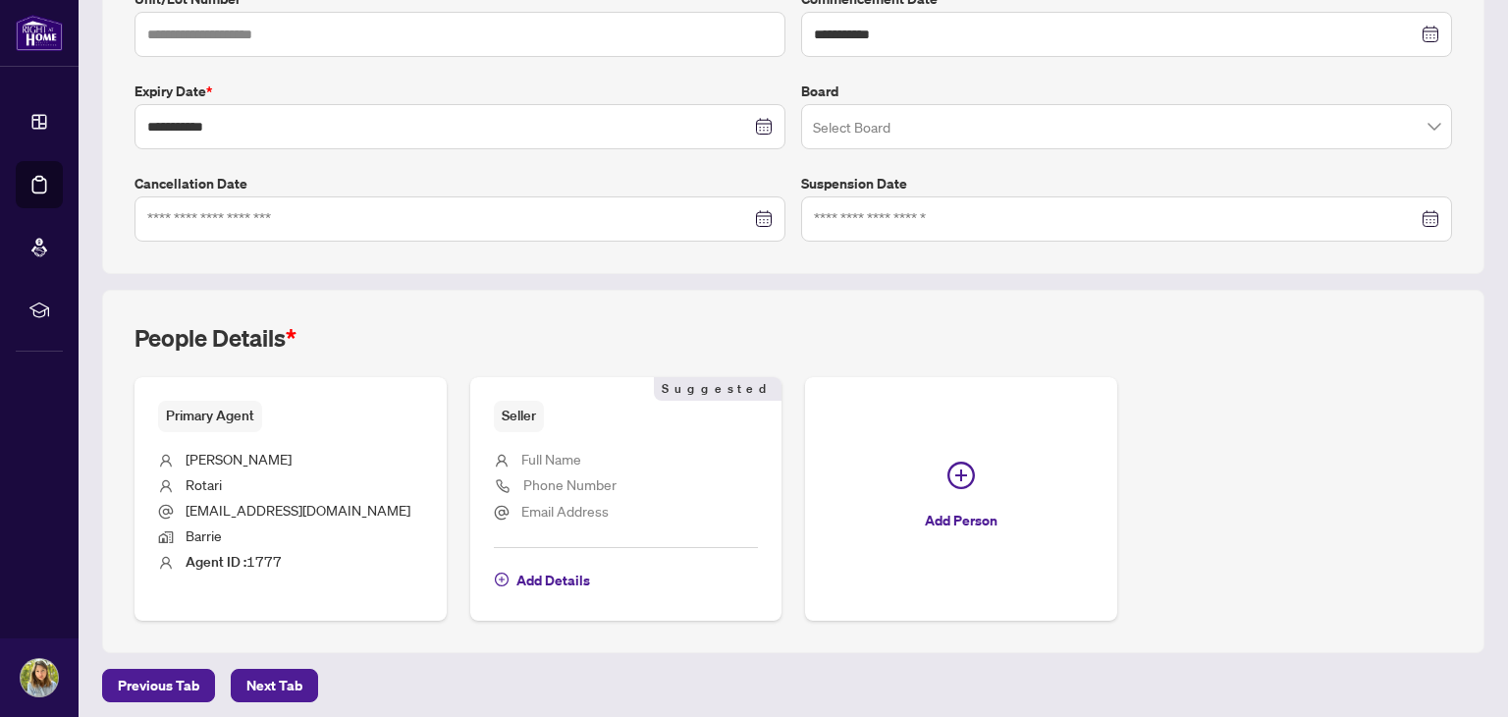
scroll to position [465, 0]
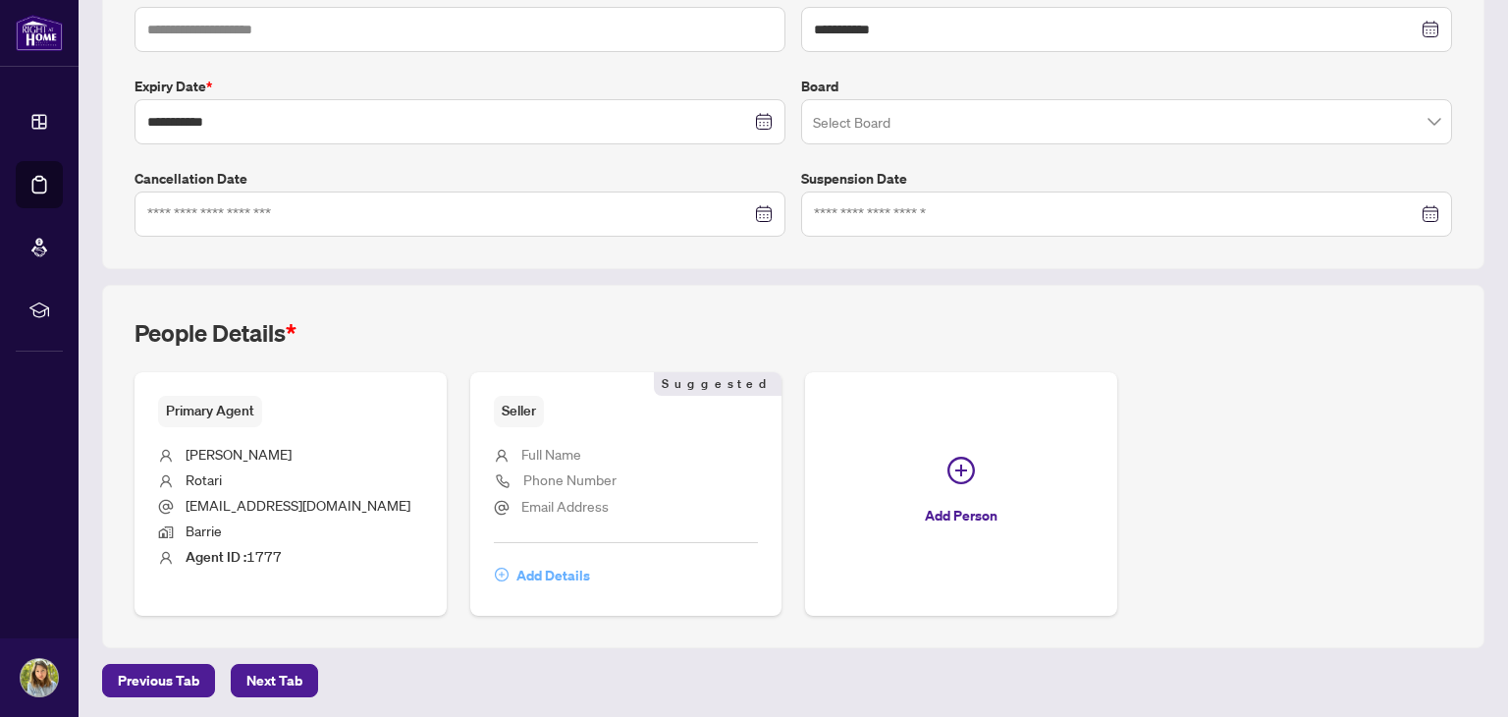
click at [554, 578] on span "Add Details" at bounding box center [554, 575] width 74 height 31
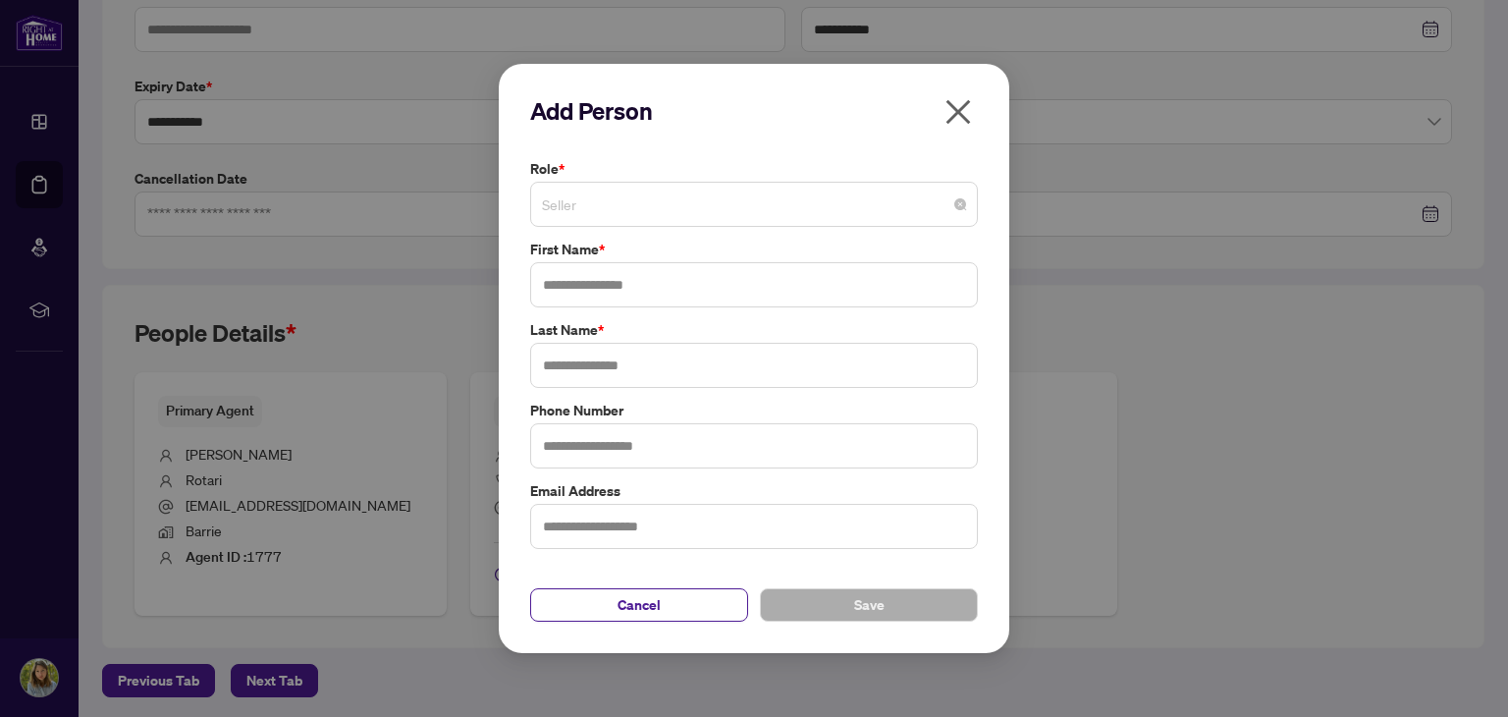
click at [687, 194] on span "Seller" at bounding box center [754, 204] width 424 height 37
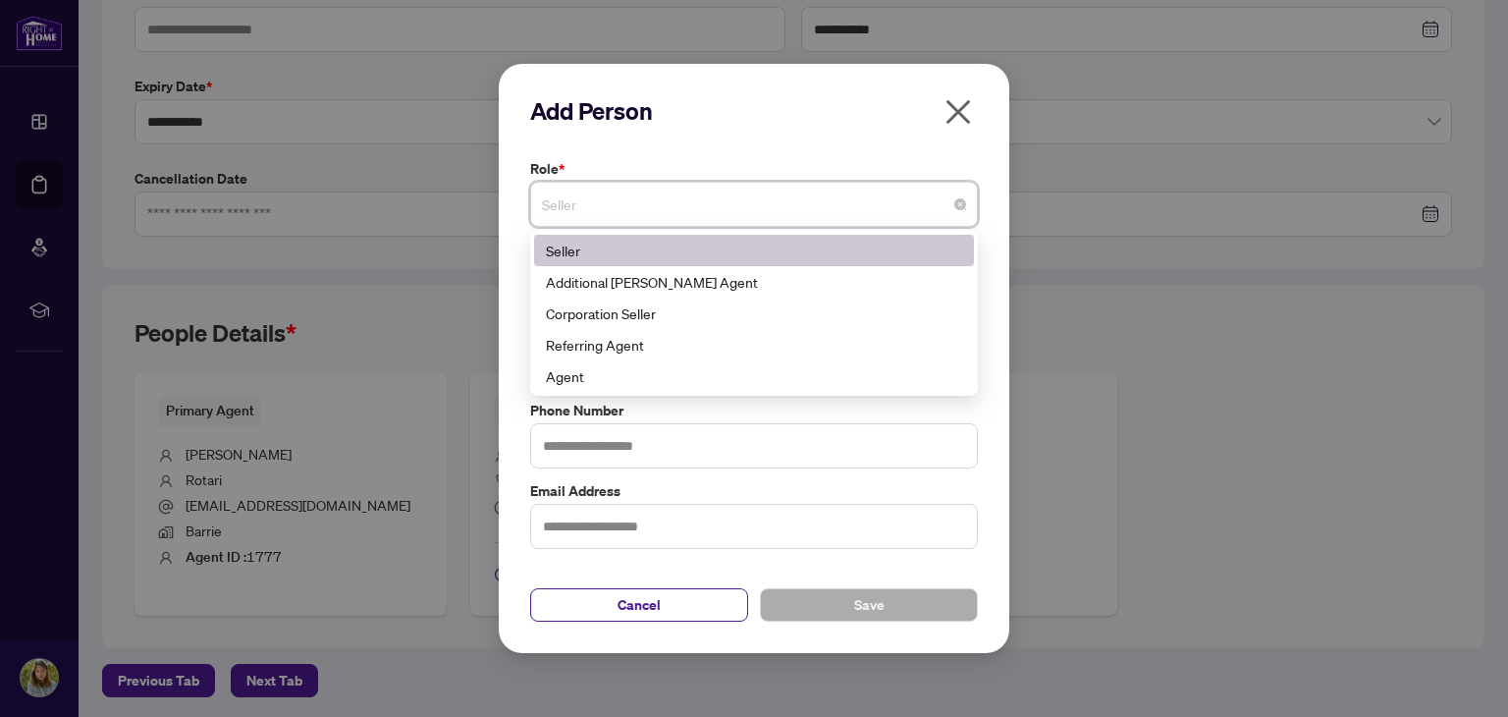
click at [890, 123] on h2 "Add Person" at bounding box center [754, 110] width 448 height 31
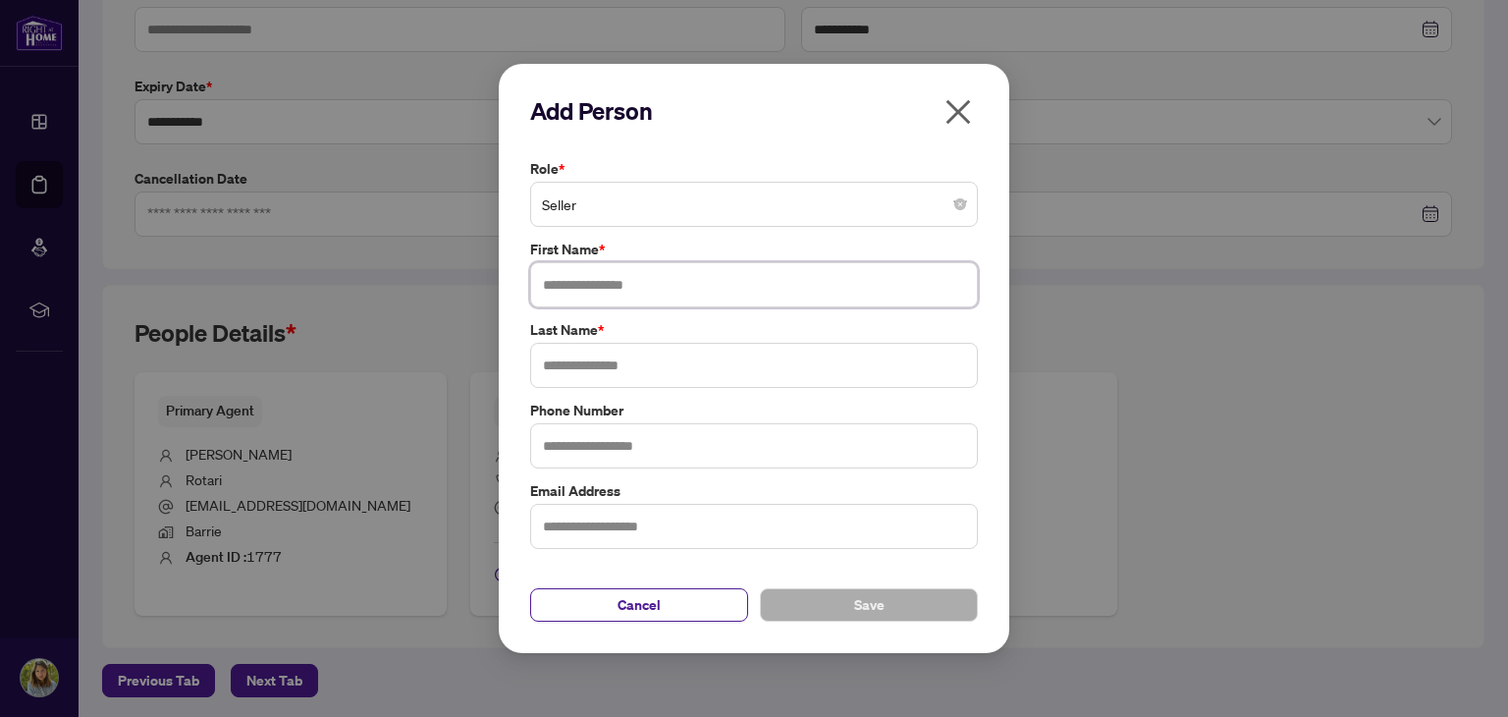
click at [625, 292] on input "text" at bounding box center [754, 284] width 448 height 45
type input "*********"
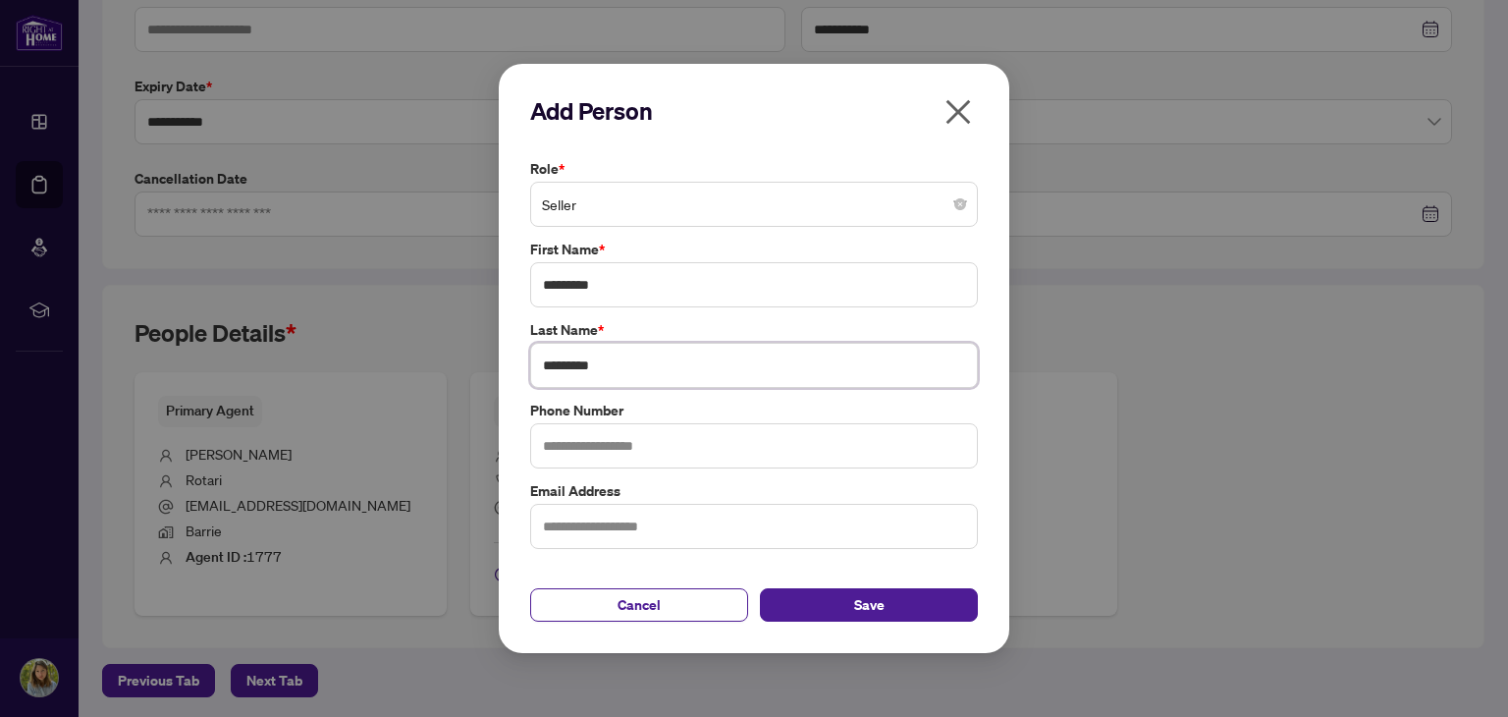
type input "*********"
paste input "**********"
type input "**********"
drag, startPoint x: 890, startPoint y: 585, endPoint x: 901, endPoint y: 593, distance: 13.4
click at [890, 586] on div "Cancel Save" at bounding box center [754, 593] width 448 height 57
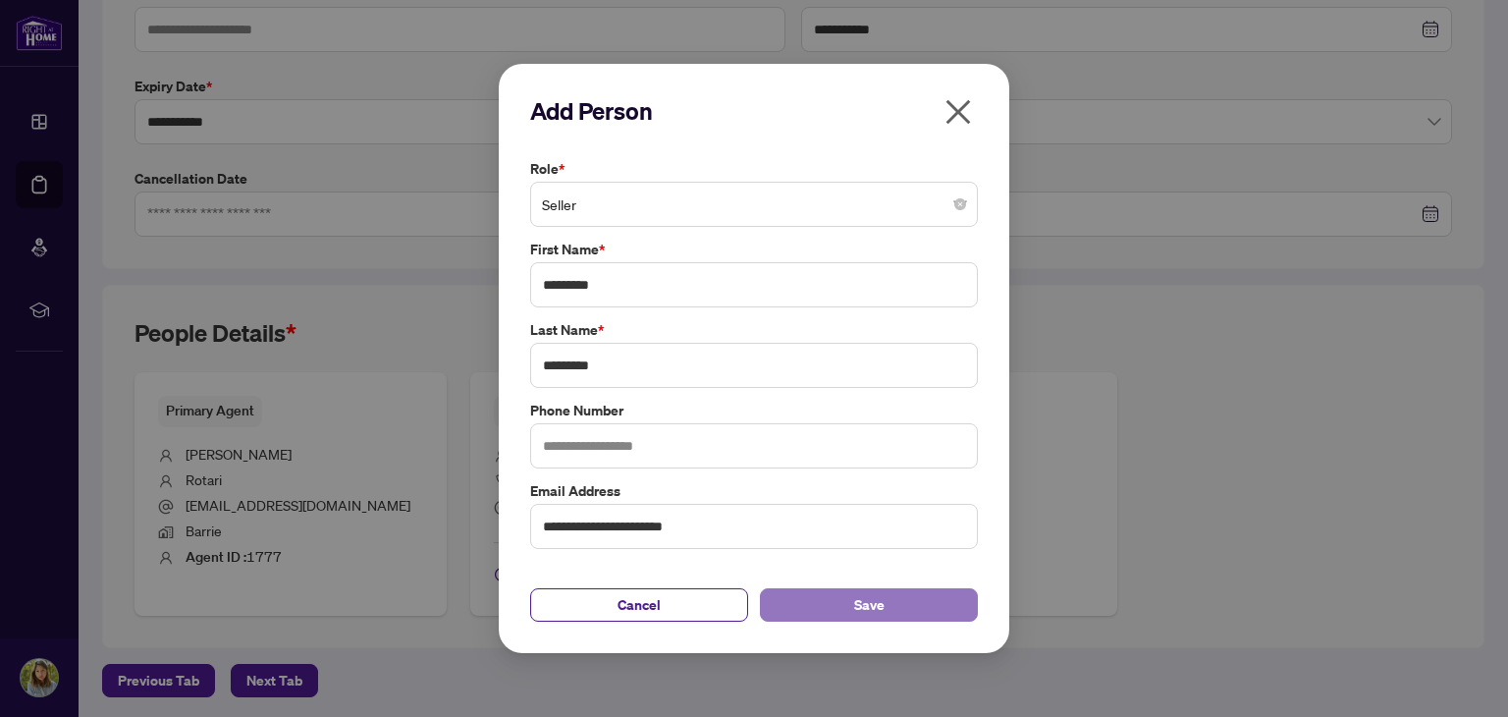
click at [911, 594] on button "Save" at bounding box center [869, 604] width 218 height 33
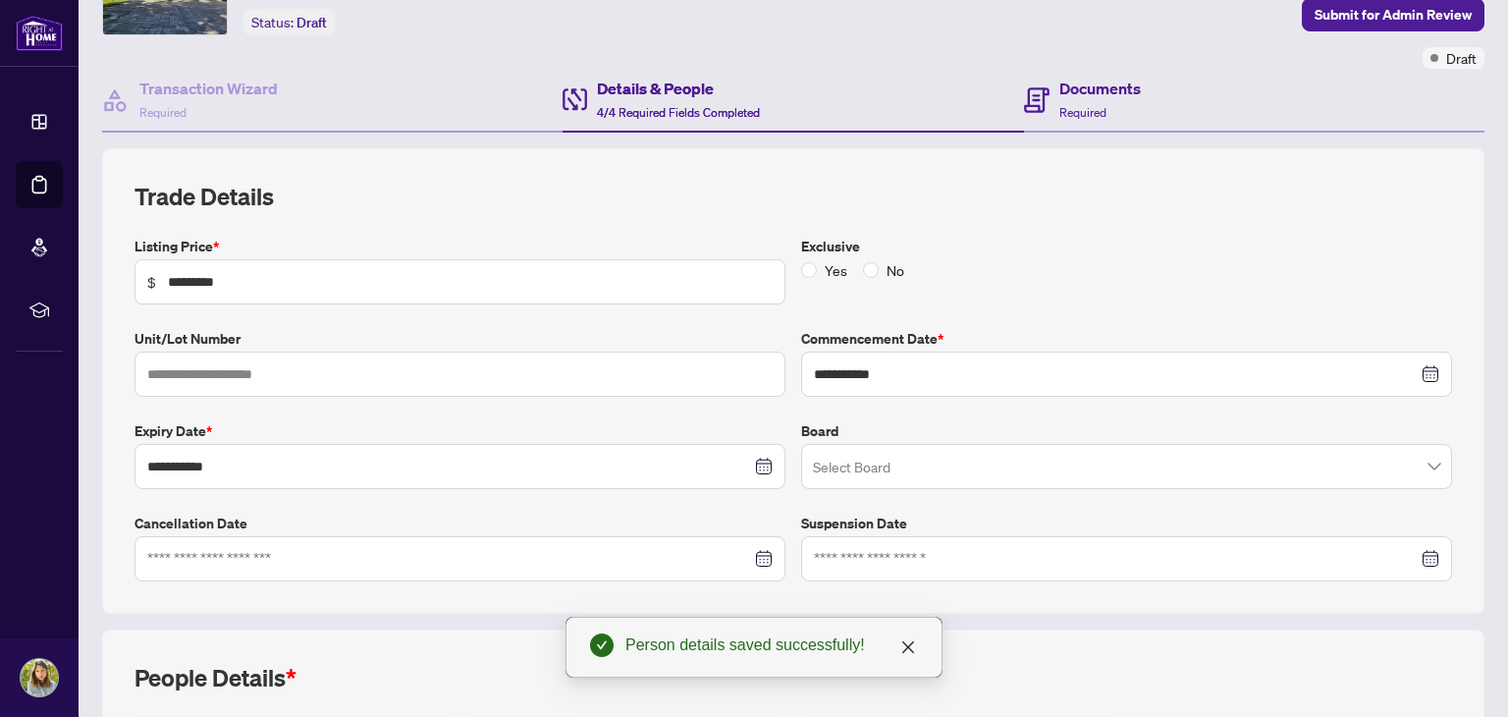
scroll to position [0, 0]
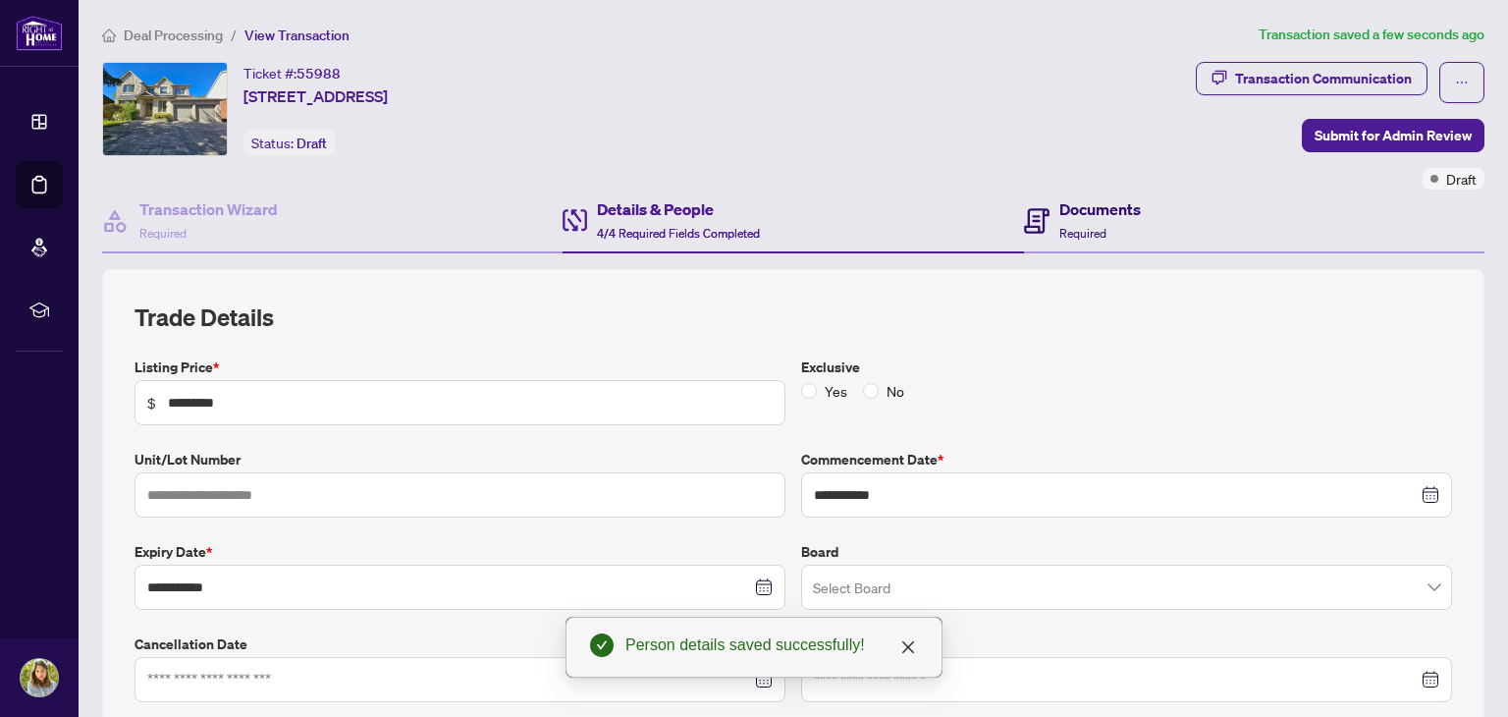
click at [1108, 233] on div "Documents Required" at bounding box center [1101, 220] width 82 height 46
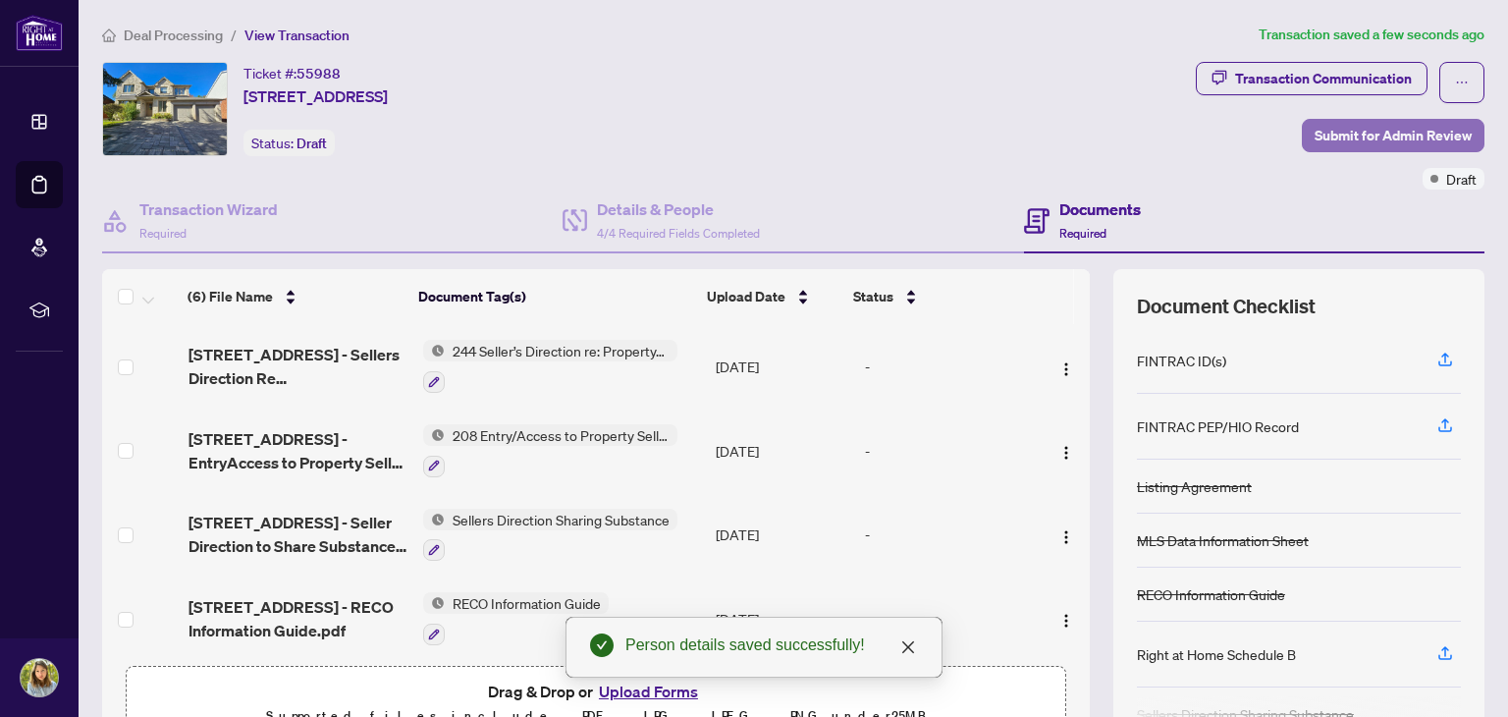
click at [1354, 138] on span "Submit for Admin Review" at bounding box center [1393, 135] width 157 height 31
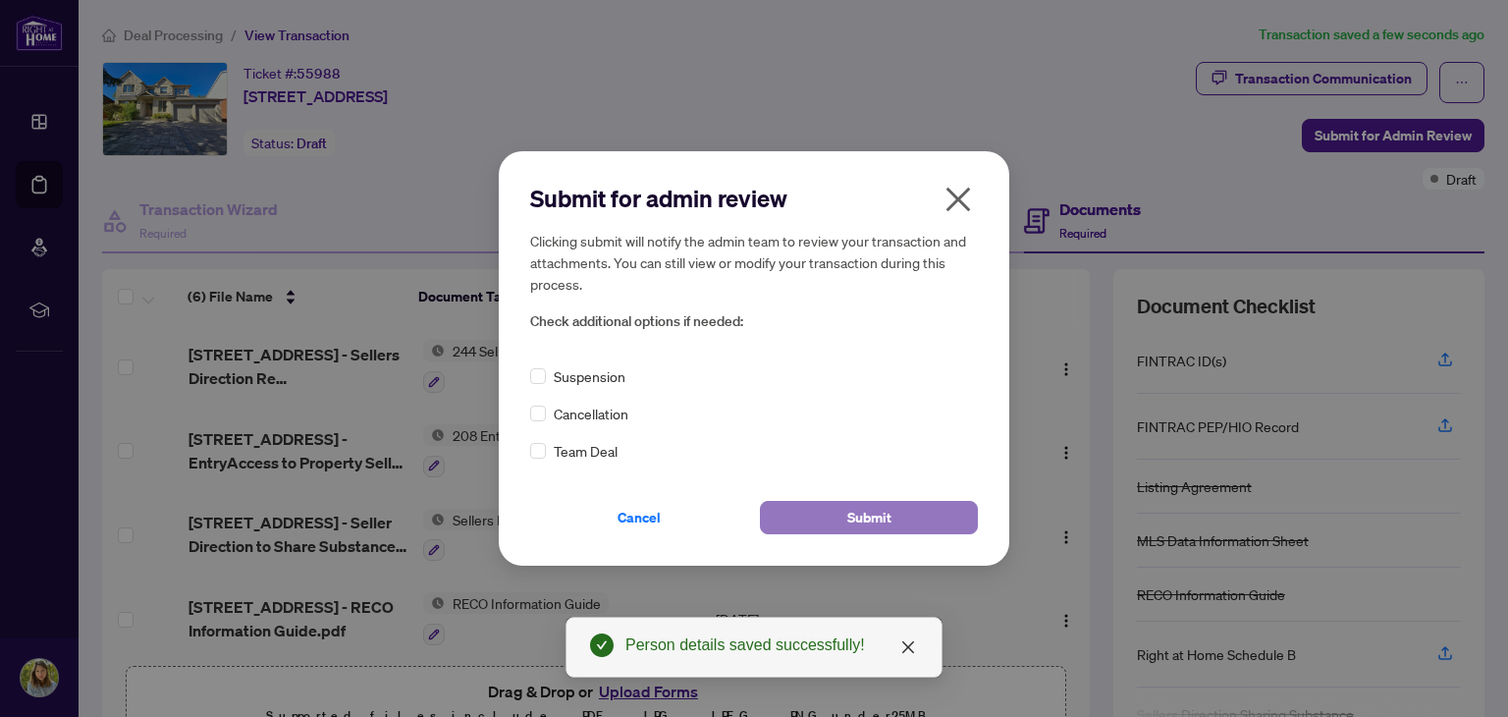
click at [921, 518] on button "Submit" at bounding box center [869, 517] width 218 height 33
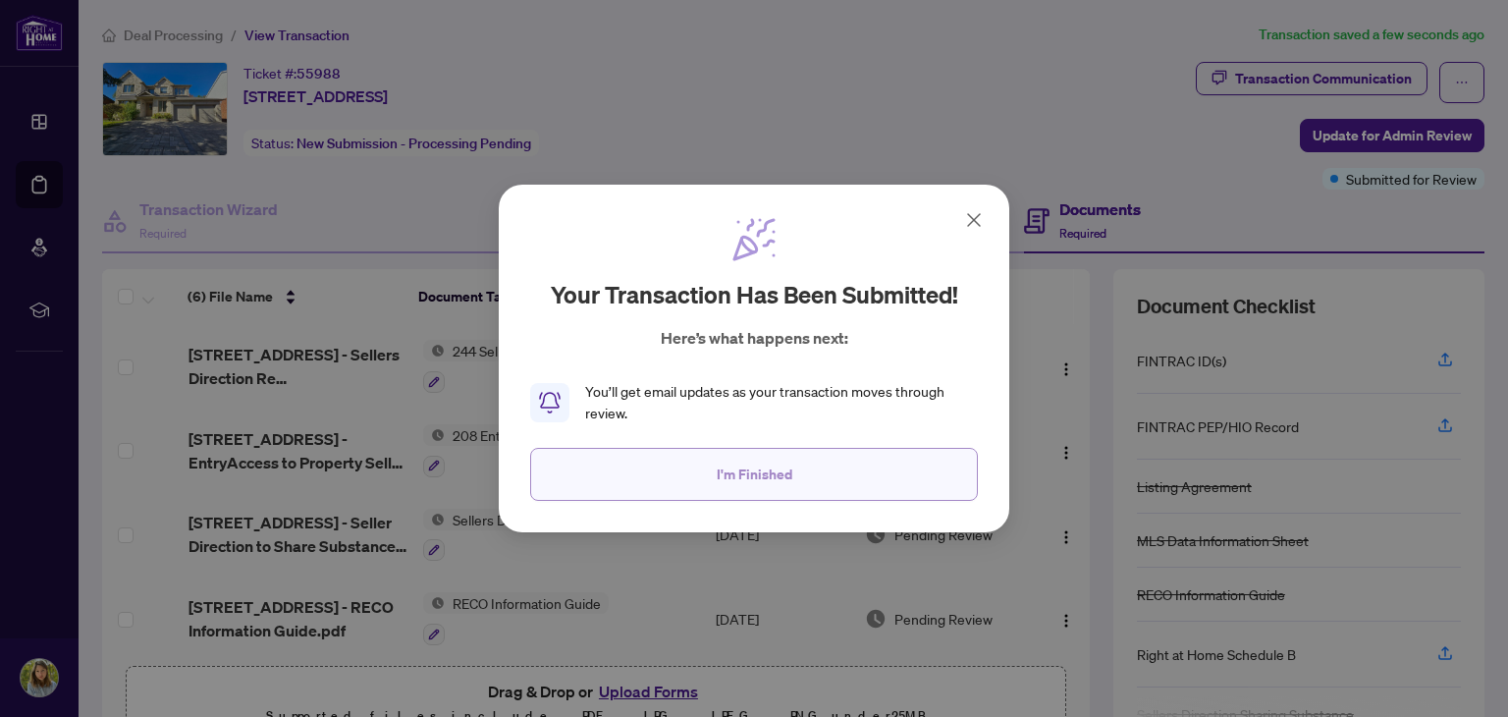
click at [833, 471] on button "I'm Finished" at bounding box center [754, 474] width 448 height 53
